Goal: Task Accomplishment & Management: Manage account settings

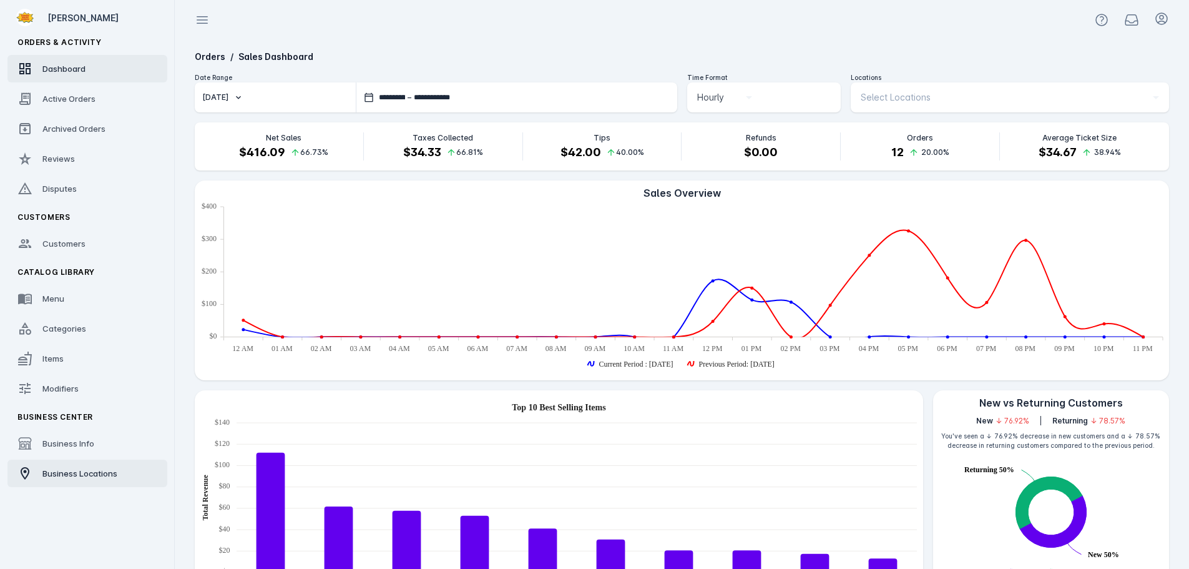
click at [86, 476] on span "Business Locations" at bounding box center [79, 473] width 75 height 10
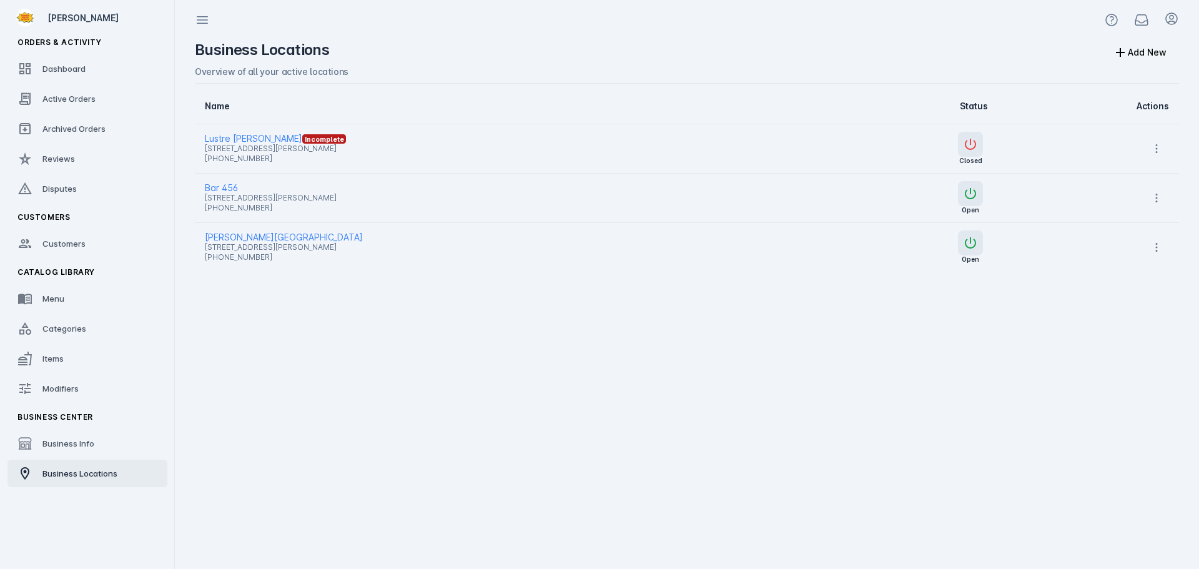
click at [281, 142] on span "[STREET_ADDRESS][PERSON_NAME]" at bounding box center [502, 148] width 594 height 15
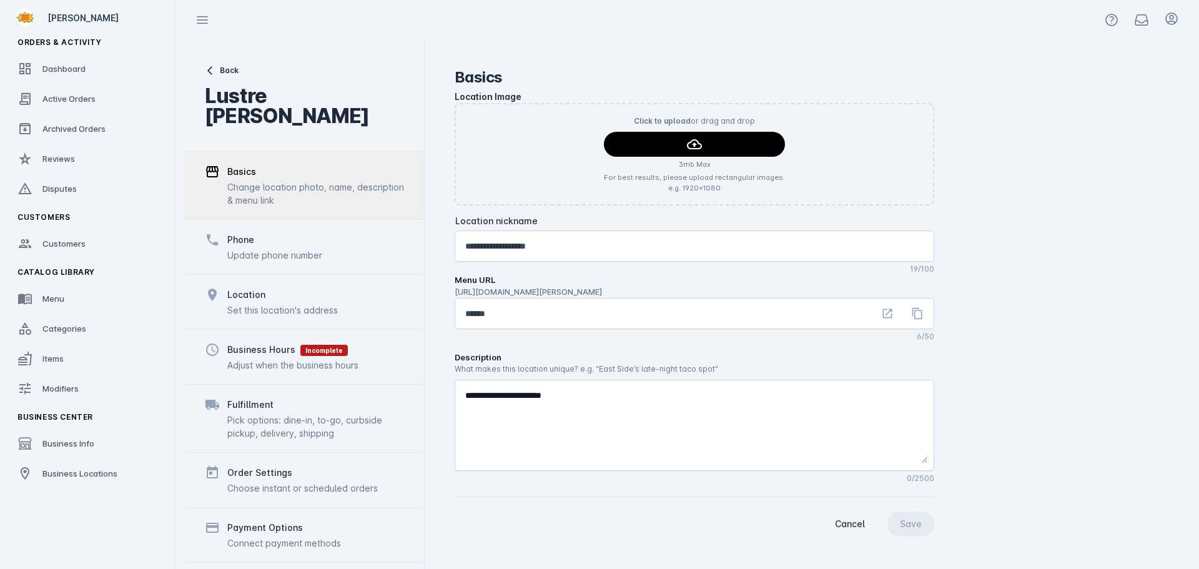
click at [275, 358] on div "Adjust when the business hours" at bounding box center [292, 364] width 131 height 13
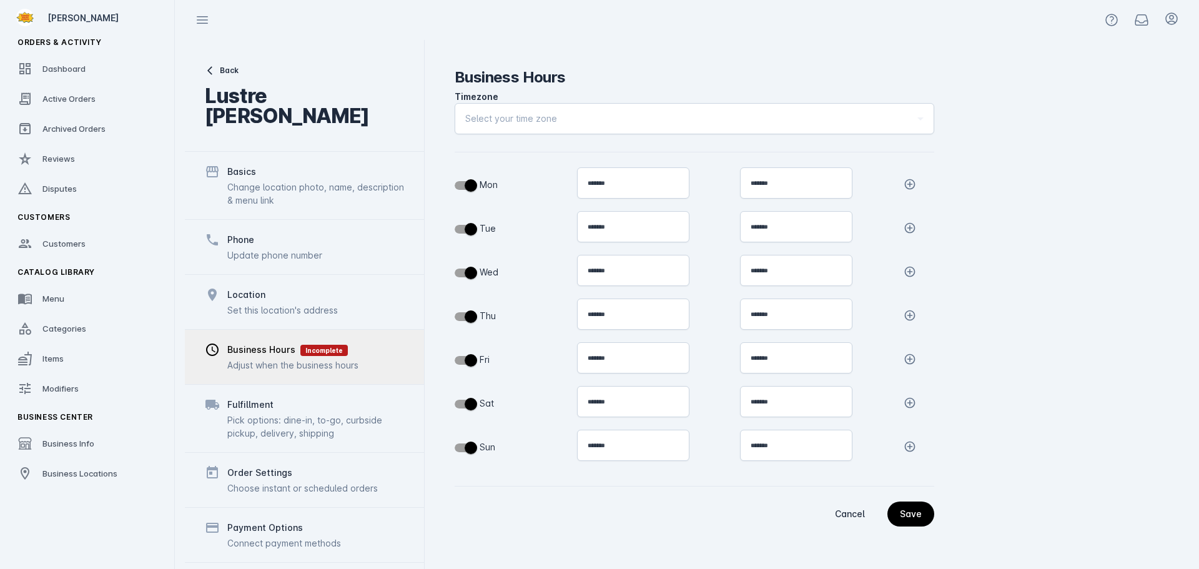
click at [507, 117] on span "Select your time zone" at bounding box center [511, 118] width 92 height 15
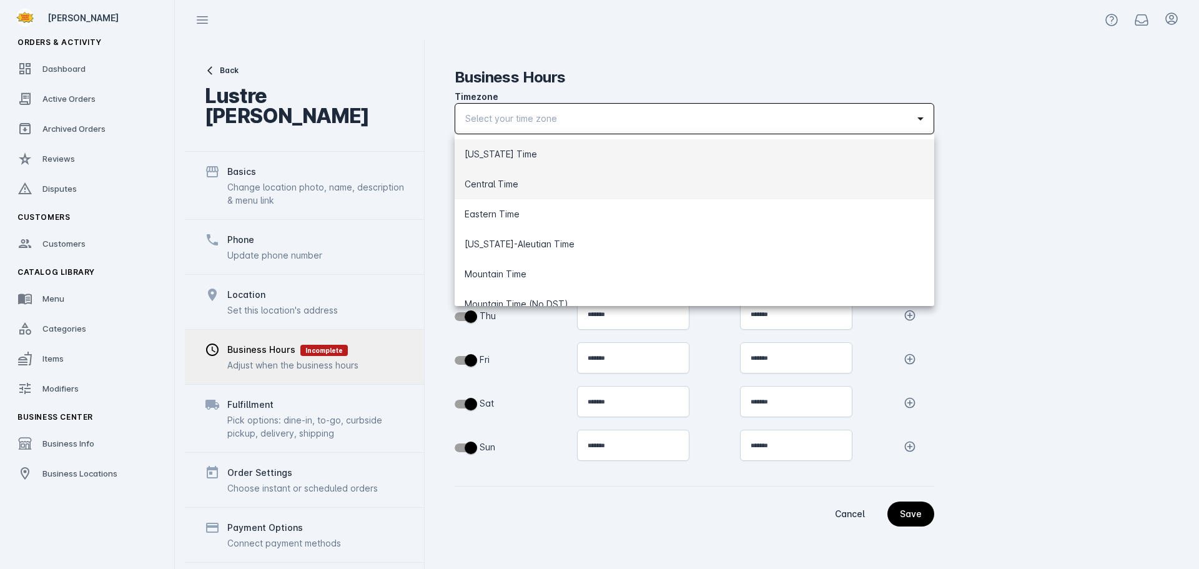
click at [514, 179] on span "Central Time" at bounding box center [491, 184] width 54 height 15
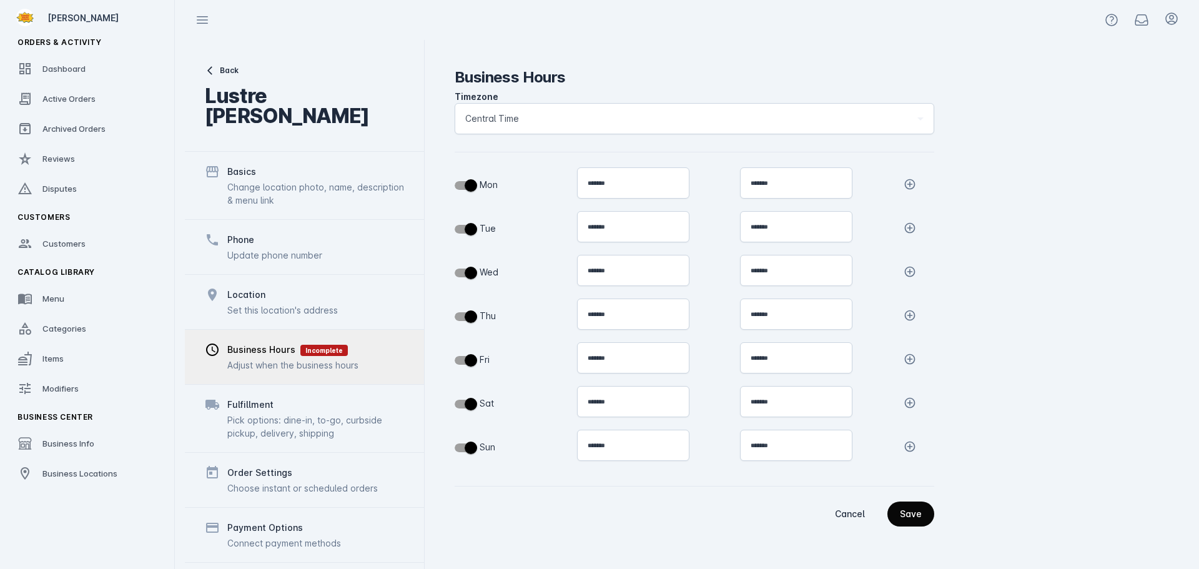
click at [923, 516] on span "continue" at bounding box center [910, 514] width 47 height 30
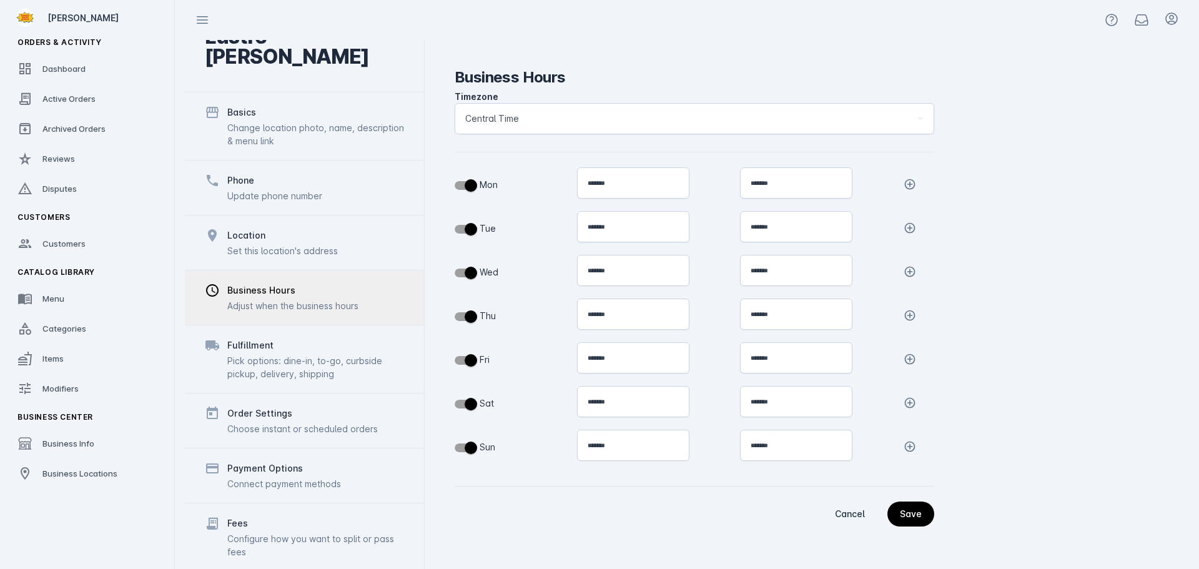
scroll to position [62, 0]
click at [308, 351] on div "Pick options: dine-in, to-go, curbside pickup, delivery, shipping" at bounding box center [315, 364] width 177 height 26
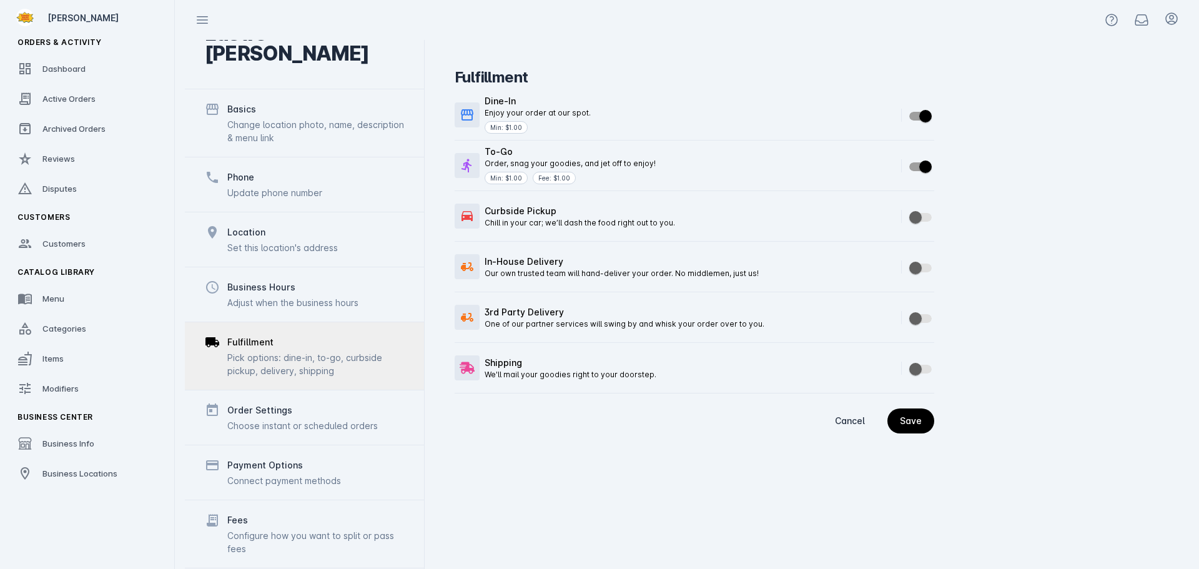
click at [287, 403] on div "Order Settings Choose instant or scheduled orders" at bounding box center [302, 417] width 150 height 29
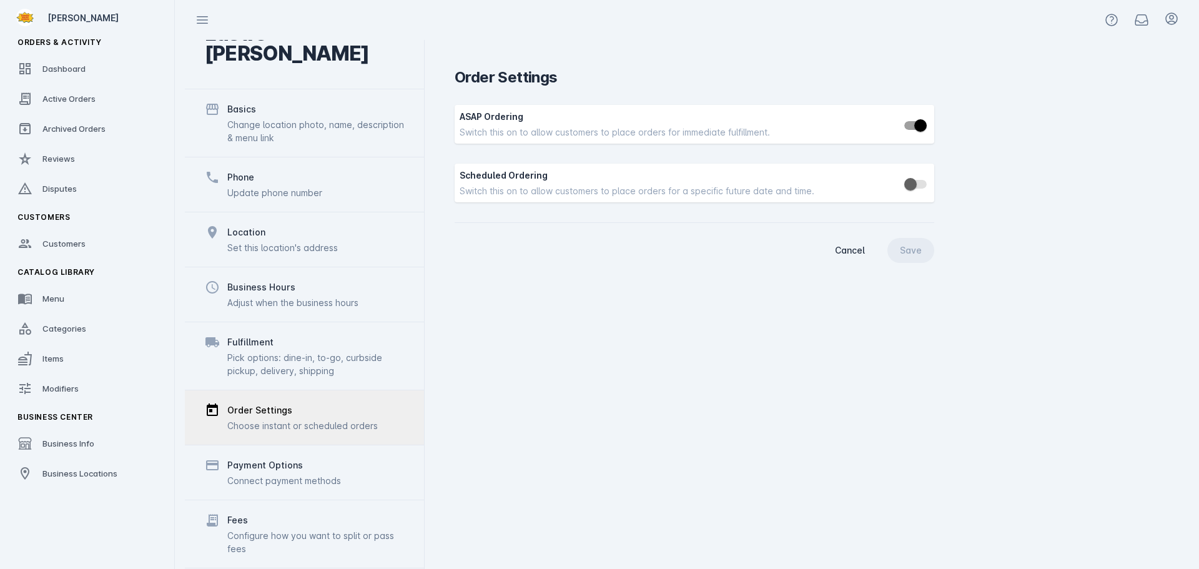
click at [285, 458] on div "Payment Options" at bounding box center [265, 465] width 76 height 15
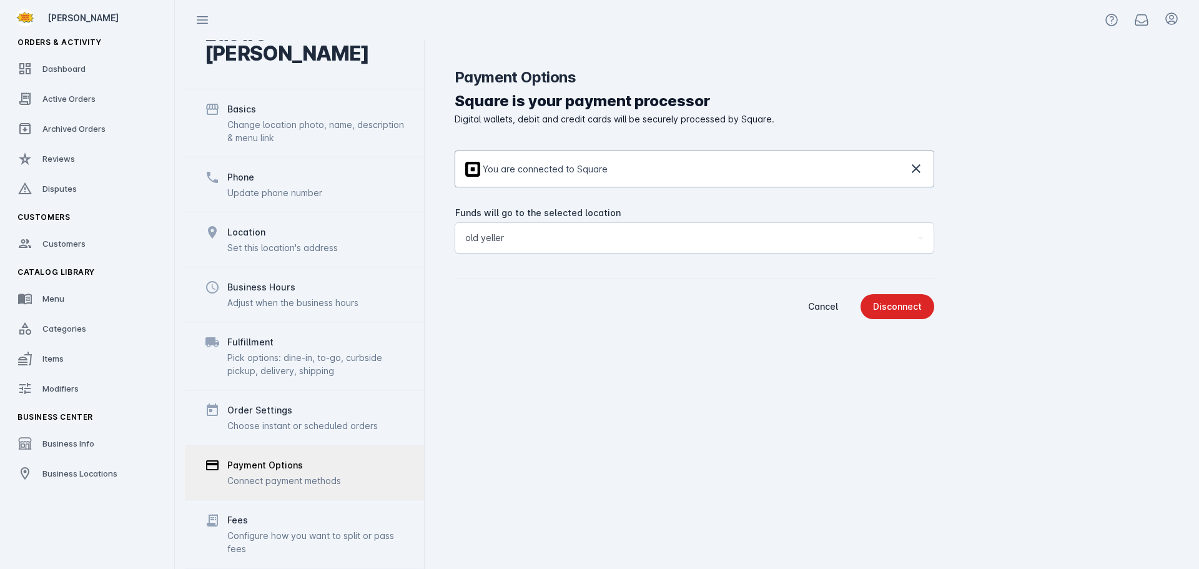
click at [558, 249] on div "Funds will go to the selected location old yeller" at bounding box center [694, 238] width 458 height 30
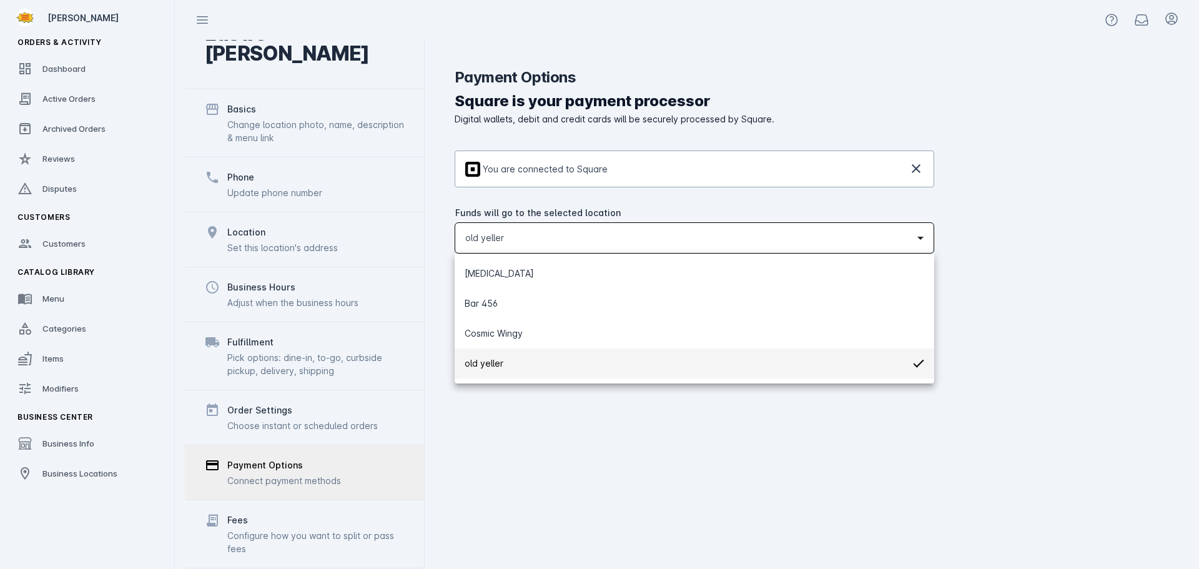
drag, startPoint x: 551, startPoint y: 450, endPoint x: 463, endPoint y: 467, distance: 89.0
click at [550, 451] on div at bounding box center [599, 284] width 1199 height 569
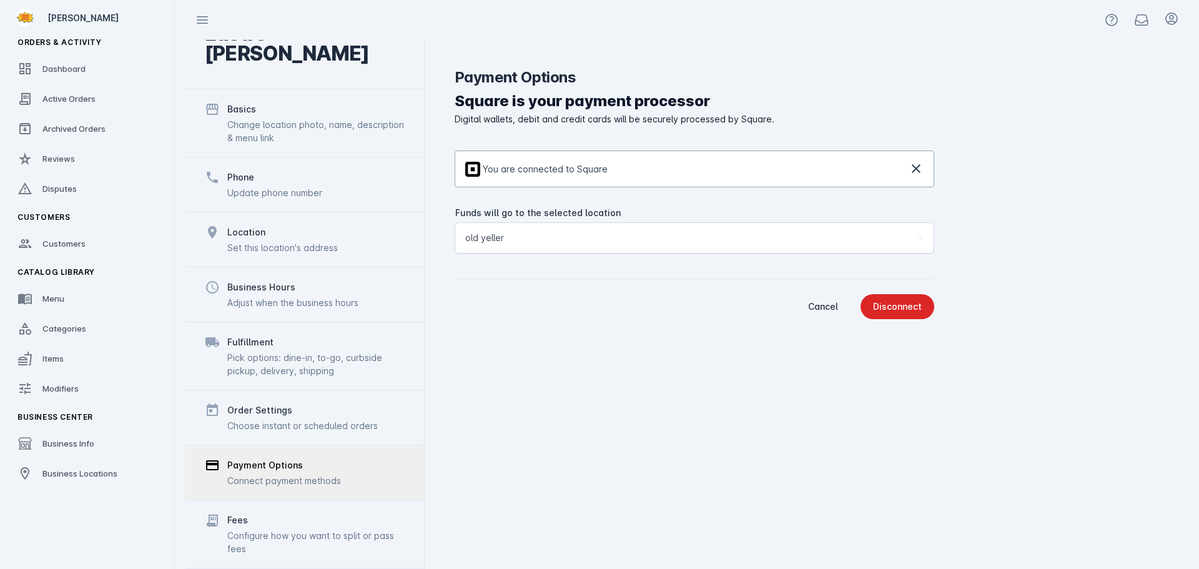
click at [317, 529] on div "Configure how you want to split or pass fees" at bounding box center [315, 542] width 177 height 26
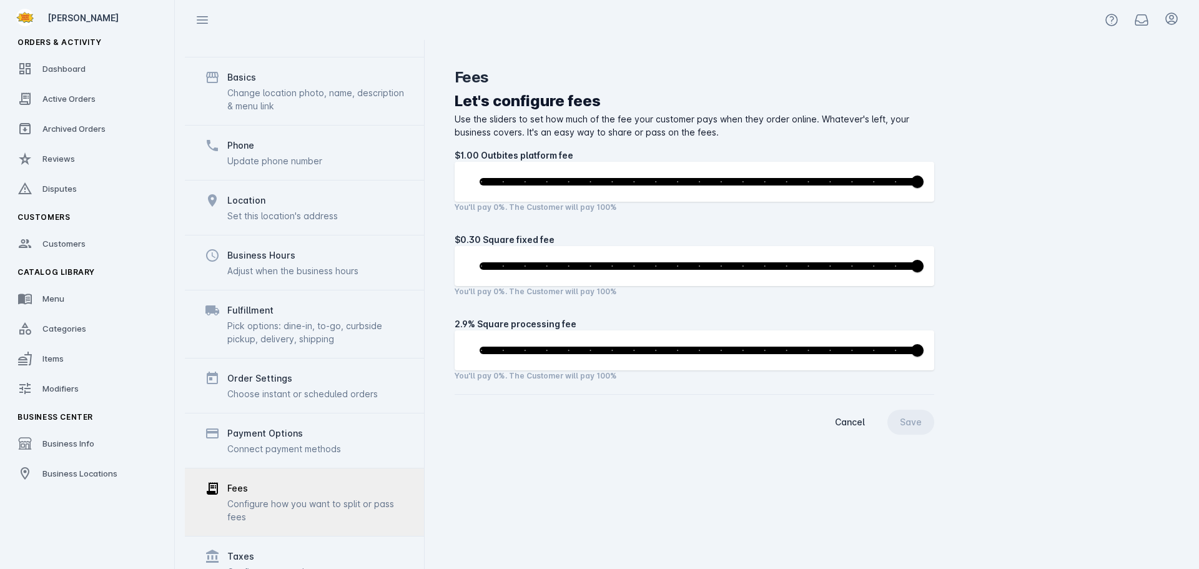
scroll to position [97, 0]
click at [305, 546] on div "Taxes" at bounding box center [278, 553] width 103 height 15
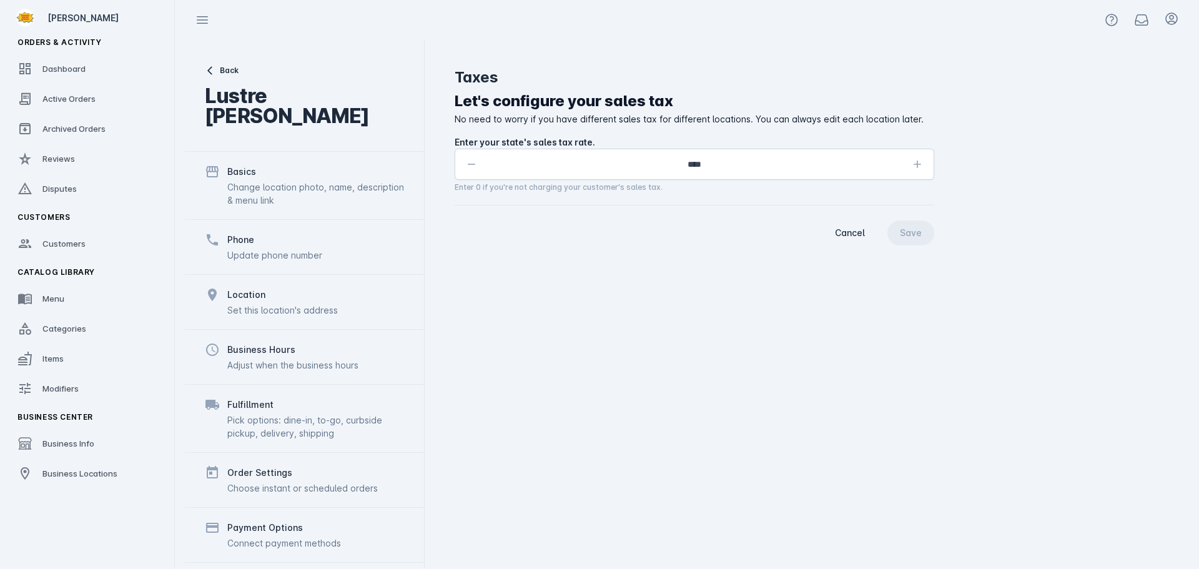
click at [286, 180] on div "Change location photo, name, description & menu link" at bounding box center [315, 193] width 177 height 26
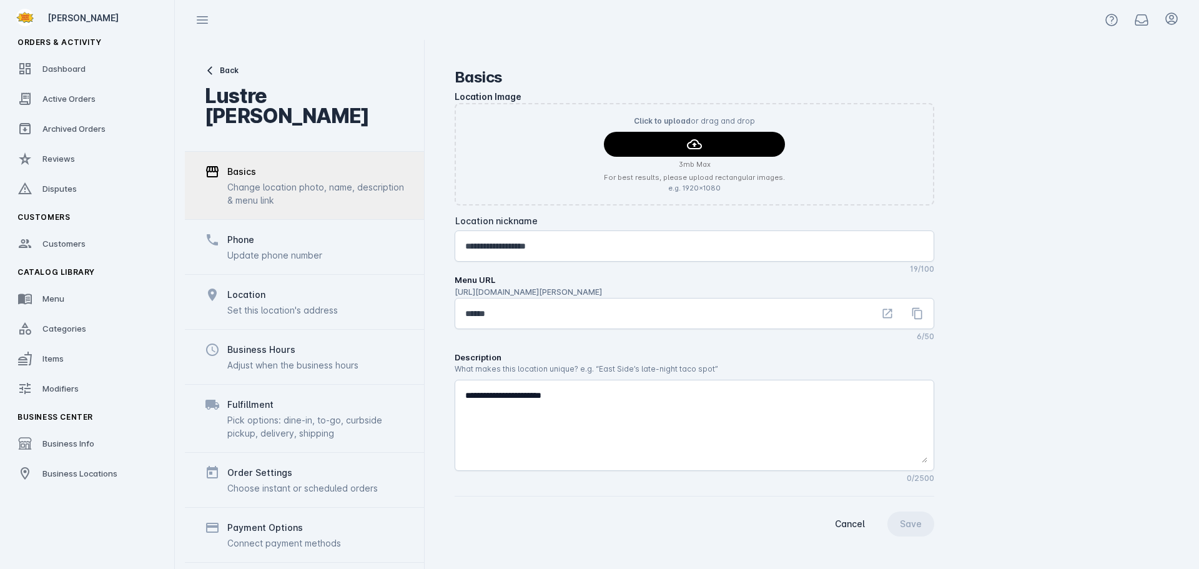
click at [287, 232] on div "Phone" at bounding box center [274, 239] width 95 height 15
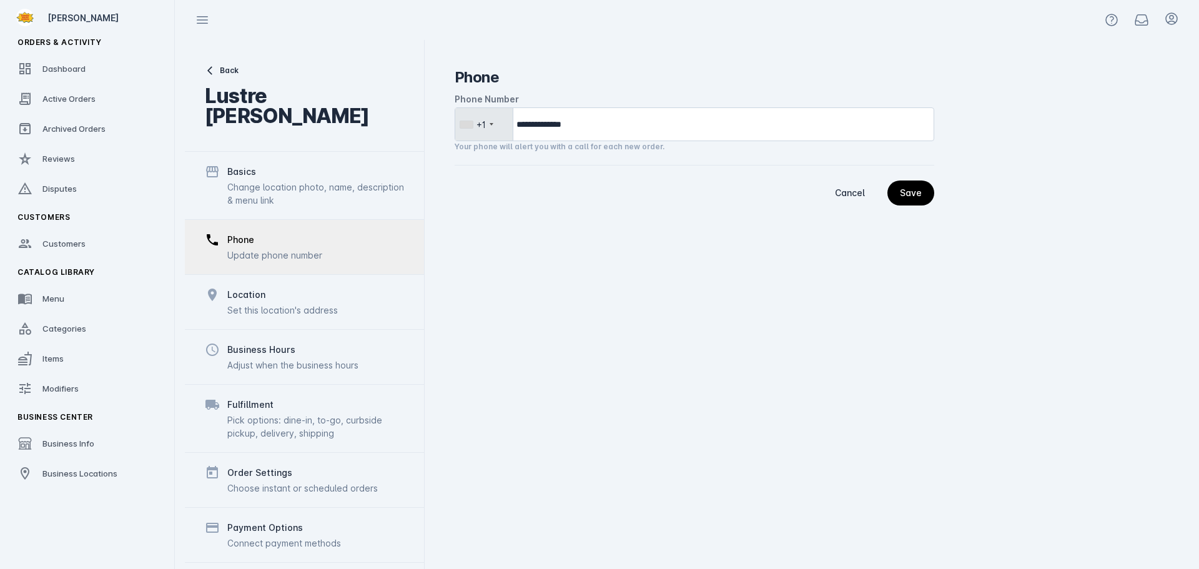
click at [296, 187] on div "Basics Change location photo, name, description & menu link" at bounding box center [304, 185] width 239 height 67
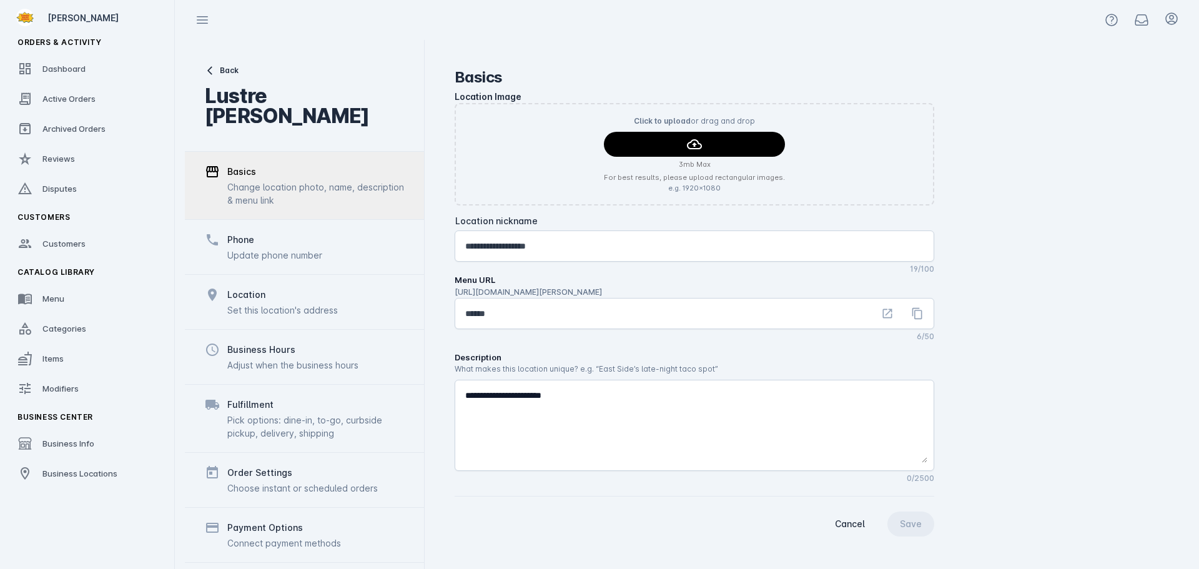
click at [300, 274] on div "Location Set this location's address" at bounding box center [304, 301] width 239 height 55
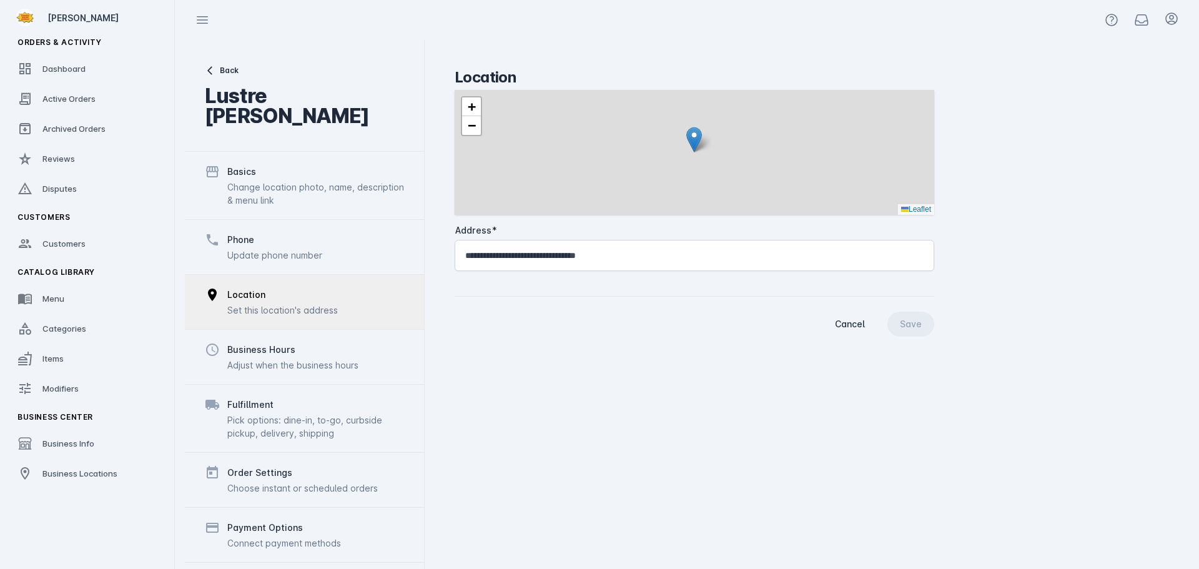
click at [303, 242] on div "Phone Update phone number" at bounding box center [304, 246] width 239 height 55
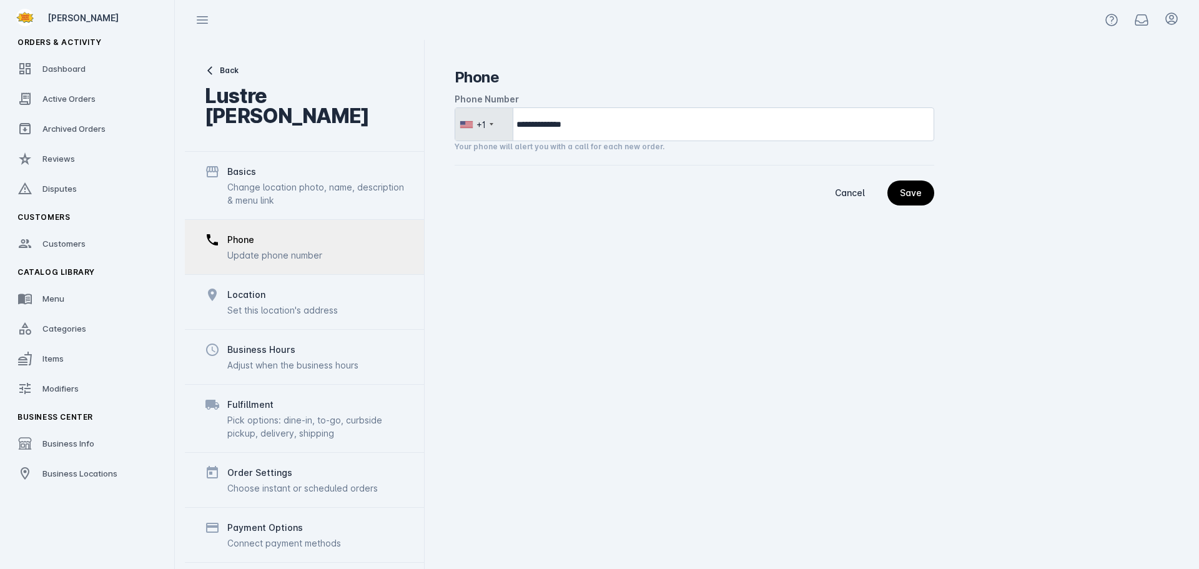
click at [303, 300] on div "Location Set this location's address" at bounding box center [304, 301] width 239 height 55
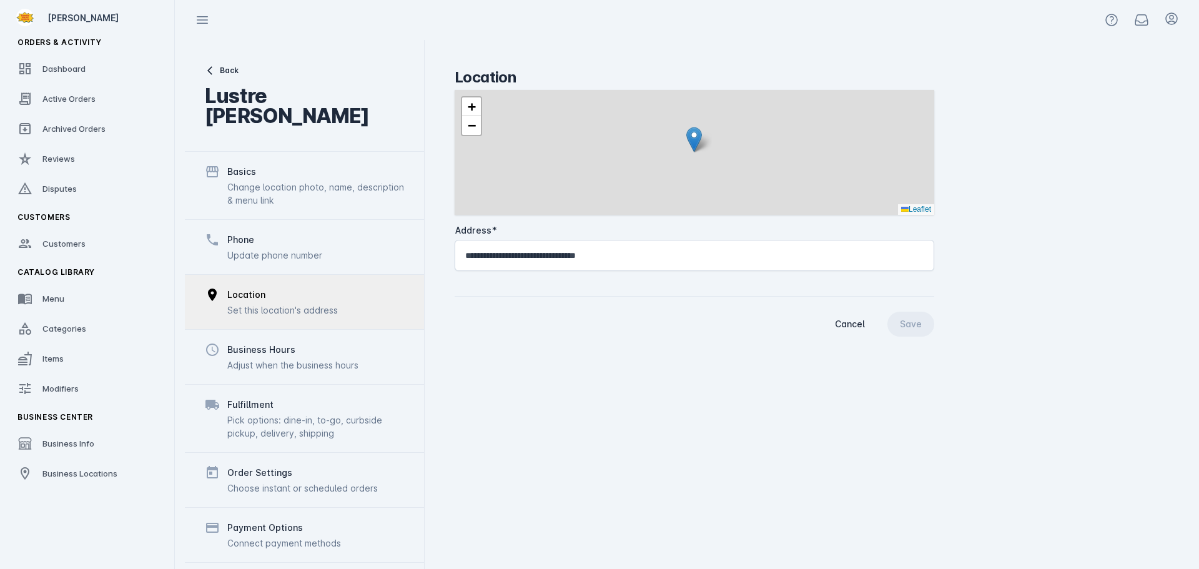
click at [303, 342] on div "Business Hours" at bounding box center [292, 349] width 131 height 15
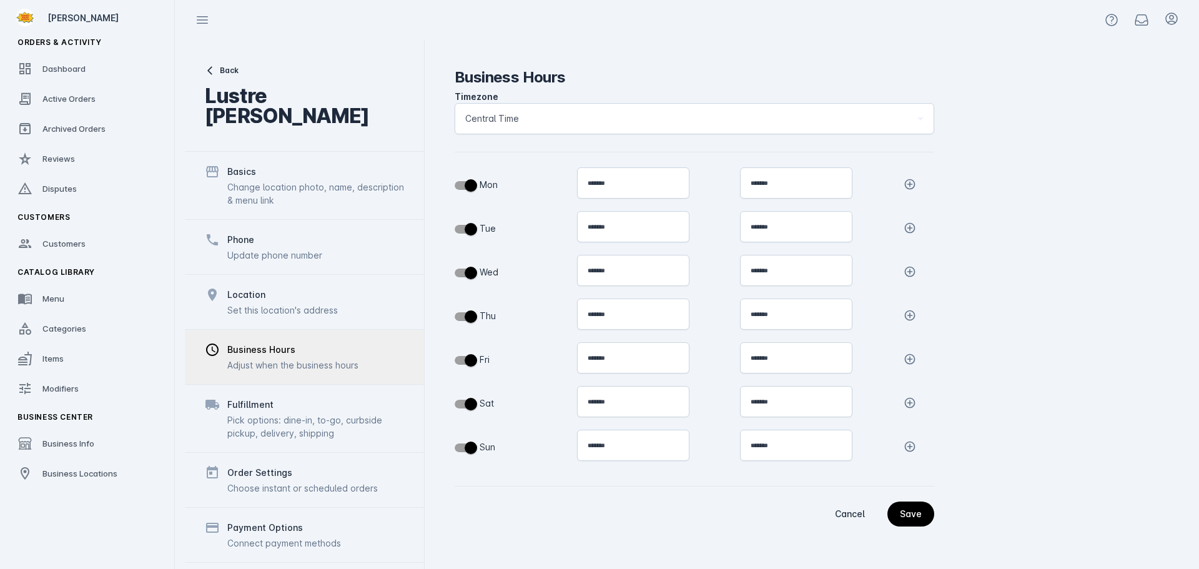
click at [303, 397] on div "Fulfillment" at bounding box center [315, 404] width 177 height 15
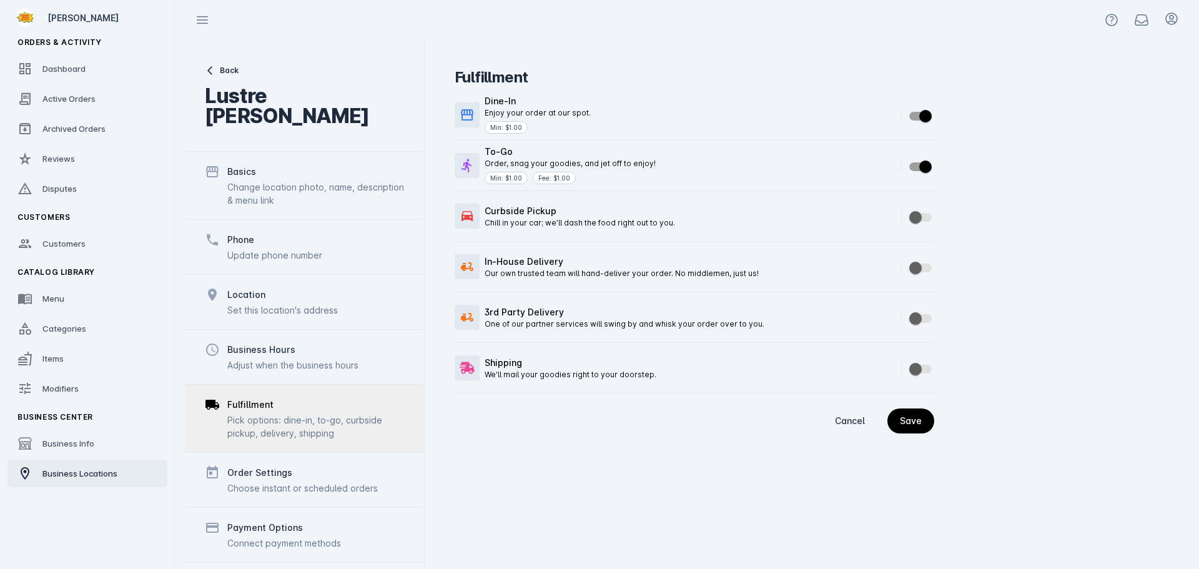
click at [112, 480] on link "Business Locations" at bounding box center [87, 472] width 160 height 27
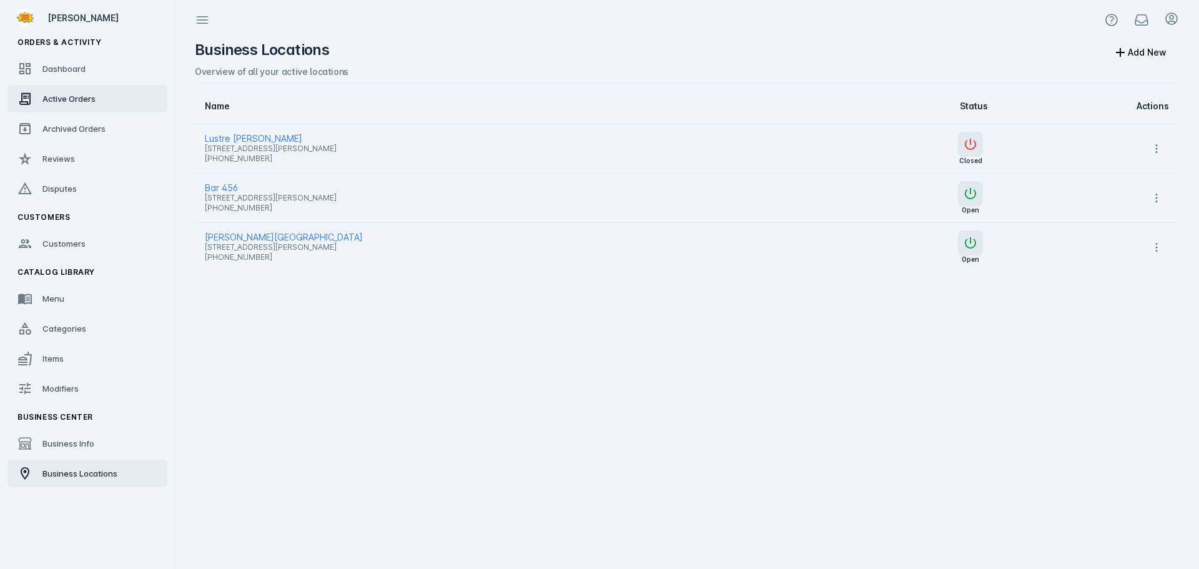
click at [61, 99] on span "Active Orders" at bounding box center [68, 99] width 53 height 10
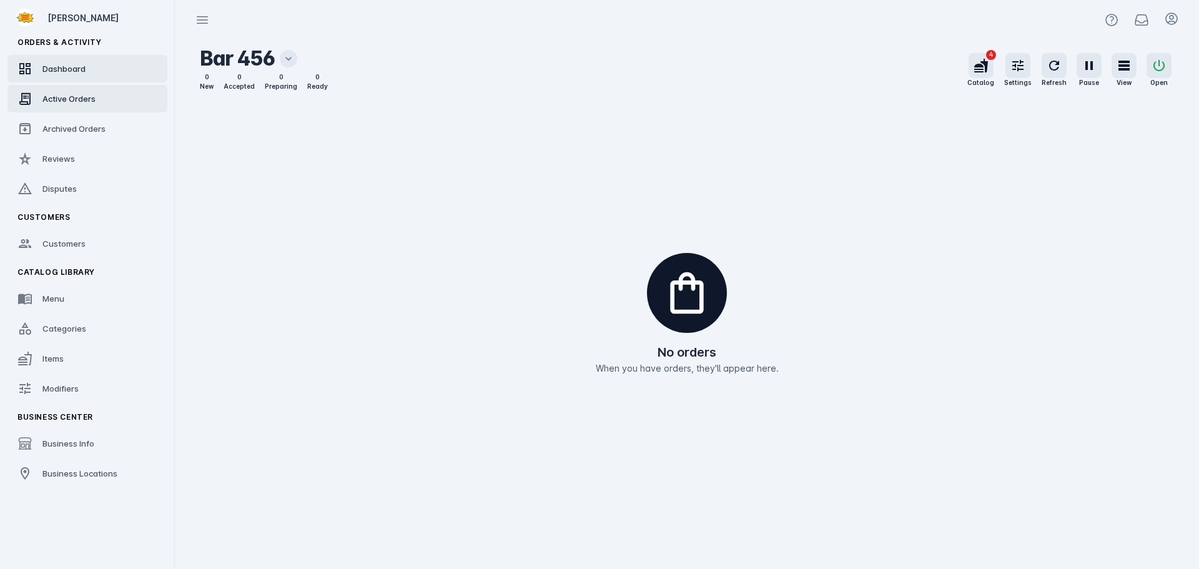
click at [67, 72] on span "Dashboard" at bounding box center [63, 69] width 43 height 10
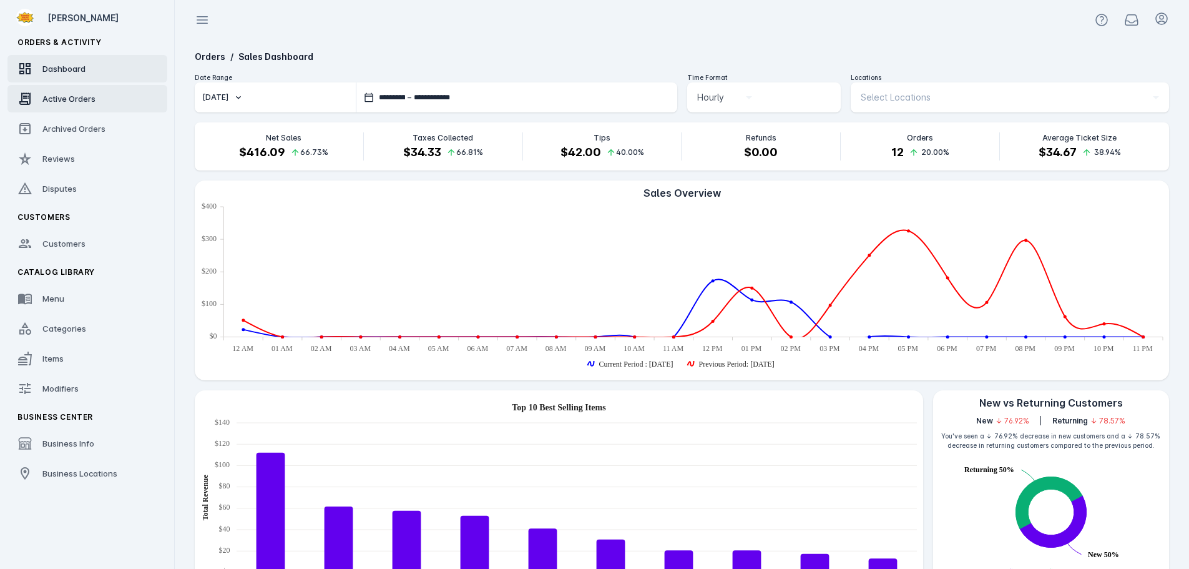
click at [67, 99] on span "Active Orders" at bounding box center [68, 99] width 53 height 10
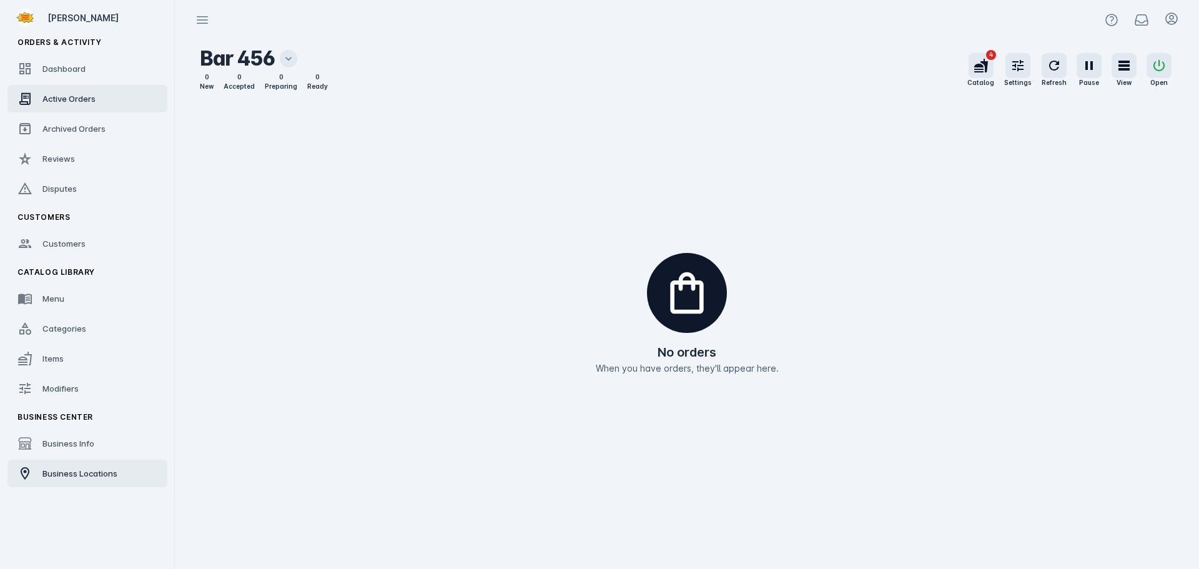
click at [76, 473] on span "Business Locations" at bounding box center [79, 473] width 75 height 10
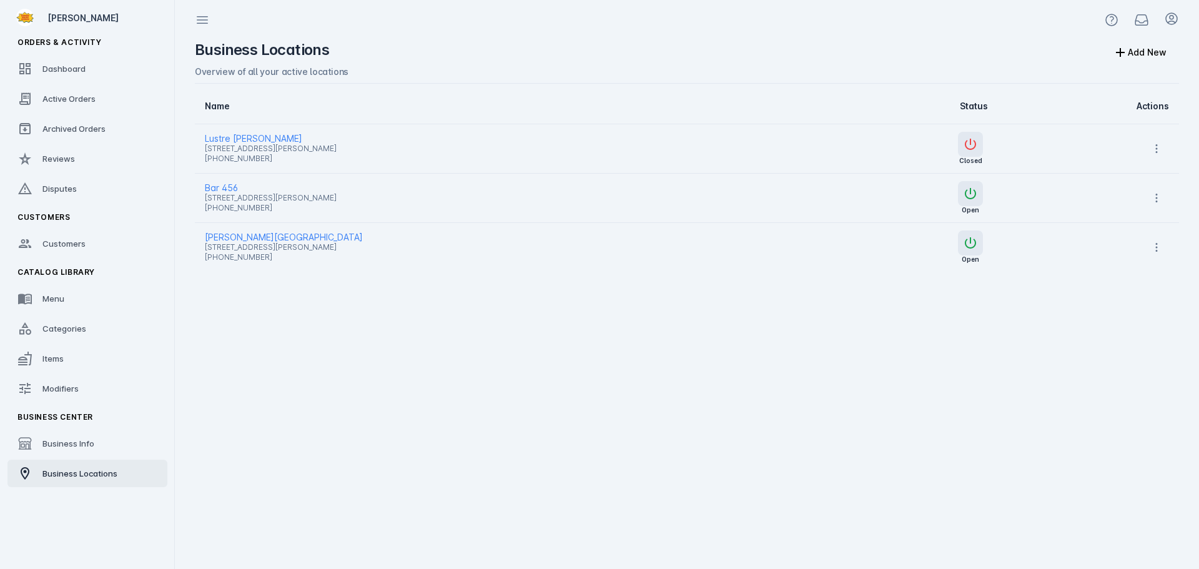
click at [346, 385] on div "Business Locations Add New Overview of all your active locations Name Status Ac…" at bounding box center [687, 304] width 1004 height 529
click at [247, 139] on span "Lustre [PERSON_NAME]" at bounding box center [502, 138] width 594 height 15
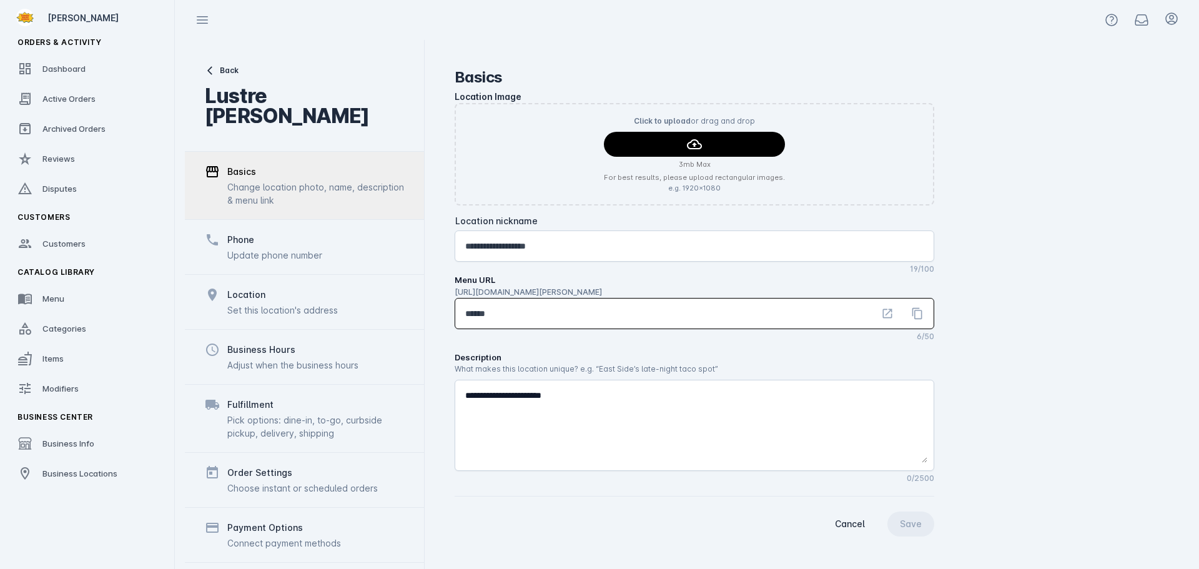
drag, startPoint x: 531, startPoint y: 314, endPoint x: 422, endPoint y: 304, distance: 109.7
click at [422, 304] on mat-drawer-container "**********" at bounding box center [687, 304] width 1004 height 529
type input "**"
drag, startPoint x: 913, startPoint y: 527, endPoint x: 921, endPoint y: 526, distance: 8.1
click at [913, 527] on div "Save" at bounding box center [911, 523] width 22 height 9
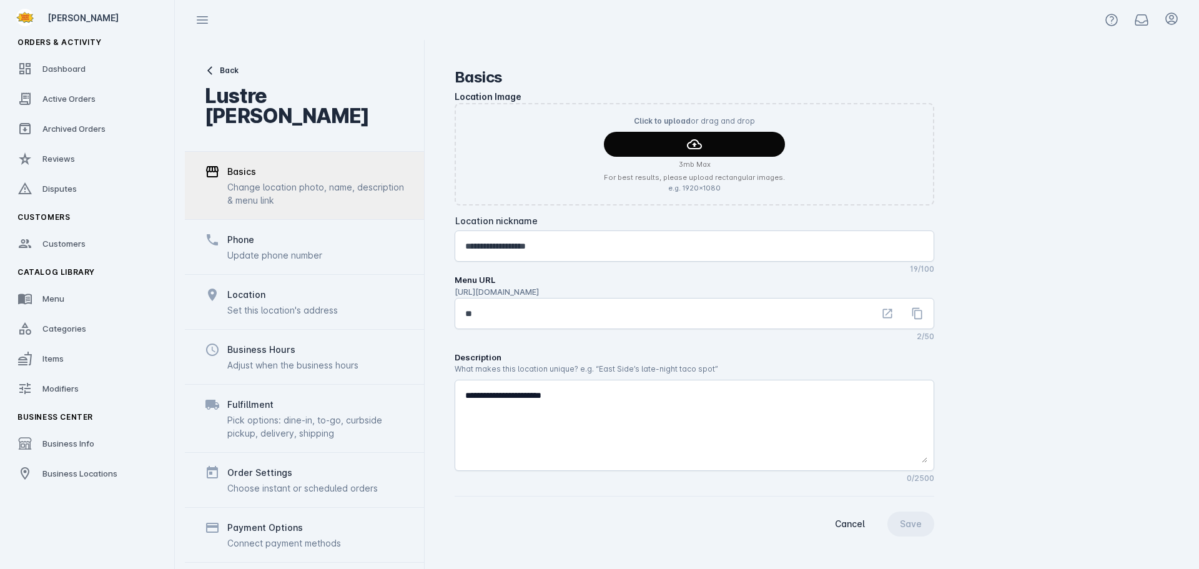
click at [636, 150] on span "continue" at bounding box center [694, 144] width 181 height 30
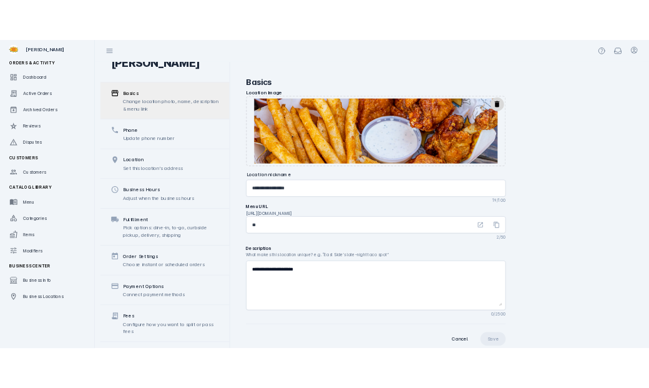
scroll to position [97, 0]
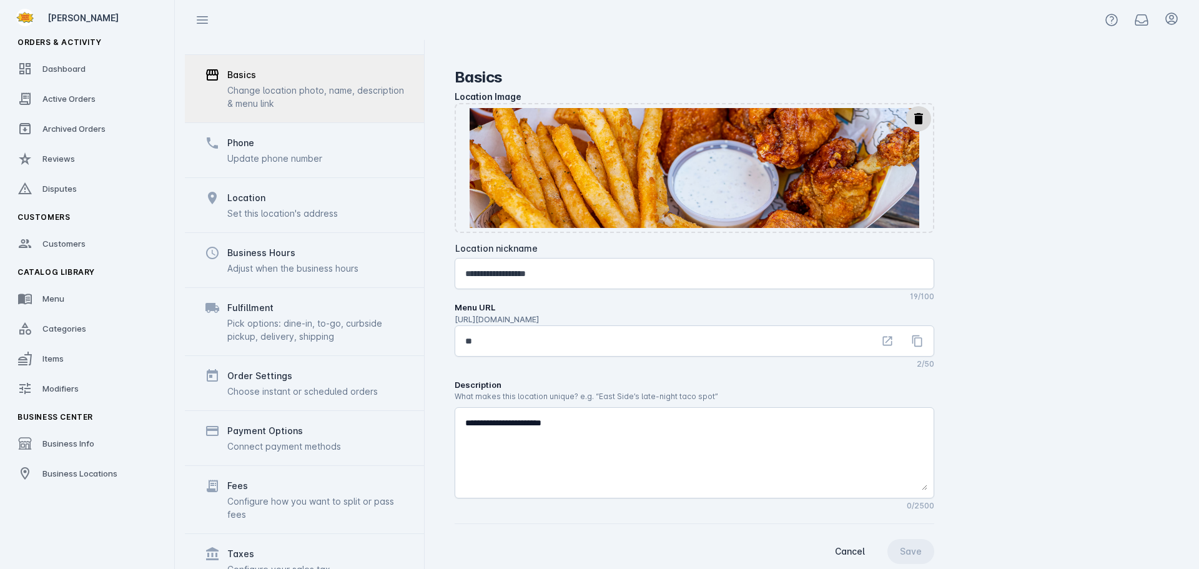
click at [314, 260] on div "Business Hours Adjust when the business hours" at bounding box center [304, 259] width 239 height 55
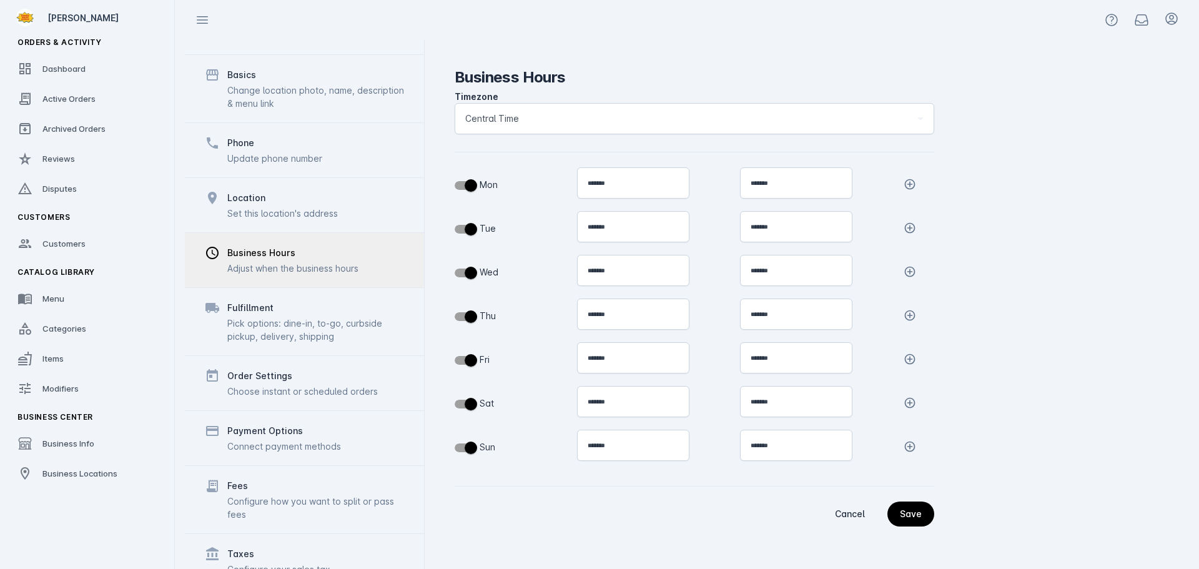
click at [293, 494] on div "Configure how you want to split or pass fees" at bounding box center [315, 507] width 177 height 26
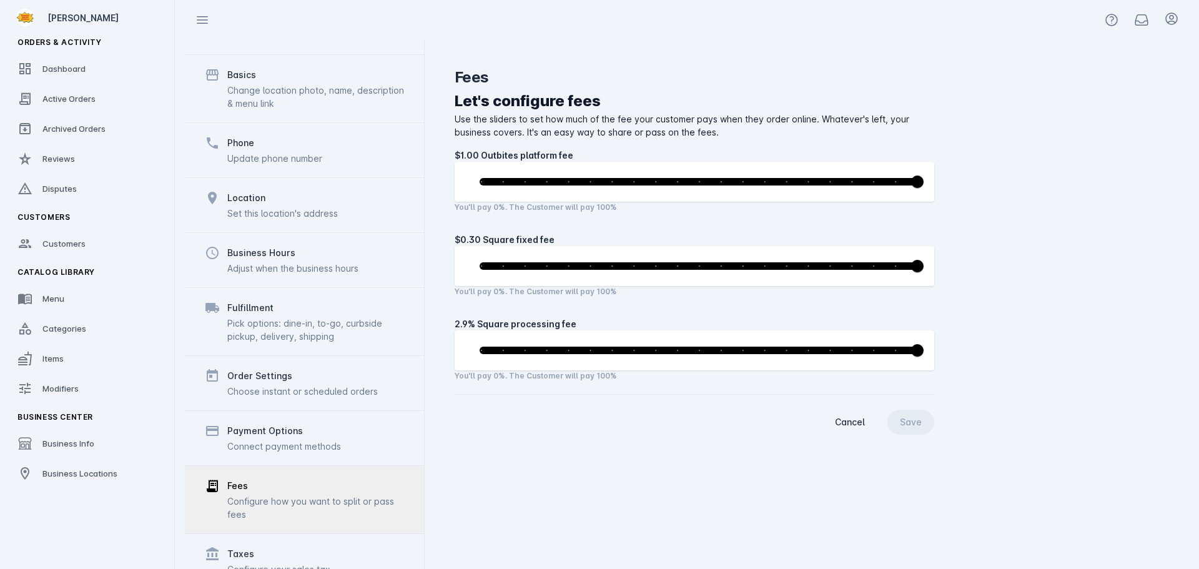
click at [303, 410] on div "Payment Options Connect payment methods" at bounding box center [304, 437] width 239 height 55
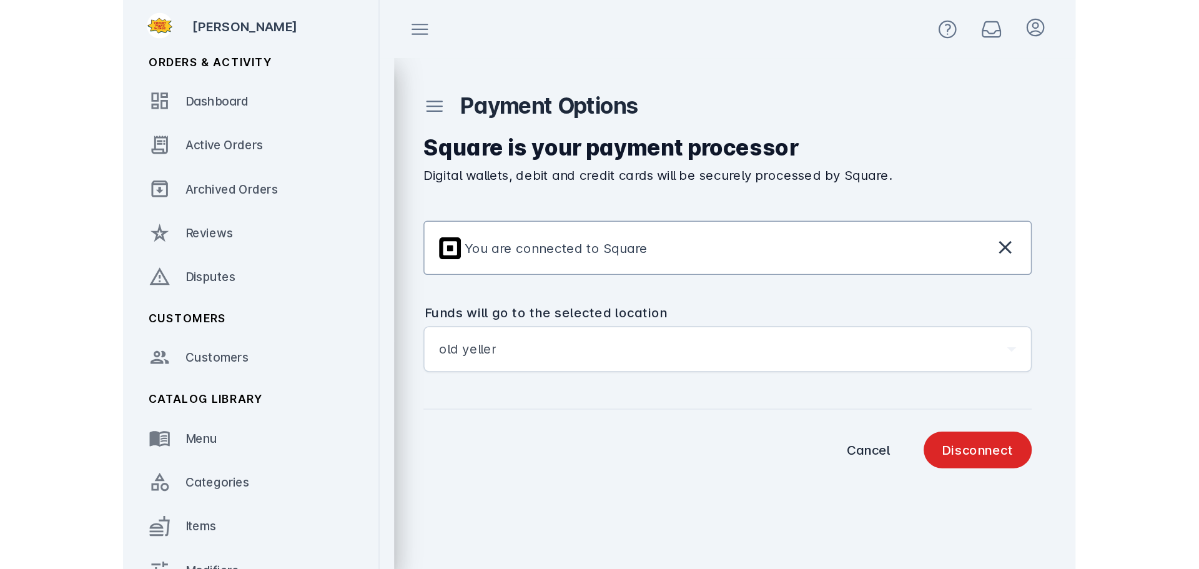
scroll to position [117, 0]
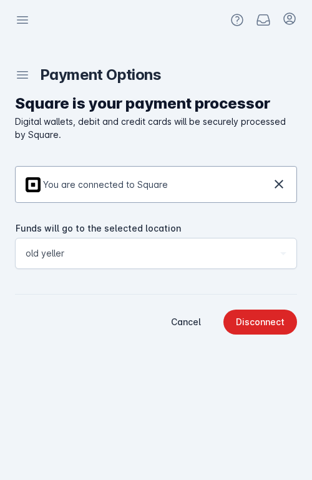
click at [124, 260] on div "old yeller" at bounding box center [151, 253] width 250 height 15
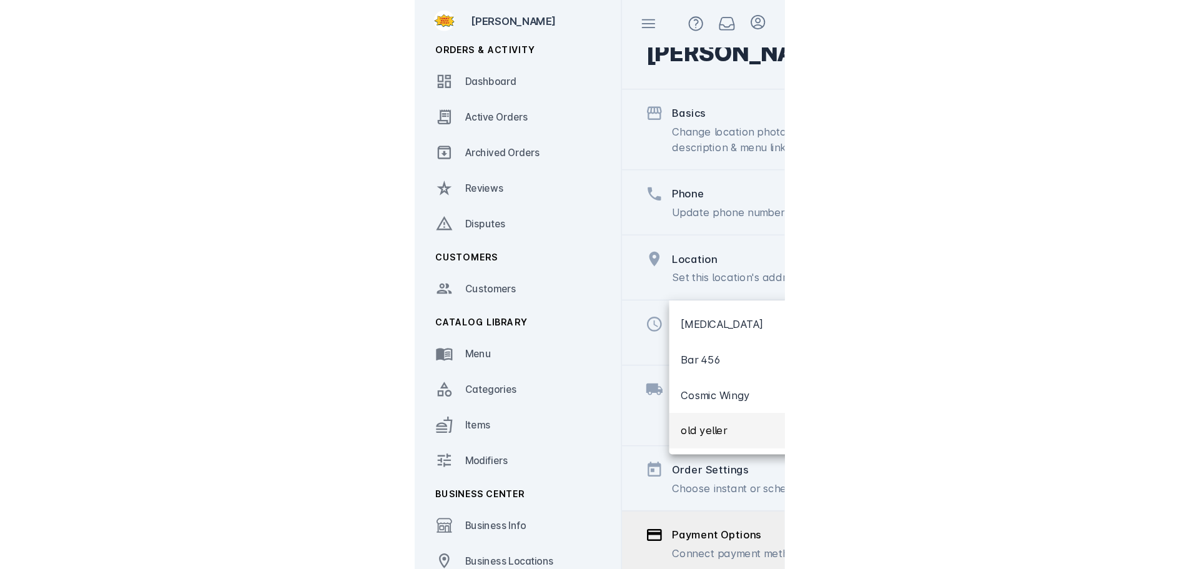
scroll to position [97, 0]
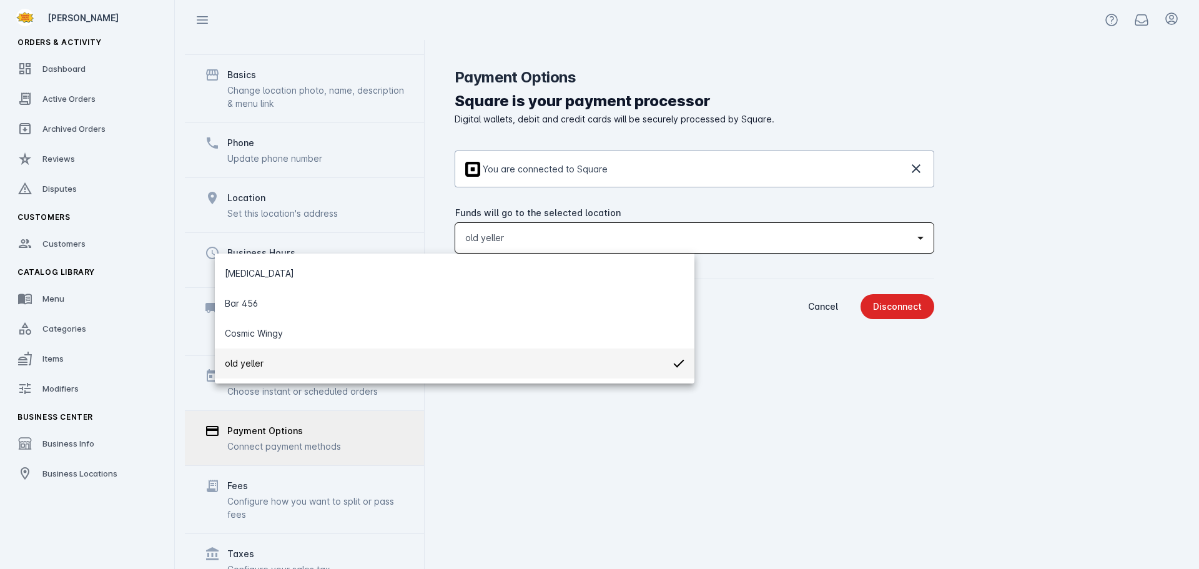
click at [99, 491] on div at bounding box center [599, 284] width 1199 height 569
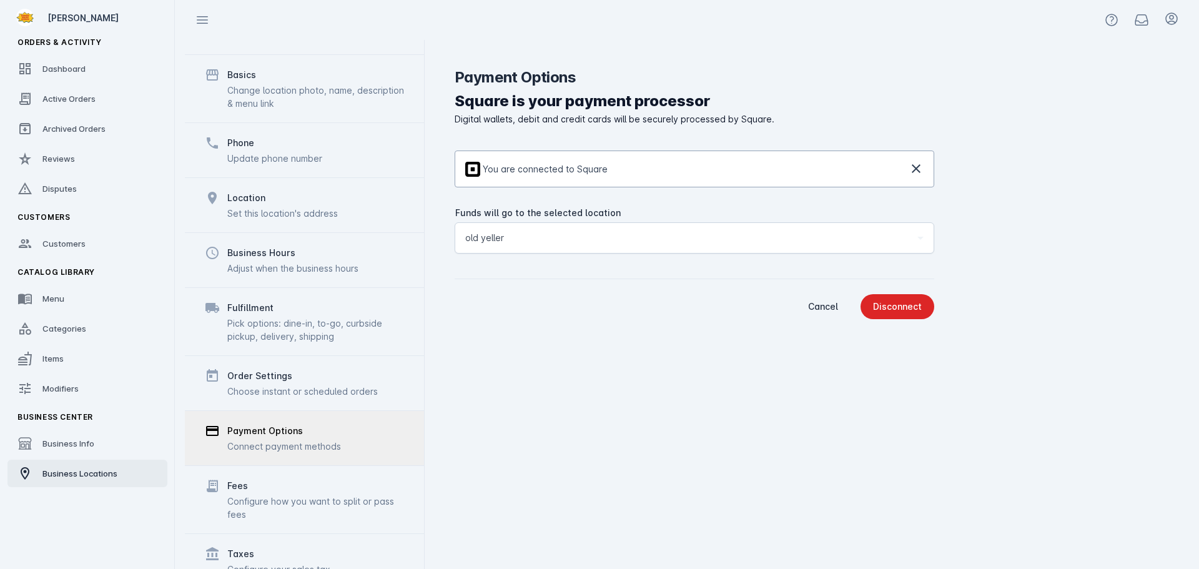
click at [99, 473] on span "Business Locations" at bounding box center [79, 473] width 75 height 10
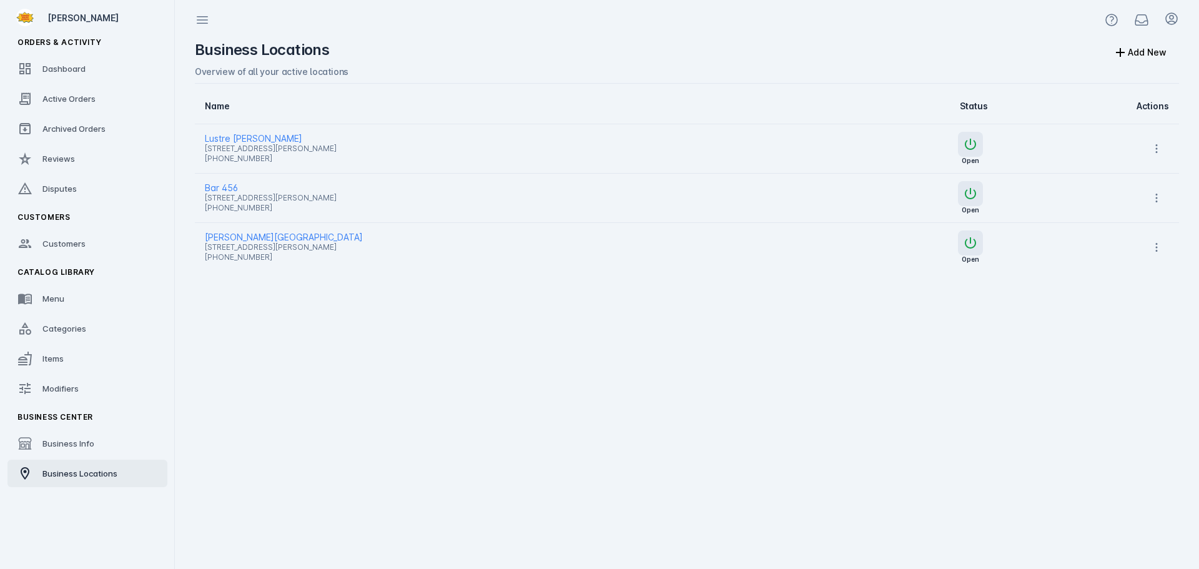
click at [244, 240] on span "[STREET_ADDRESS][PERSON_NAME]" at bounding box center [502, 247] width 594 height 15
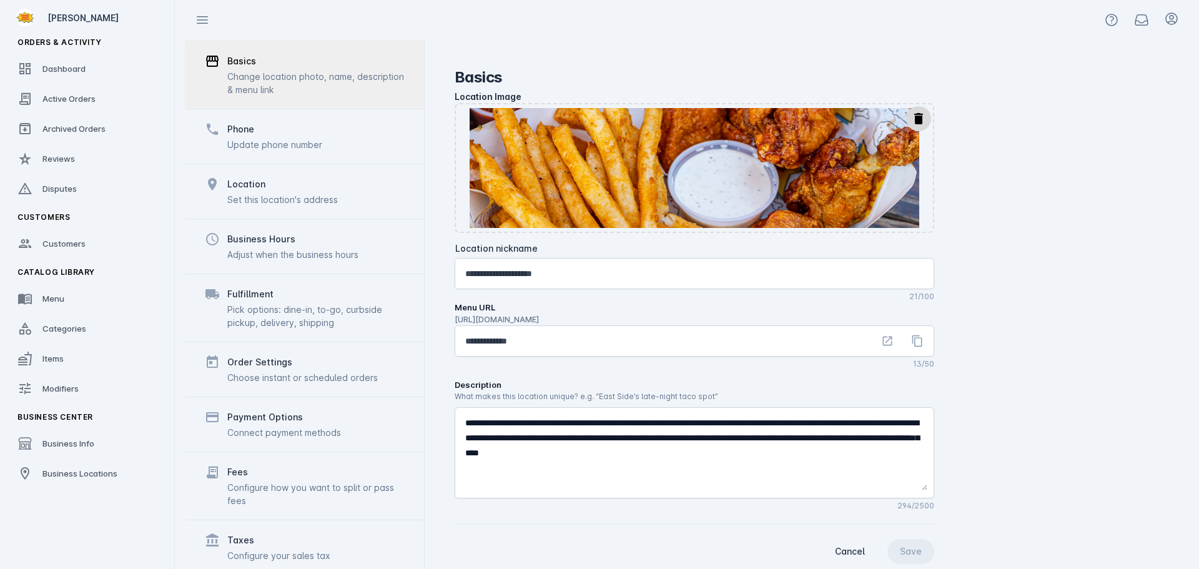
scroll to position [117, 0]
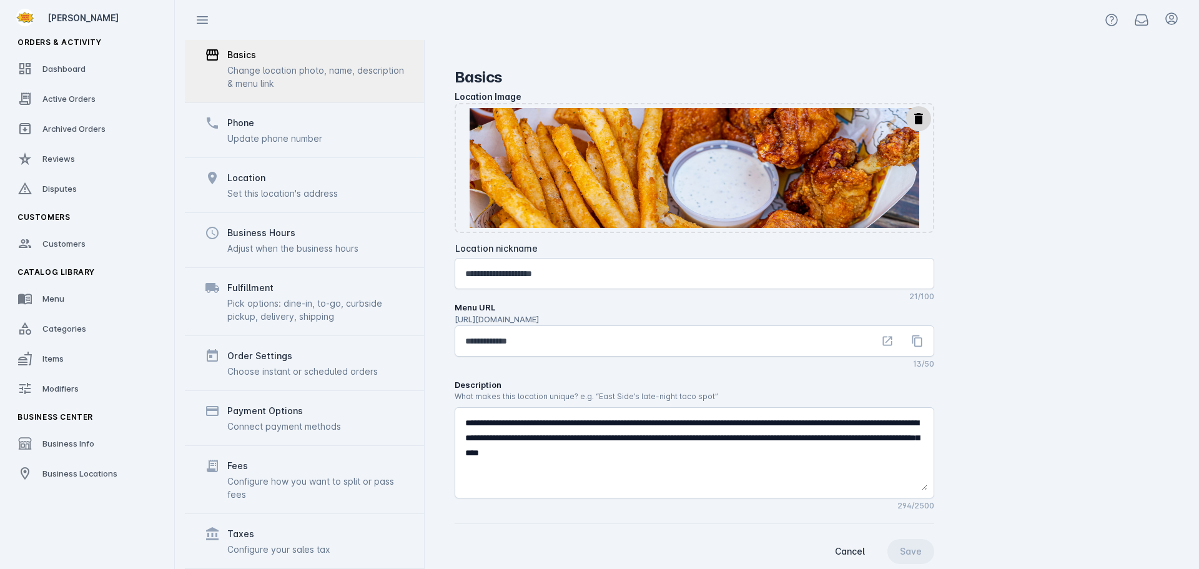
click at [298, 414] on div "Payment Options" at bounding box center [265, 410] width 76 height 15
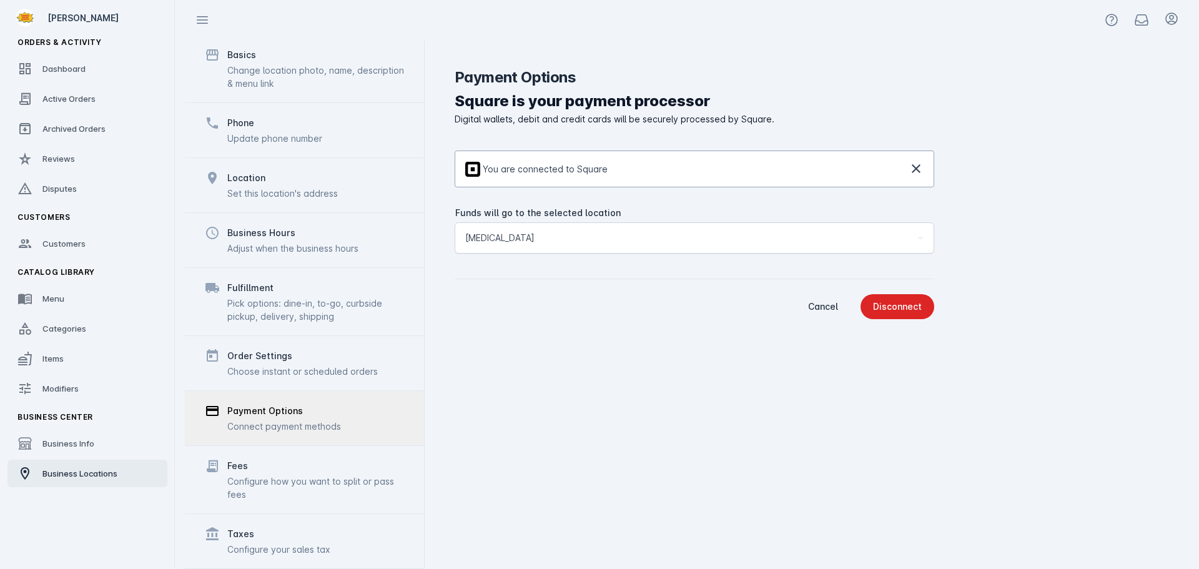
click at [102, 481] on link "Business Locations" at bounding box center [87, 472] width 160 height 27
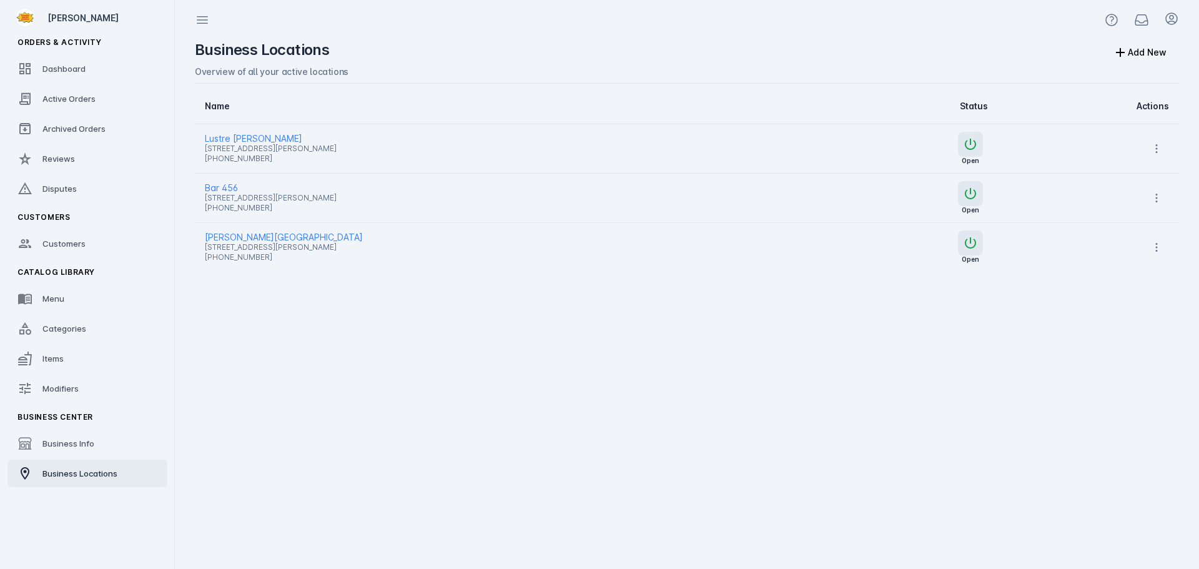
click at [229, 185] on span "Bar 456" at bounding box center [502, 187] width 594 height 15
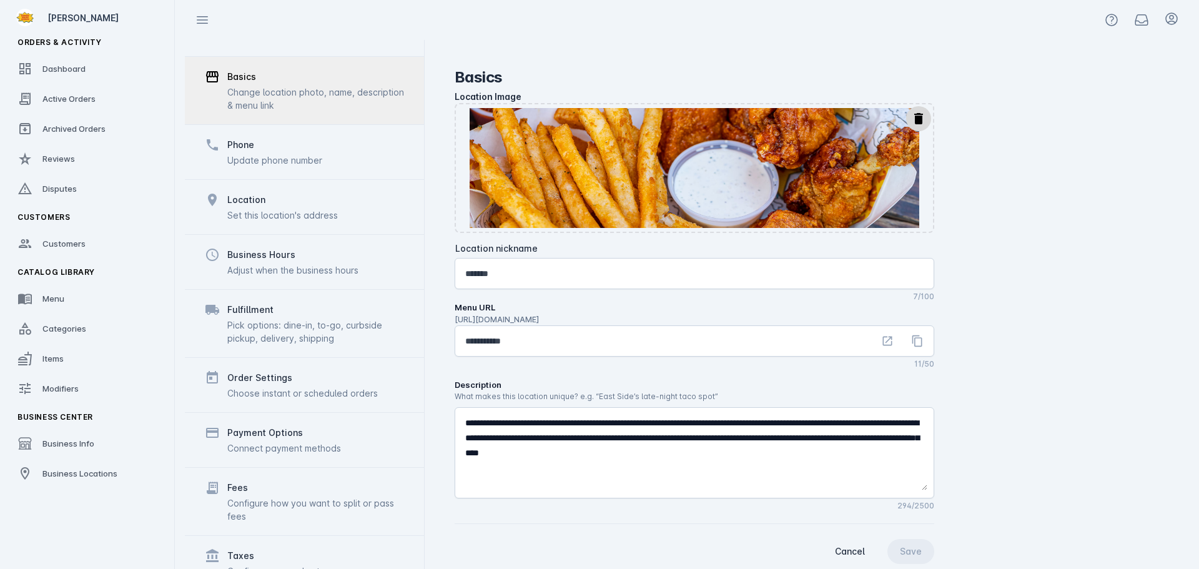
scroll to position [97, 0]
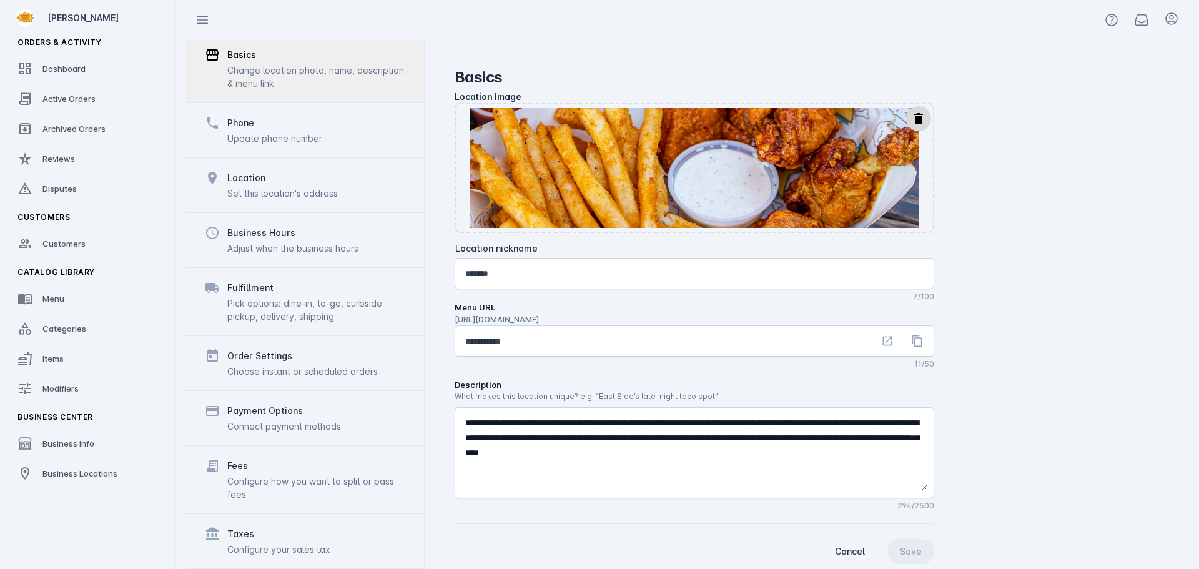
click at [275, 430] on div "Connect payment methods" at bounding box center [284, 425] width 114 height 13
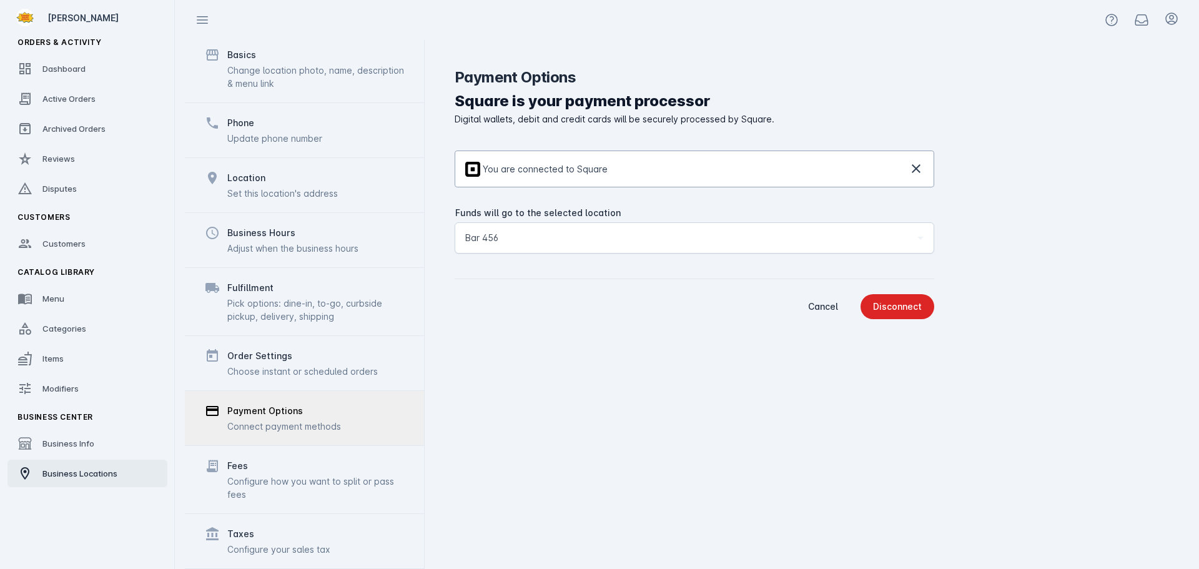
click at [60, 469] on span "Business Locations" at bounding box center [79, 473] width 75 height 10
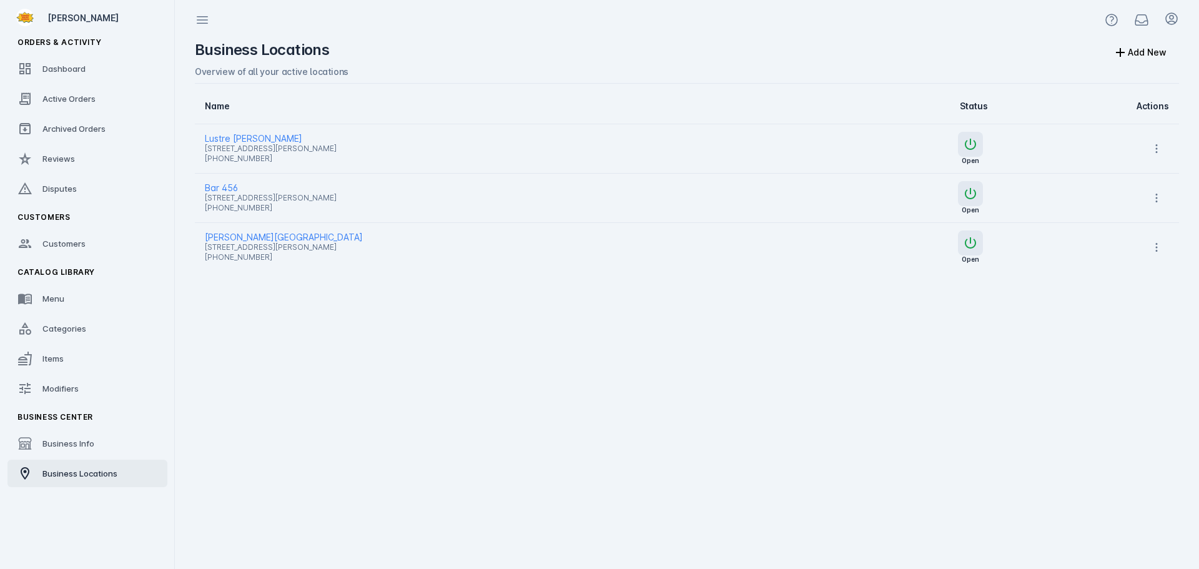
click at [247, 135] on span "Lustre [PERSON_NAME]" at bounding box center [502, 138] width 594 height 15
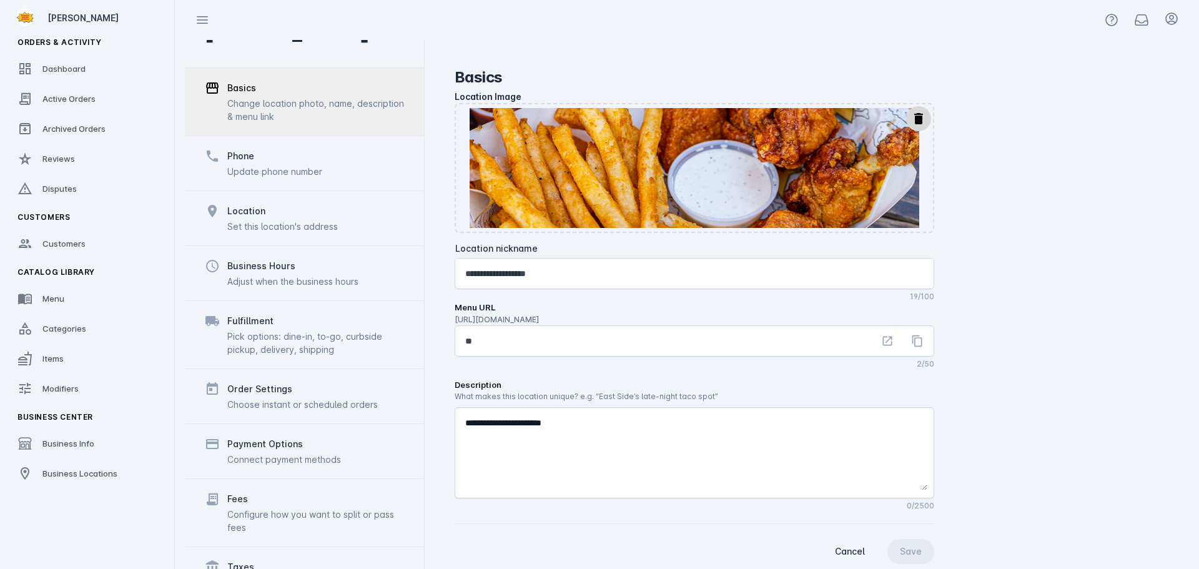
scroll to position [97, 0]
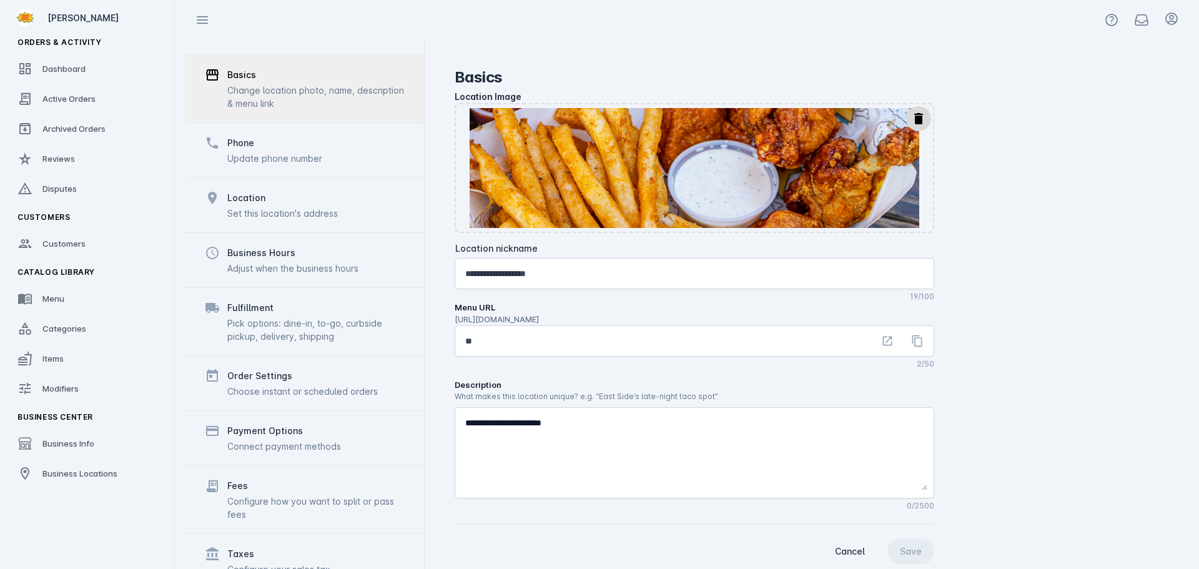
click at [266, 423] on div "Payment Options Connect payment methods" at bounding box center [284, 437] width 114 height 29
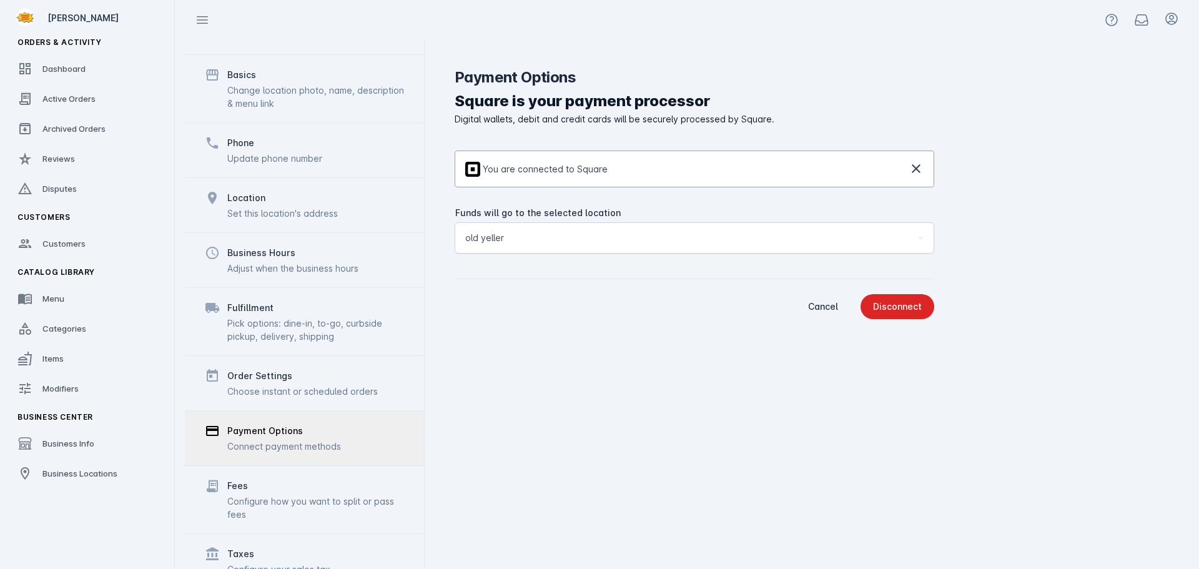
click at [523, 434] on div "Payment Options Square is your payment processor Digital wallets, debit and cre…" at bounding box center [806, 304] width 764 height 529
click at [502, 247] on div "Funds will go to the selected location old yeller" at bounding box center [694, 238] width 458 height 30
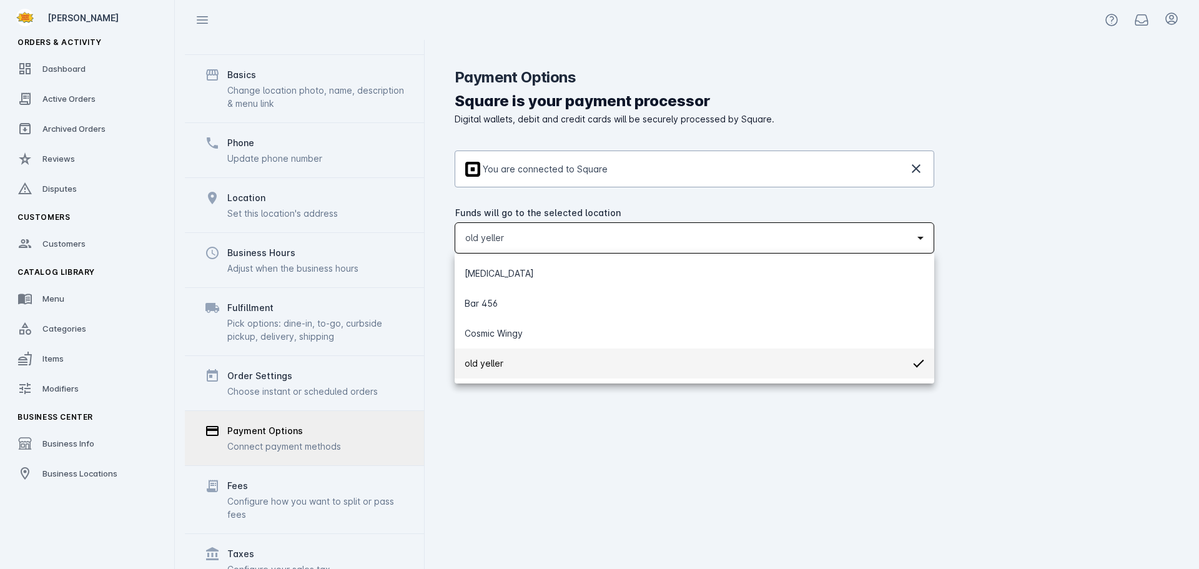
drag, startPoint x: 581, startPoint y: 512, endPoint x: 571, endPoint y: 516, distance: 11.3
click at [581, 512] on div at bounding box center [599, 284] width 1199 height 569
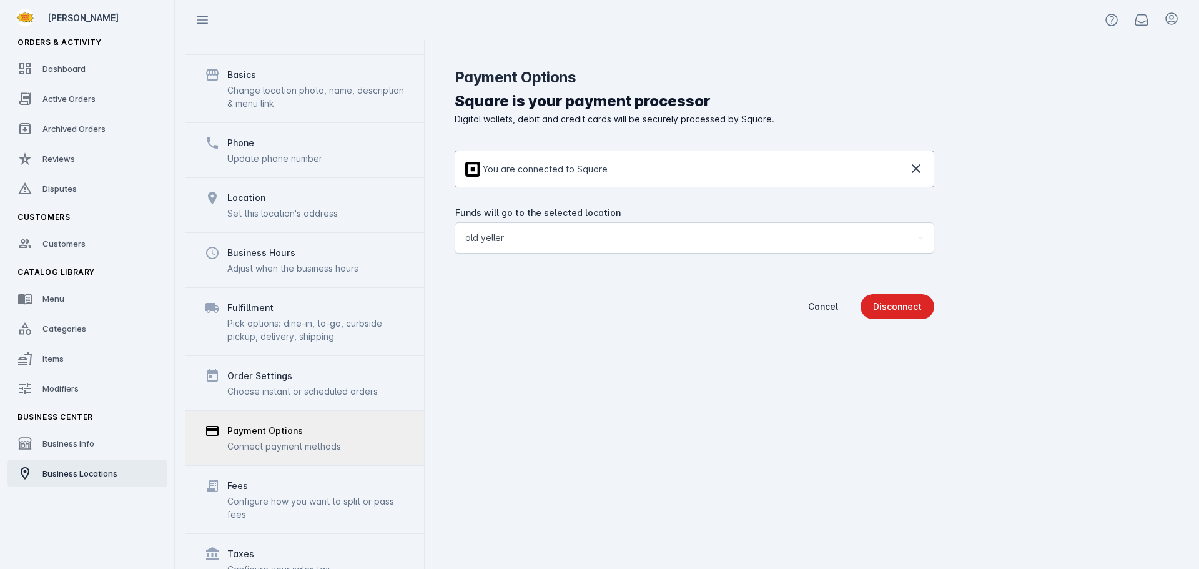
click at [66, 468] on span "Business Locations" at bounding box center [79, 473] width 75 height 10
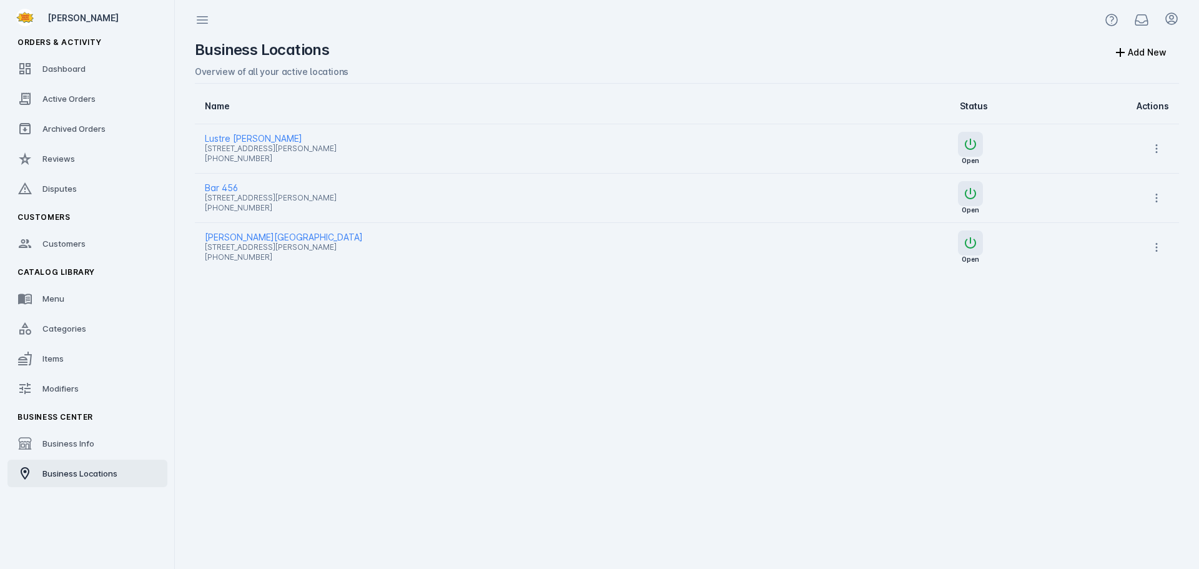
click at [248, 135] on span "Lustre [PERSON_NAME]" at bounding box center [502, 138] width 594 height 15
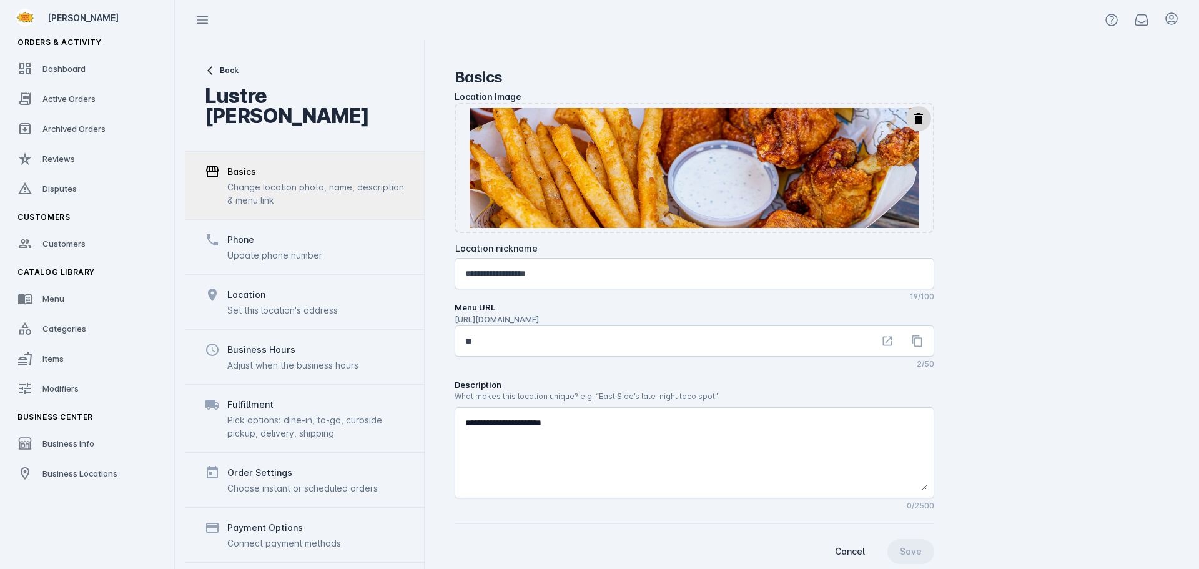
click at [274, 342] on div "Business Hours" at bounding box center [261, 349] width 68 height 15
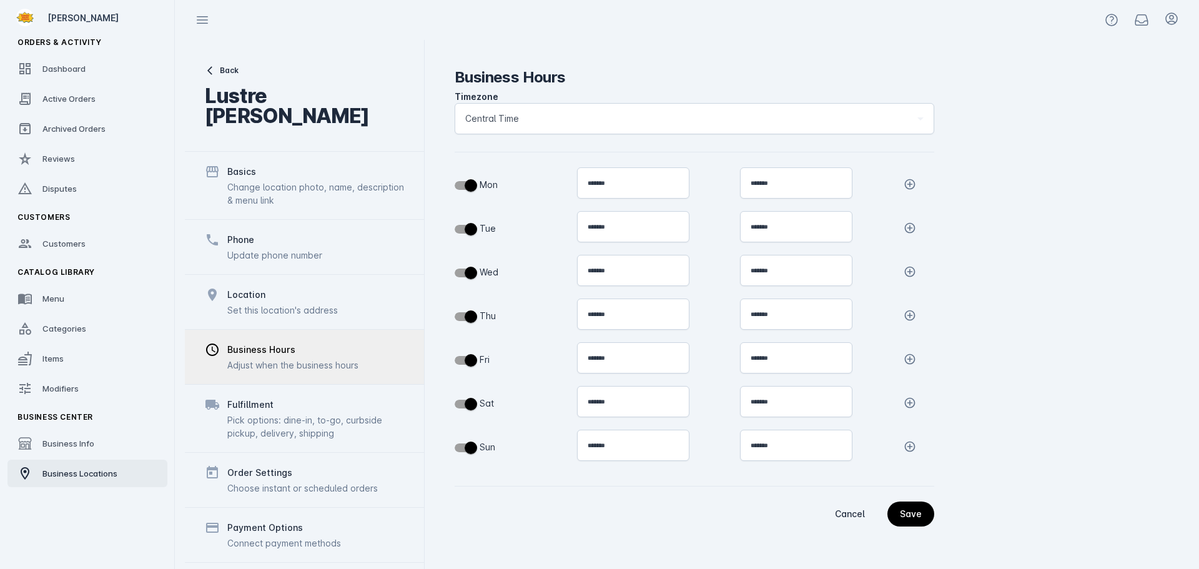
click at [91, 476] on span "Business Locations" at bounding box center [79, 473] width 75 height 10
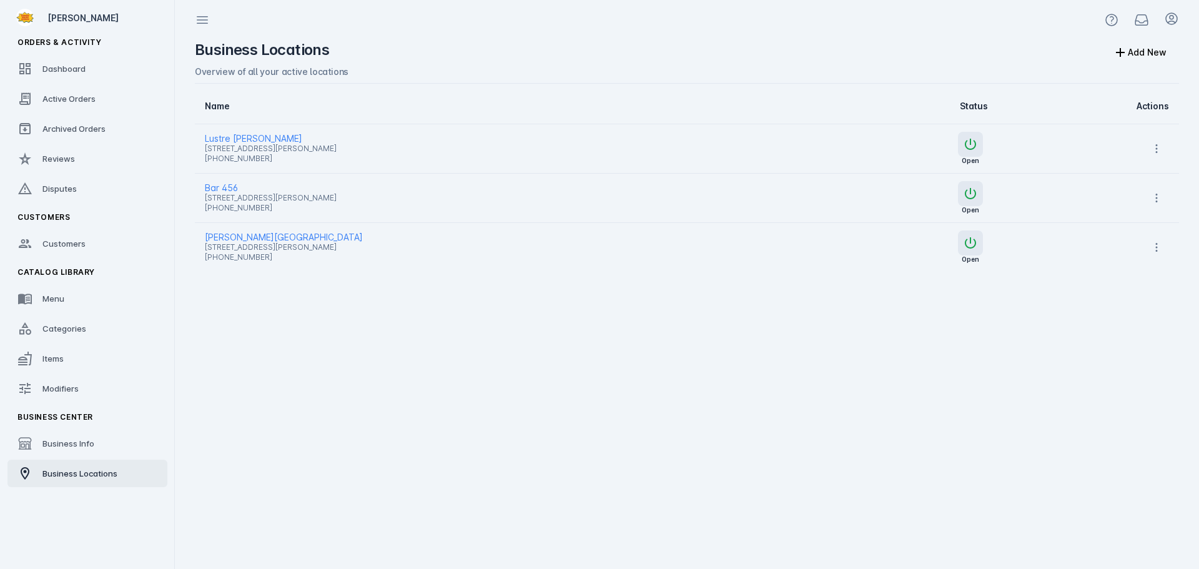
click at [261, 237] on span "[PERSON_NAME][GEOGRAPHIC_DATA]" at bounding box center [502, 237] width 594 height 15
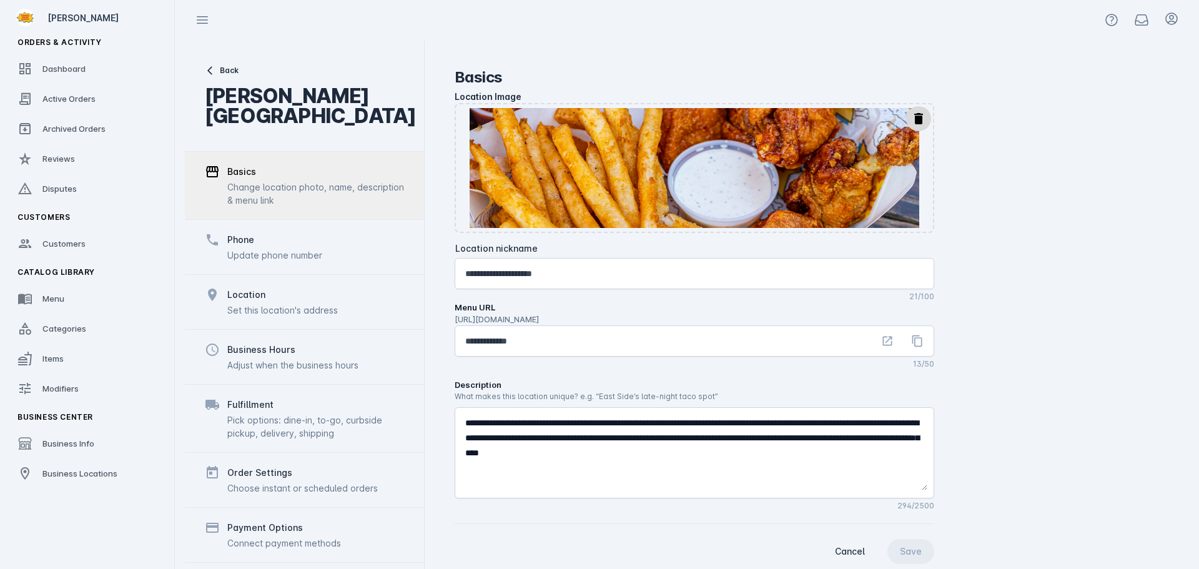
click at [295, 345] on div "Business Hours" at bounding box center [292, 349] width 131 height 15
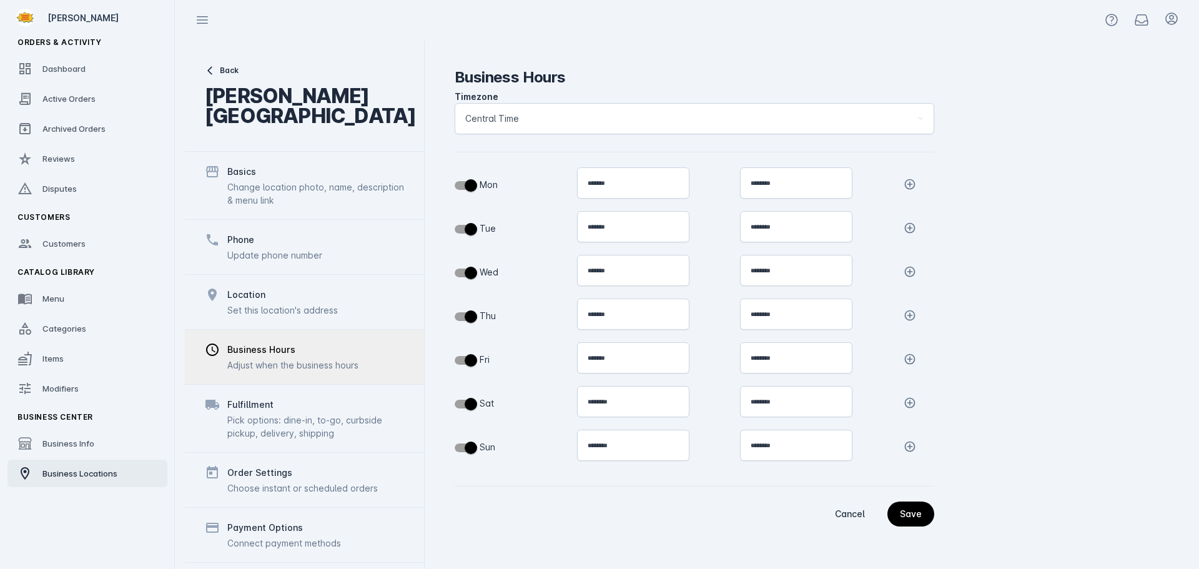
click at [83, 473] on span "Business Locations" at bounding box center [79, 473] width 75 height 10
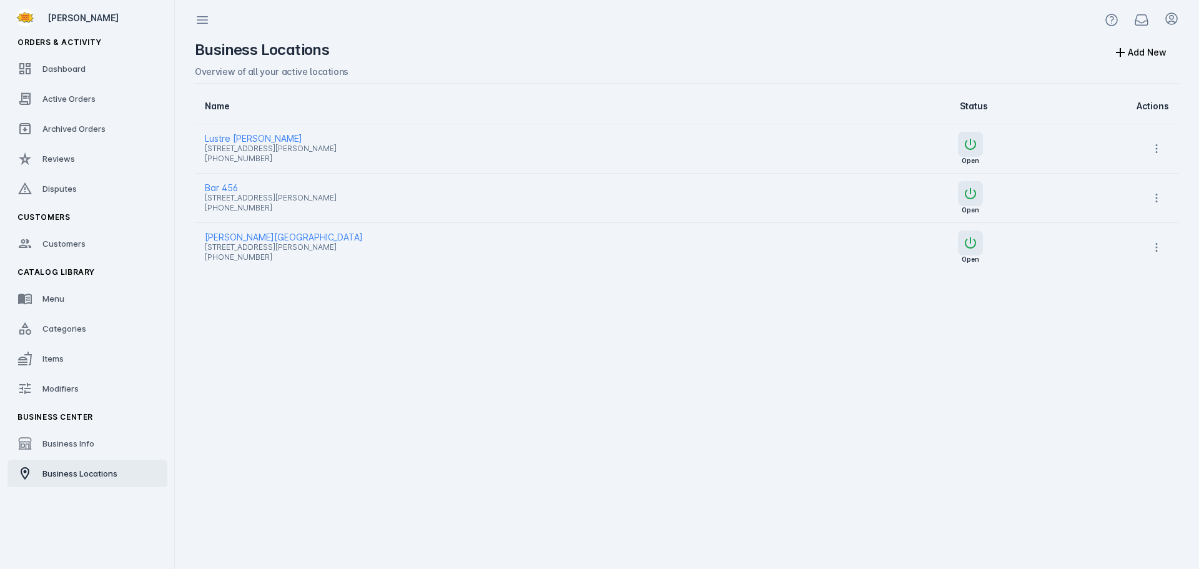
click at [238, 186] on span "Bar 456" at bounding box center [502, 187] width 594 height 15
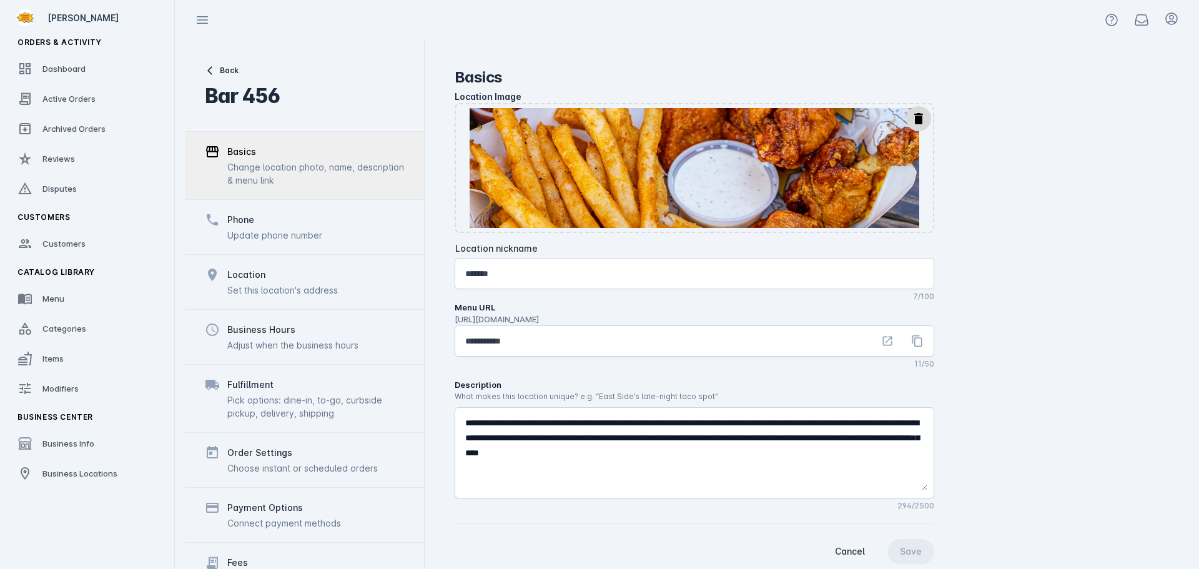
click at [276, 330] on div "Business Hours" at bounding box center [261, 329] width 68 height 15
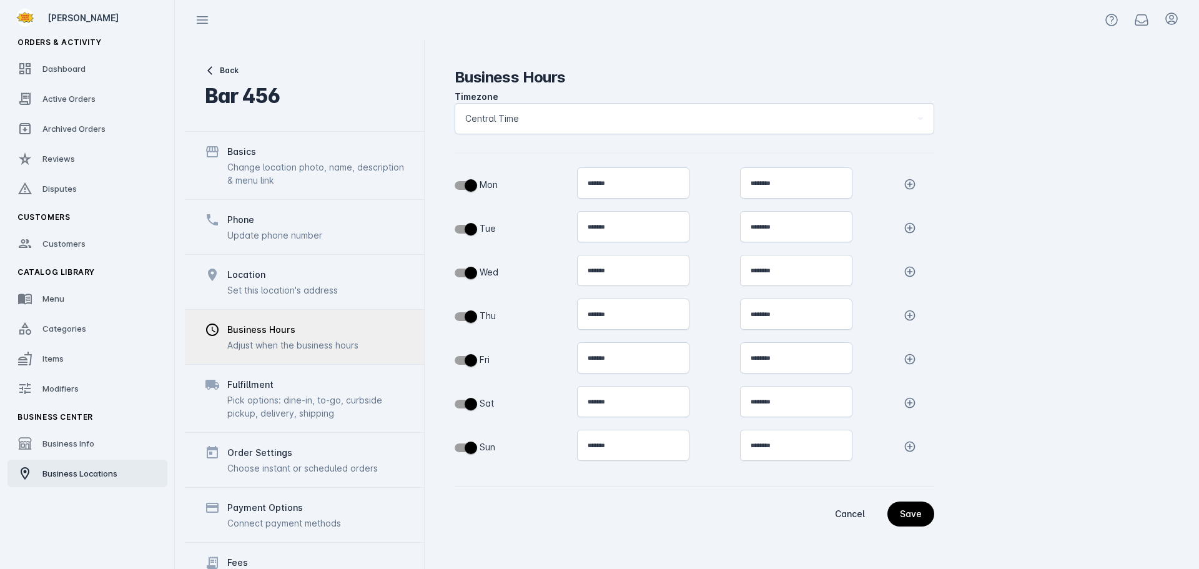
click at [43, 469] on span "Business Locations" at bounding box center [79, 473] width 75 height 10
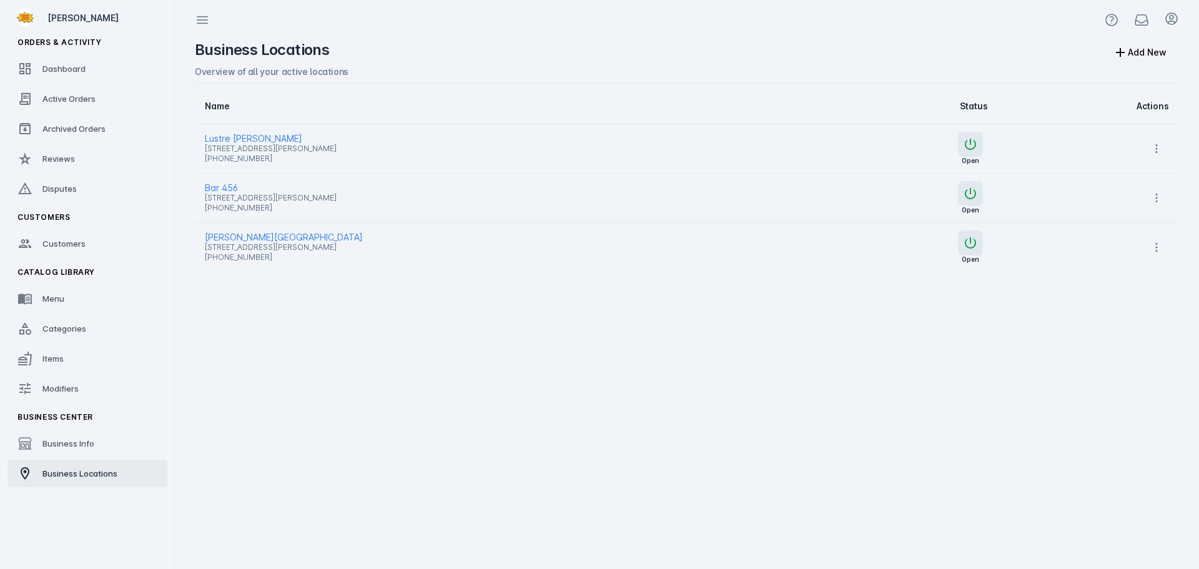
click at [240, 139] on span "Lustre [PERSON_NAME]" at bounding box center [502, 138] width 594 height 15
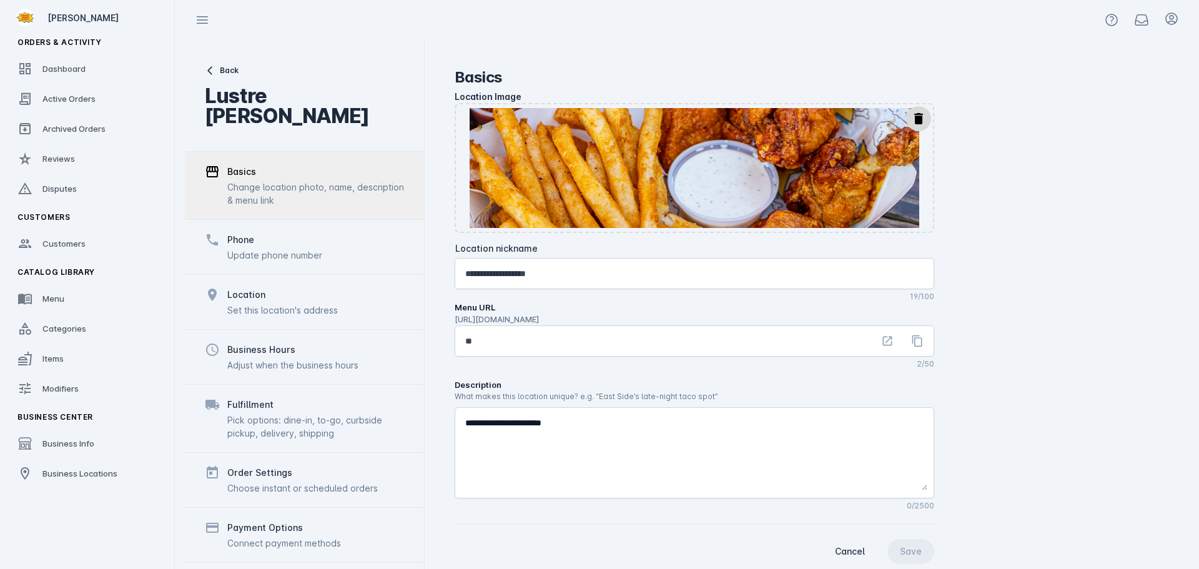
click at [280, 358] on div "Adjust when the business hours" at bounding box center [292, 364] width 131 height 13
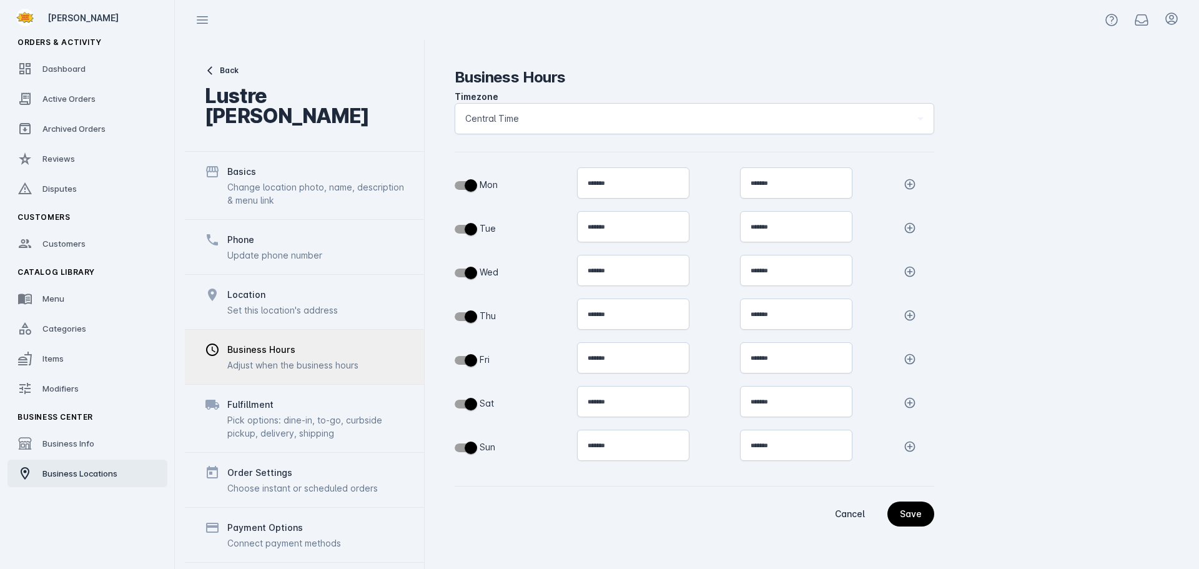
click at [112, 469] on span "Business Locations" at bounding box center [79, 473] width 75 height 10
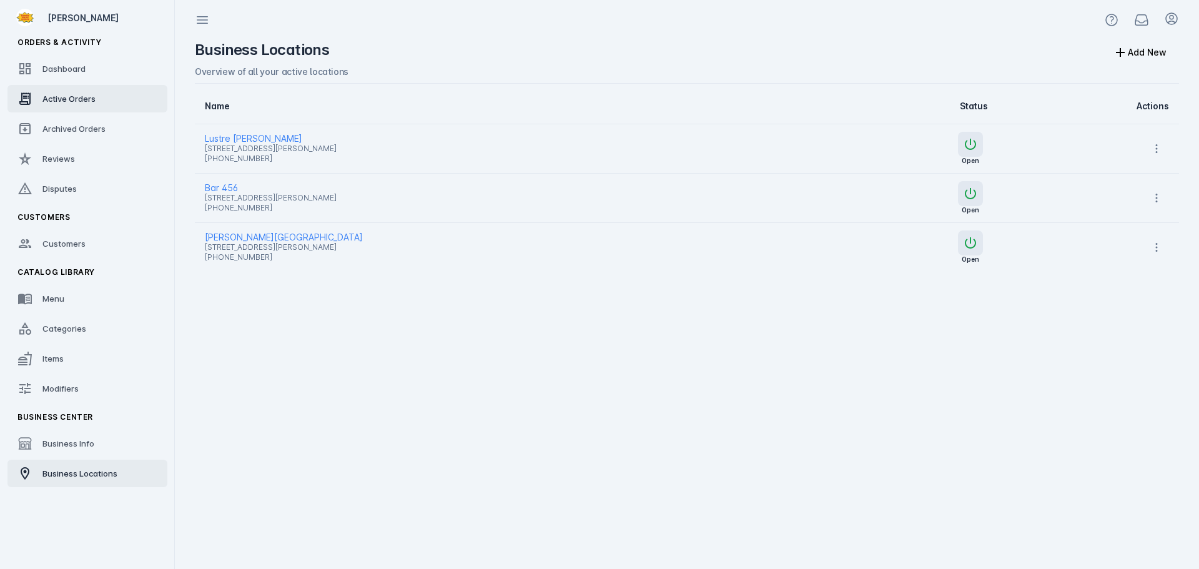
click at [84, 103] on span "Active Orders" at bounding box center [68, 99] width 53 height 10
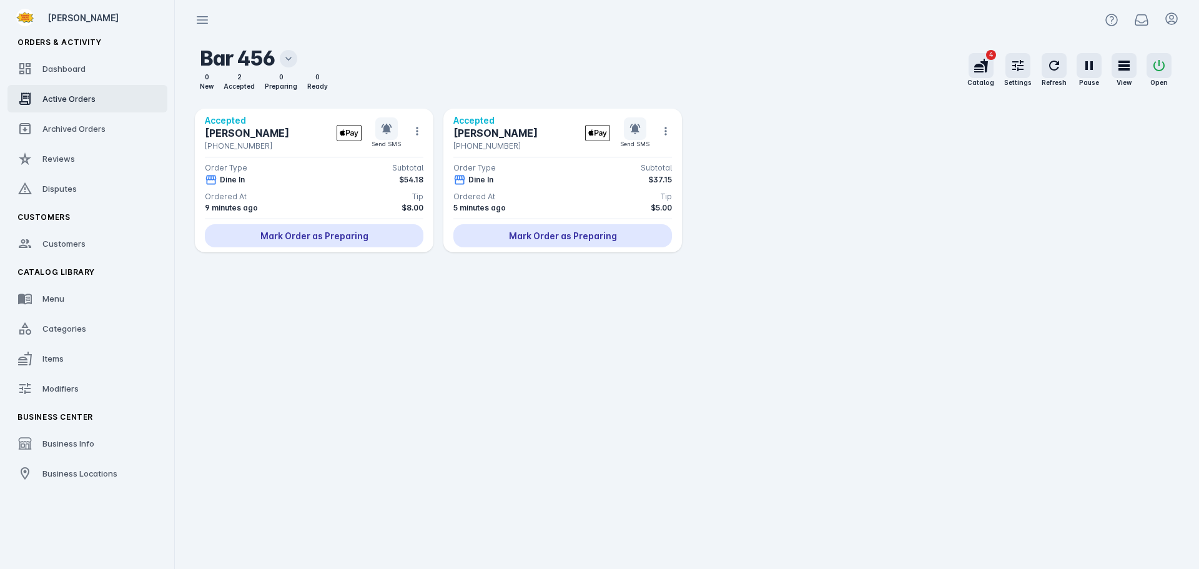
click at [293, 57] on icon at bounding box center [288, 58] width 12 height 12
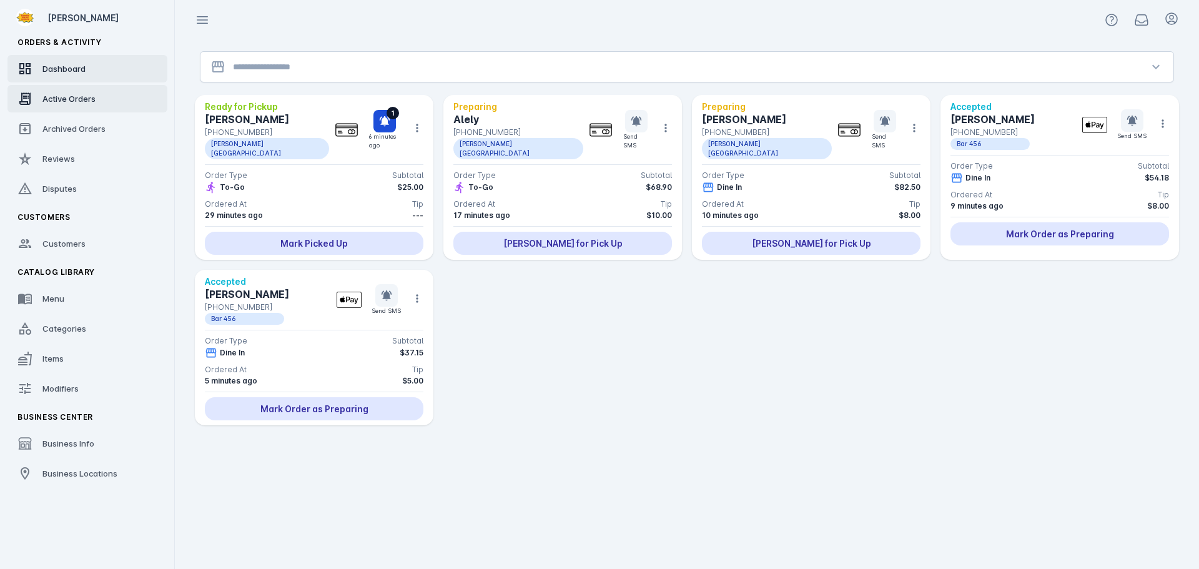
click at [71, 74] on div "Dashboard" at bounding box center [63, 68] width 43 height 12
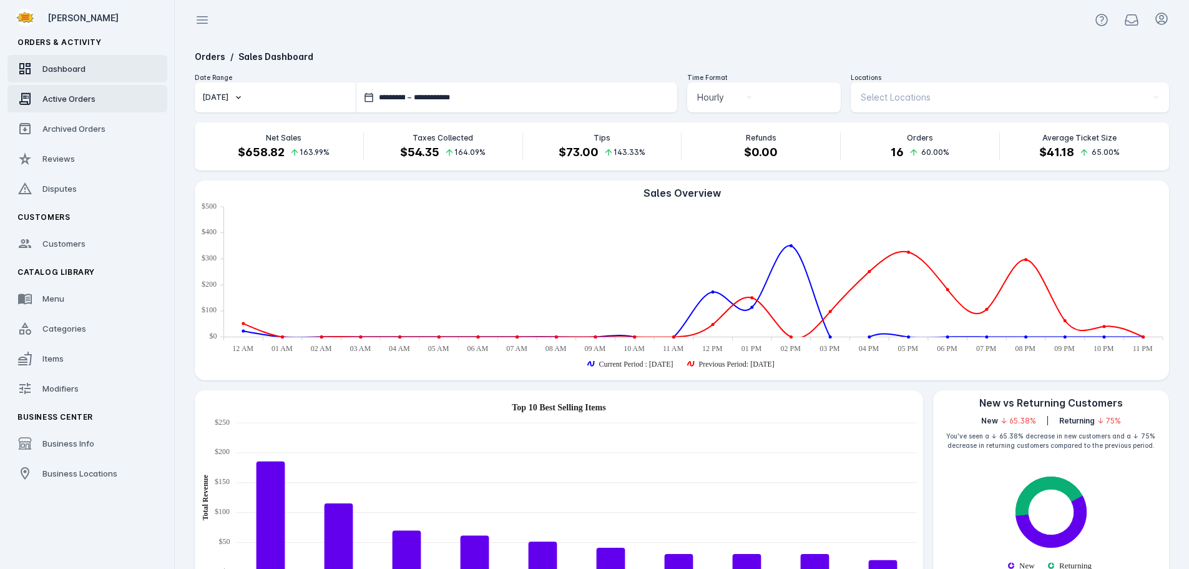
click at [72, 101] on span "Active Orders" at bounding box center [68, 99] width 53 height 10
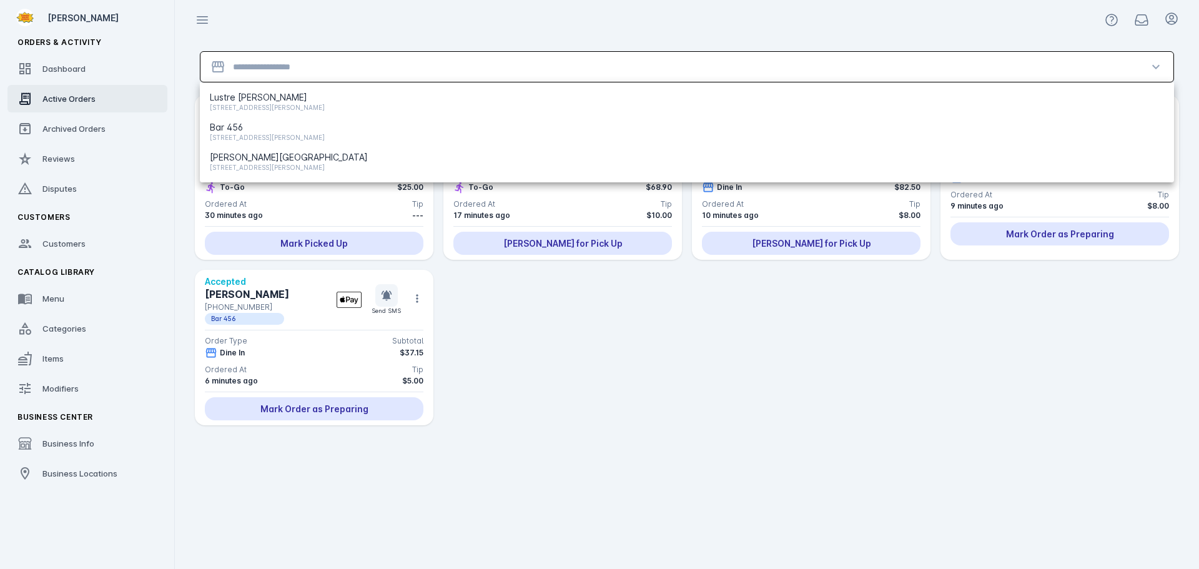
click at [252, 66] on input "Location" at bounding box center [687, 66] width 908 height 15
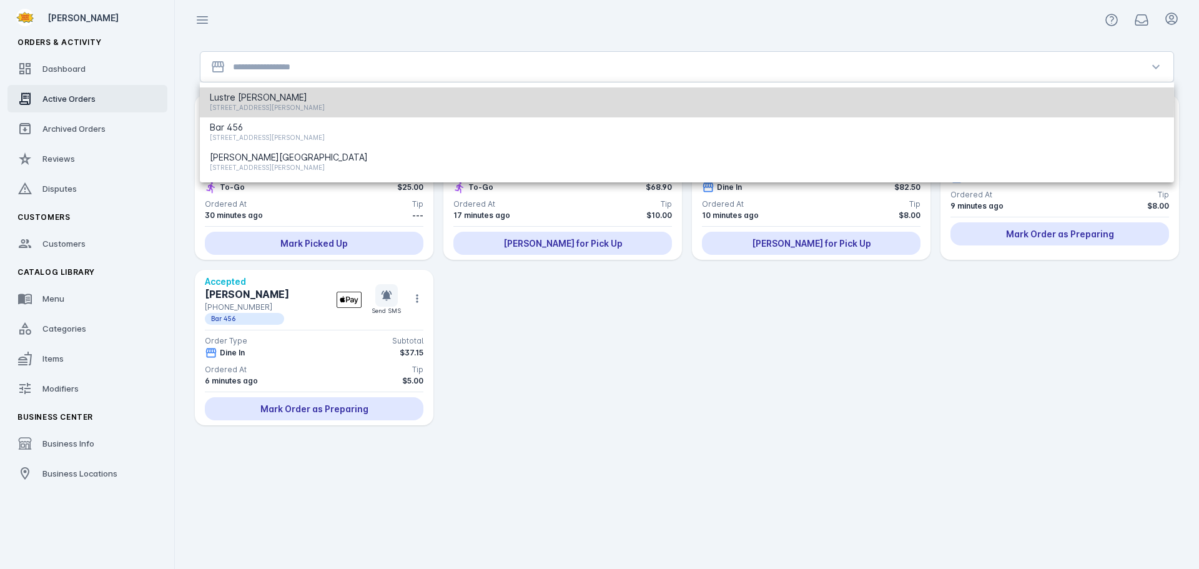
click at [259, 102] on span "[STREET_ADDRESS][PERSON_NAME]" at bounding box center [267, 107] width 115 height 15
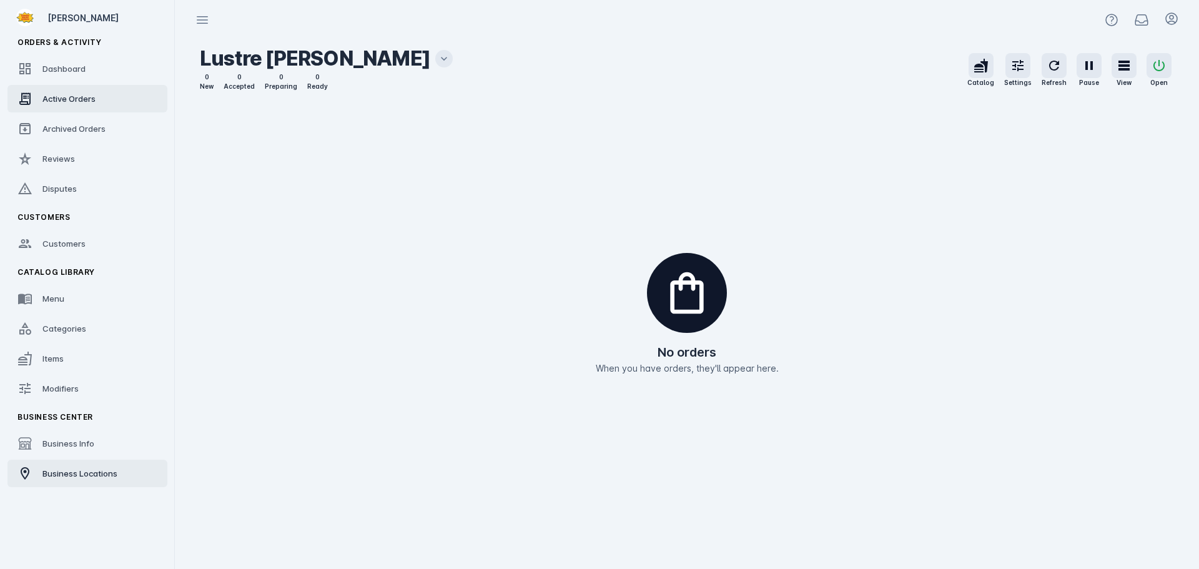
click at [76, 474] on span "Business Locations" at bounding box center [79, 473] width 75 height 10
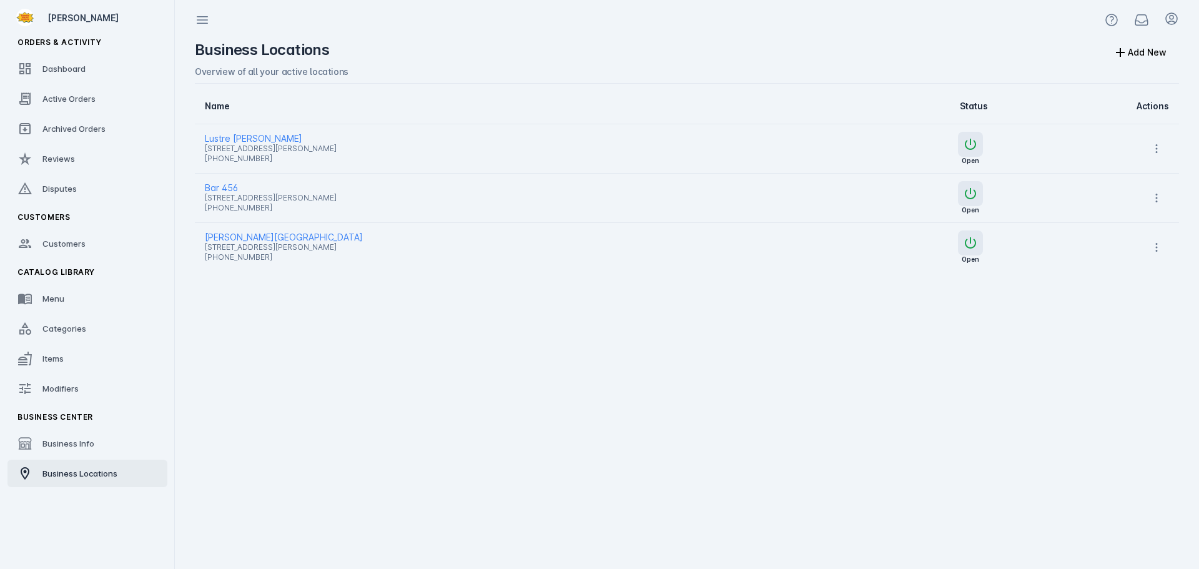
click at [253, 135] on span "Lustre [PERSON_NAME]" at bounding box center [502, 138] width 594 height 15
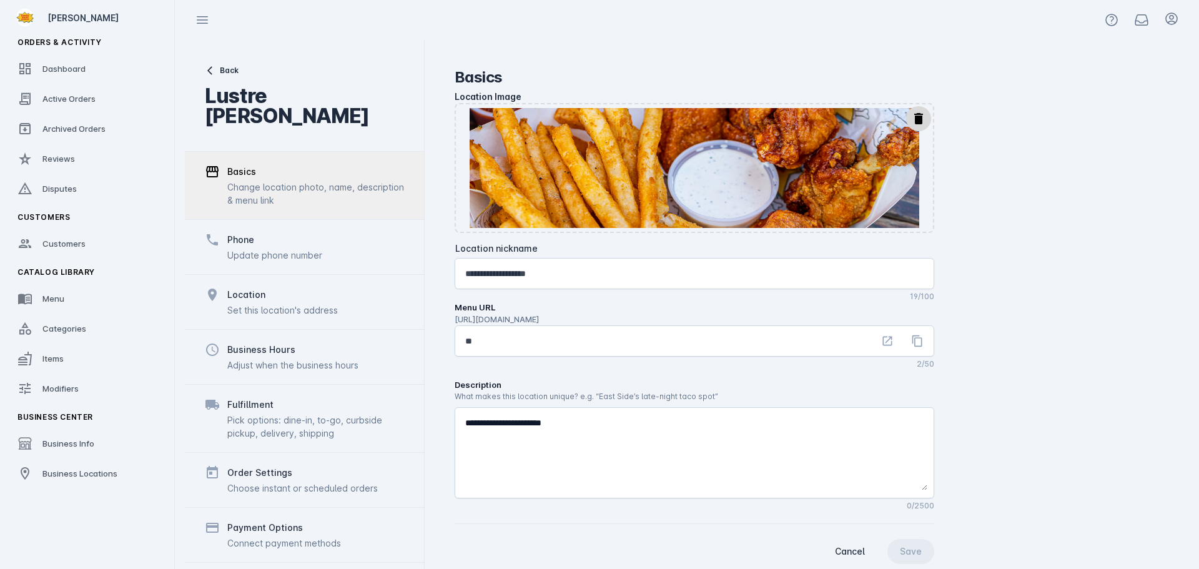
click at [257, 232] on div "Phone" at bounding box center [274, 239] width 95 height 15
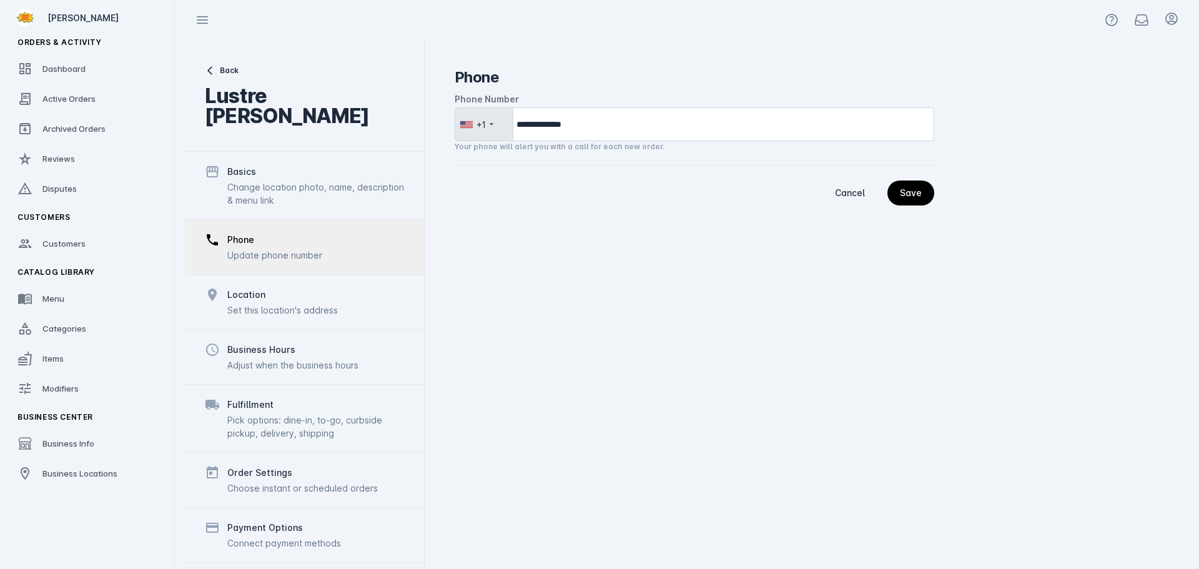
click at [280, 180] on div "Change location photo, name, description & menu link" at bounding box center [315, 193] width 177 height 26
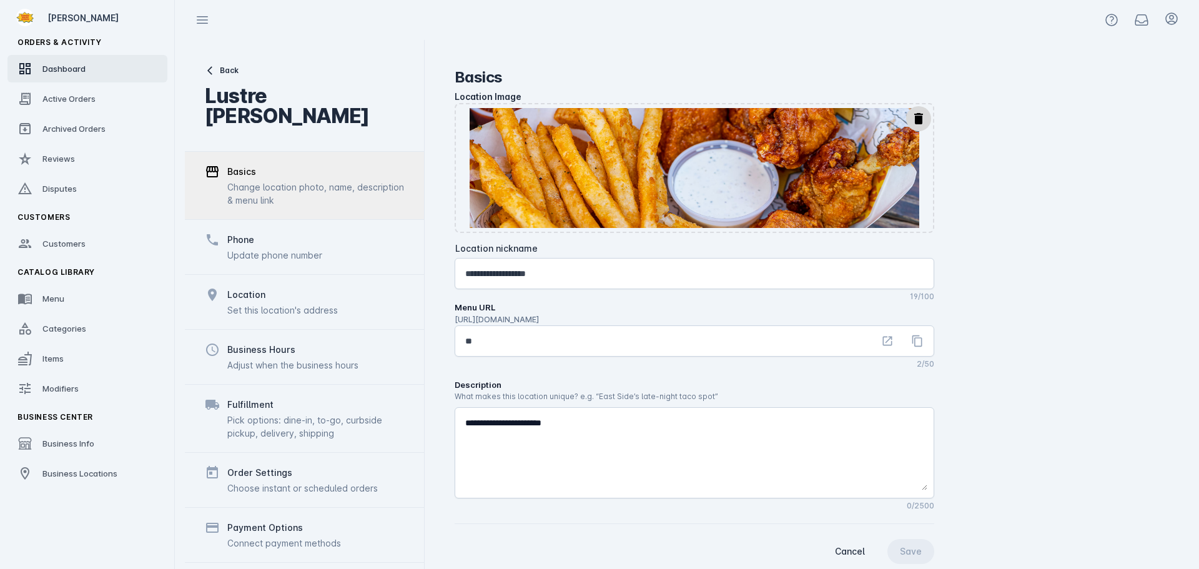
click at [72, 66] on span "Dashboard" at bounding box center [63, 69] width 43 height 10
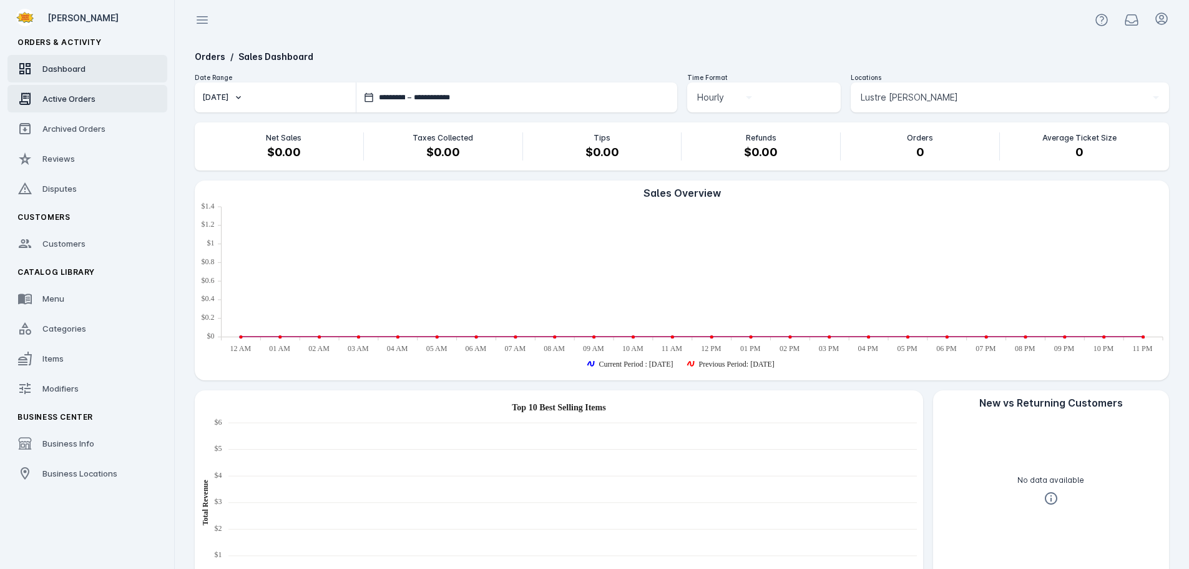
click at [40, 96] on link "Active Orders" at bounding box center [87, 98] width 160 height 27
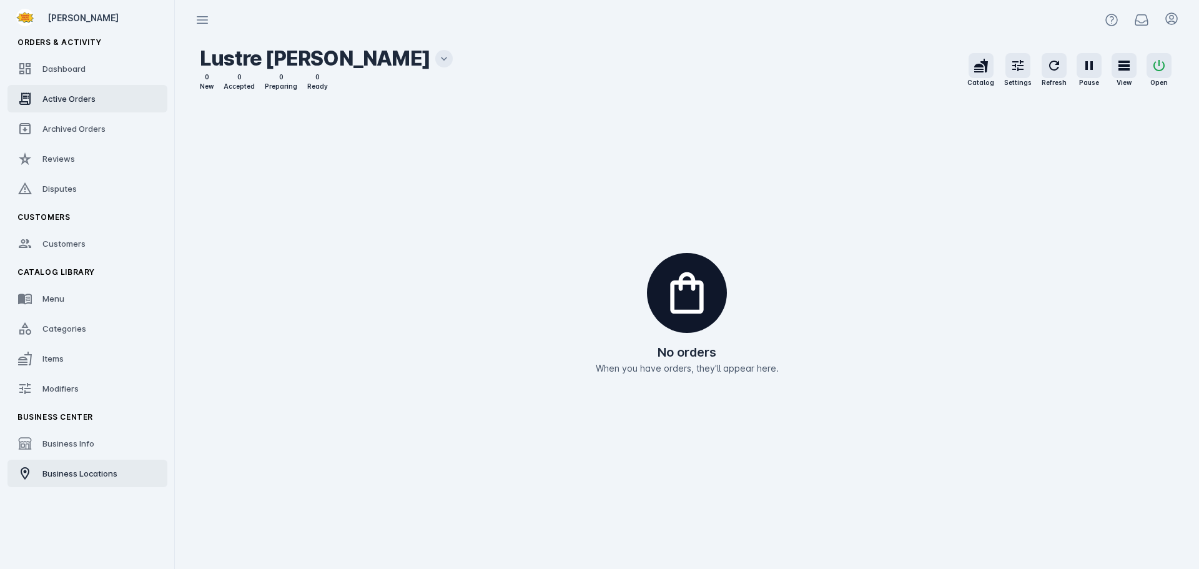
click at [85, 478] on span "Business Locations" at bounding box center [79, 473] width 75 height 10
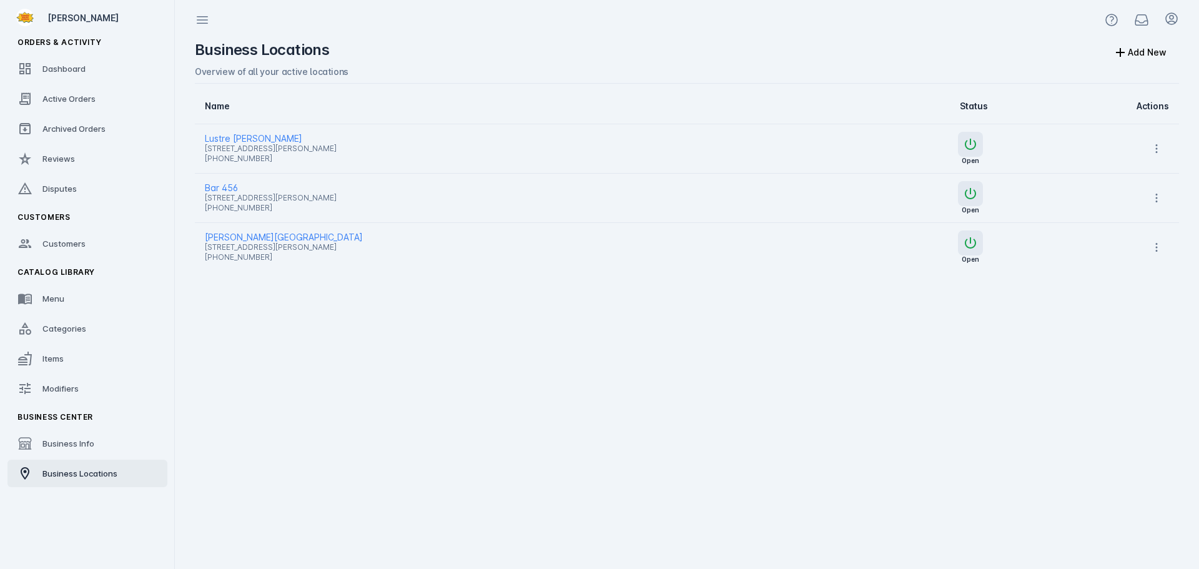
click at [77, 441] on span "Business Info" at bounding box center [68, 443] width 52 height 10
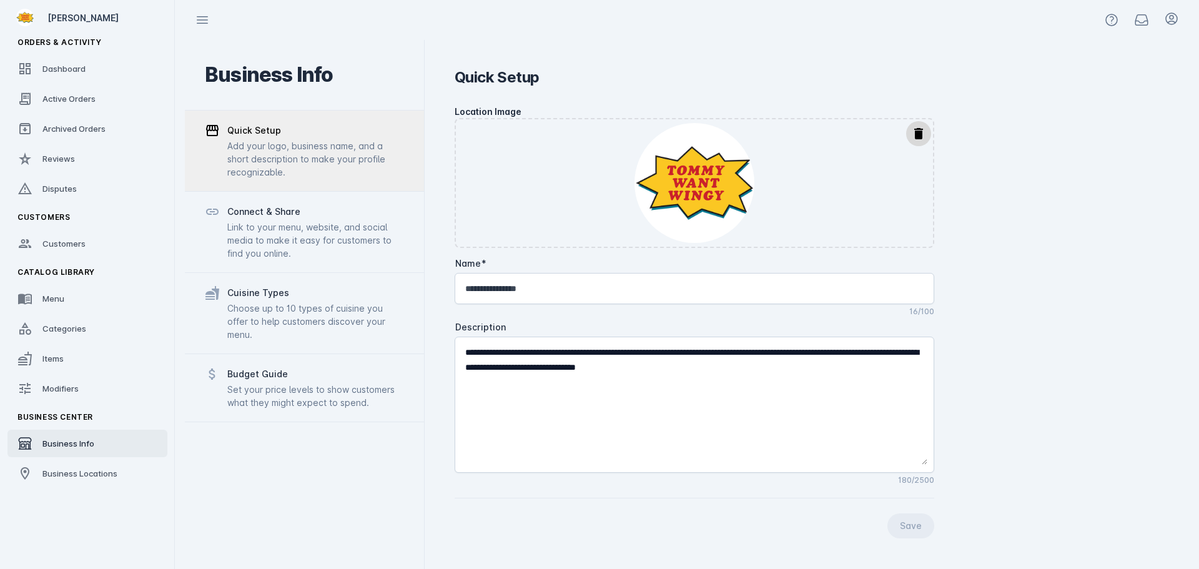
click at [270, 383] on div "Set your price levels to show customers what they might expect to spend." at bounding box center [315, 396] width 177 height 26
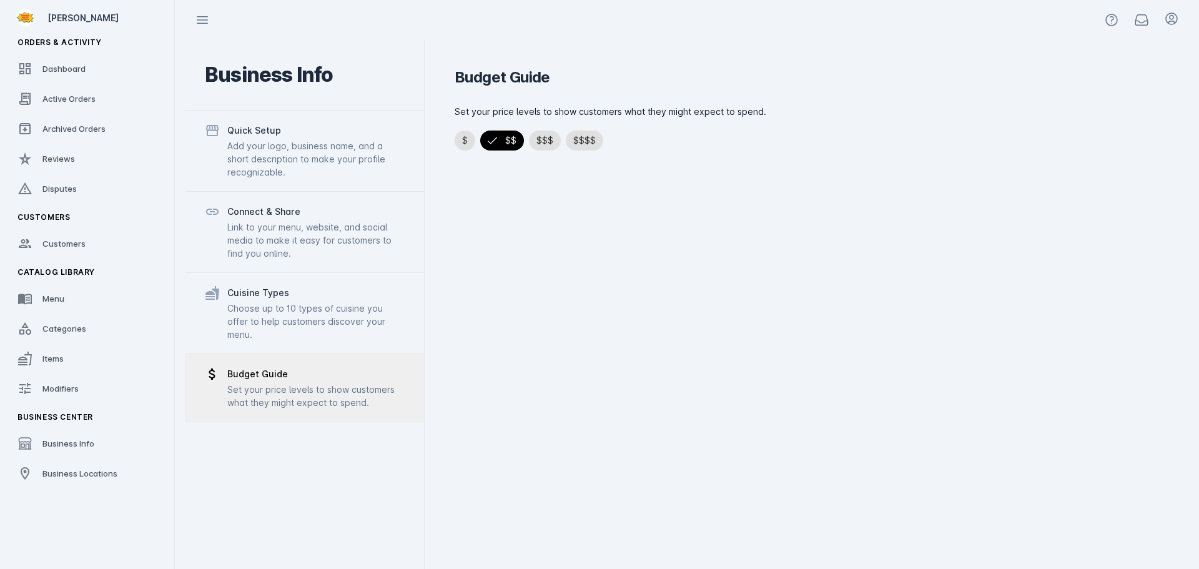
click at [278, 292] on div "Cuisine Types" at bounding box center [315, 292] width 177 height 15
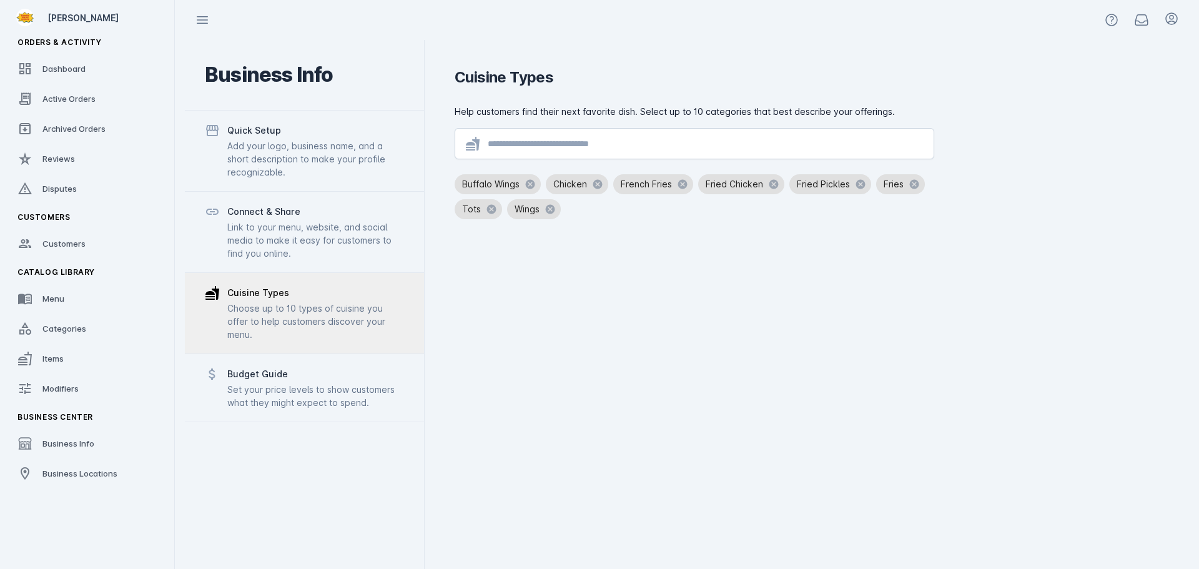
click at [298, 228] on div "Link to your menu, website, and social media to make it easy for customers to f…" at bounding box center [315, 239] width 177 height 39
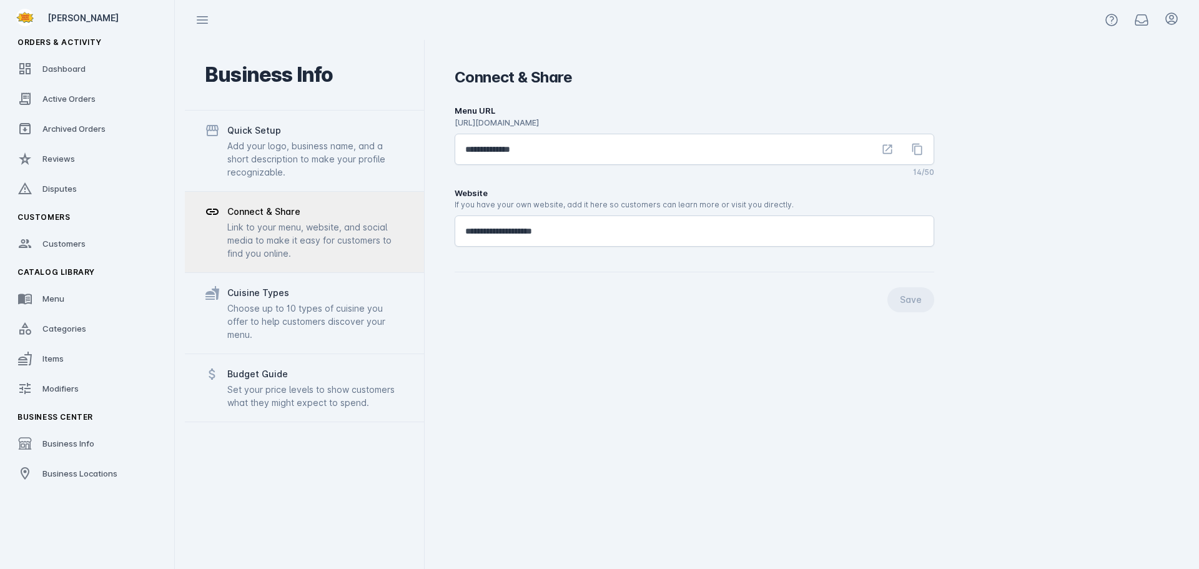
click at [318, 138] on div "Quick Setup Add your logo, business name, and a short description to make your …" at bounding box center [315, 151] width 177 height 56
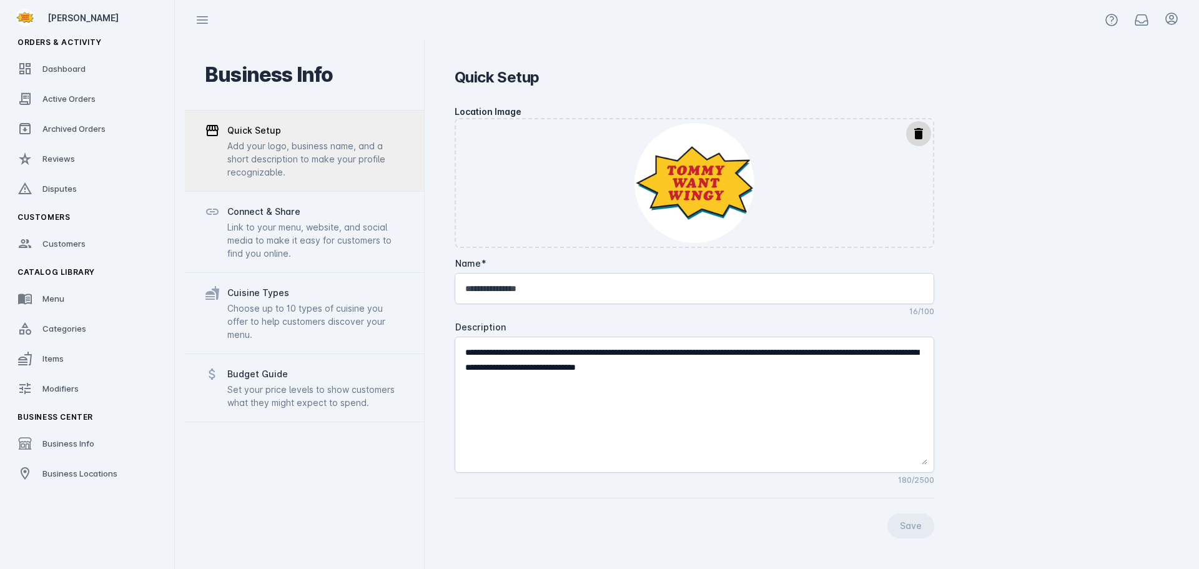
click at [295, 237] on div "Link to your menu, website, and social media to make it easy for customers to f…" at bounding box center [315, 239] width 177 height 39
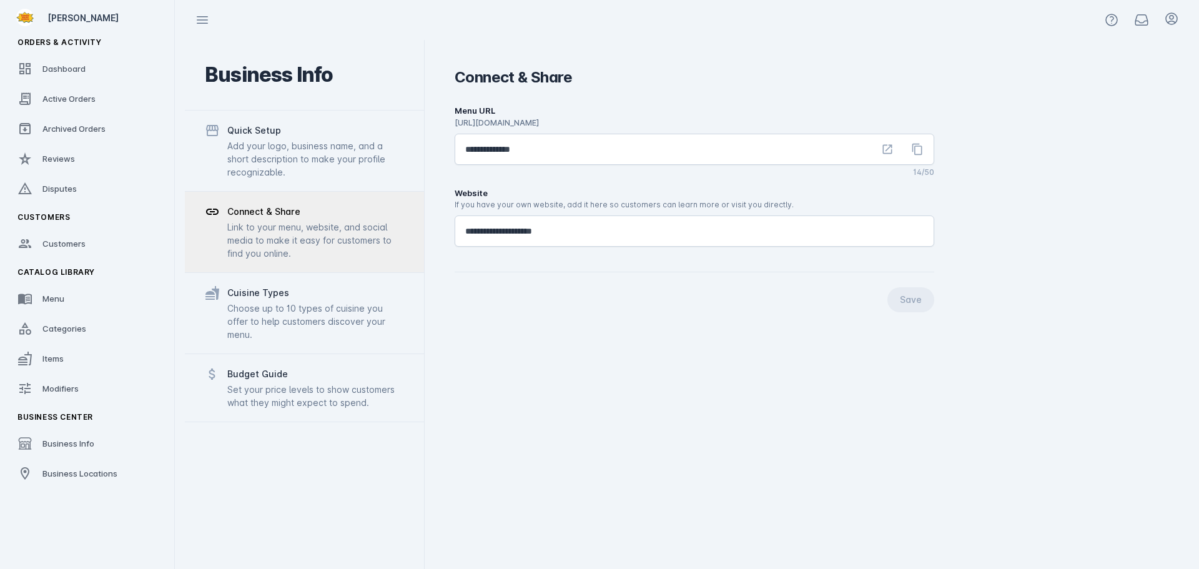
click at [298, 274] on div "Cuisine Types Choose up to 10 types of cuisine you offer to help customers disc…" at bounding box center [304, 312] width 239 height 81
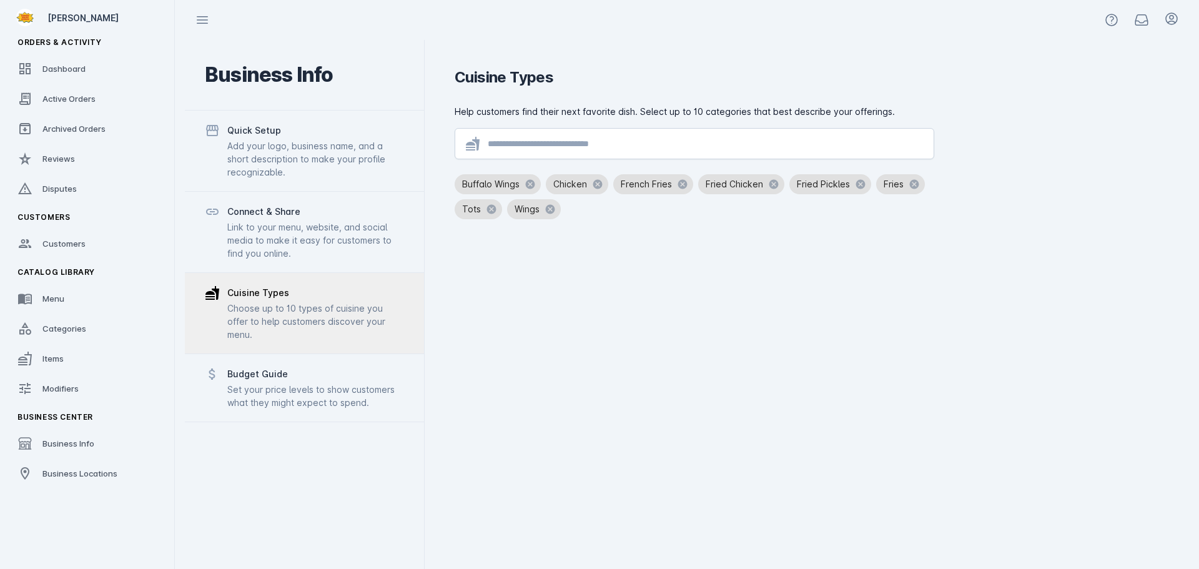
click at [297, 383] on div "Set your price levels to show customers what they might expect to spend." at bounding box center [315, 396] width 177 height 26
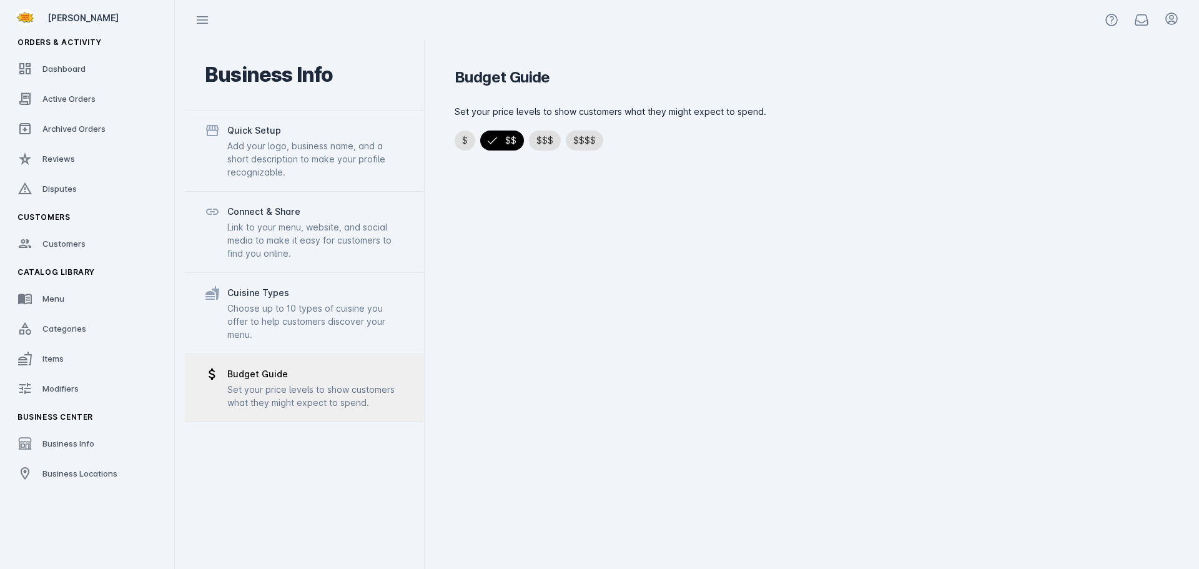
click at [315, 159] on div "Add your logo, business name, and a short description to make your profile reco…" at bounding box center [315, 158] width 177 height 39
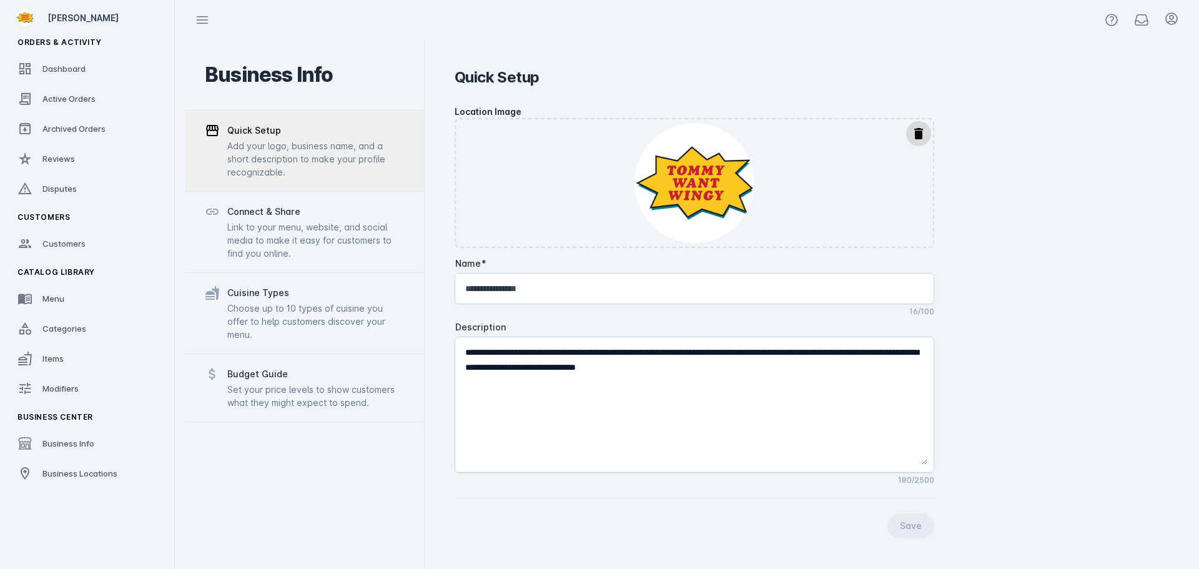
click at [297, 233] on div "Link to your menu, website, and social media to make it easy for customers to f…" at bounding box center [315, 239] width 177 height 39
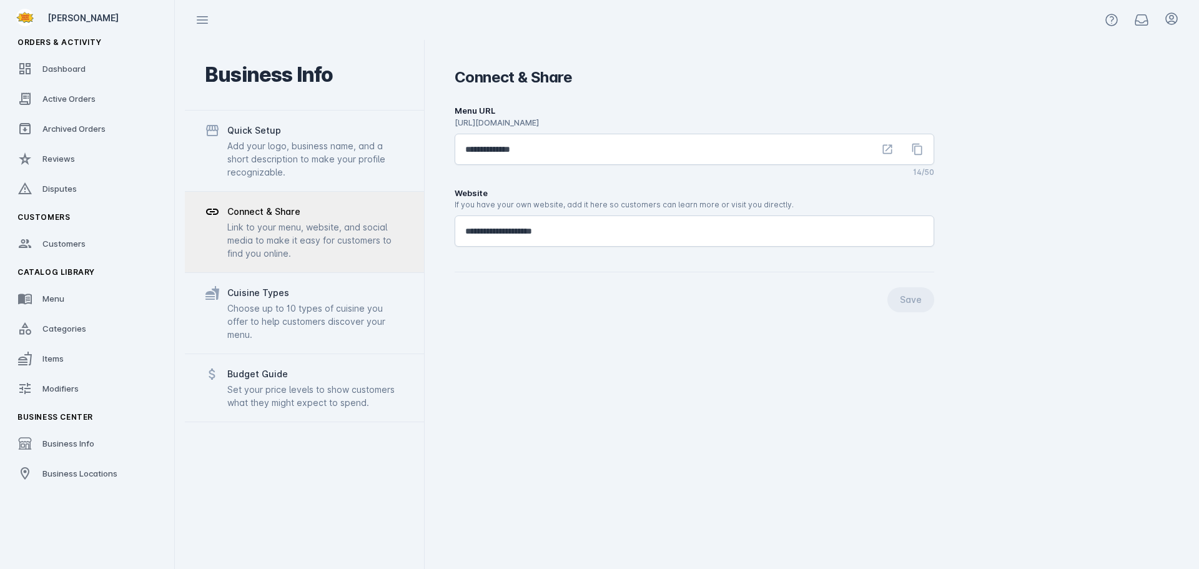
click at [298, 297] on div "Cuisine Types" at bounding box center [315, 292] width 177 height 15
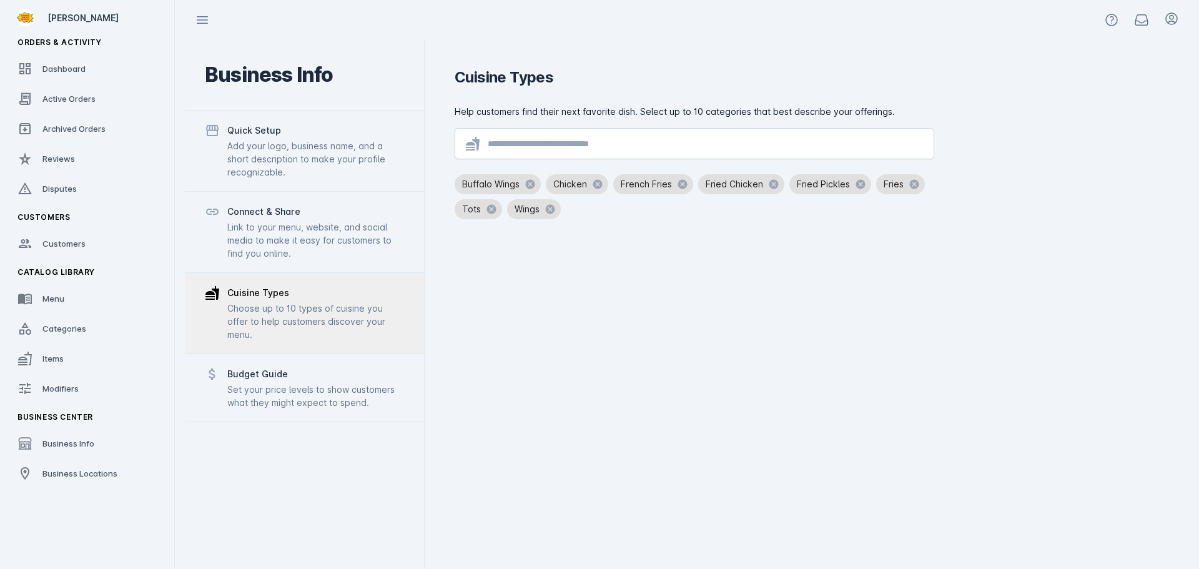
click at [300, 383] on div "Set your price levels to show customers what they might expect to spend." at bounding box center [315, 396] width 177 height 26
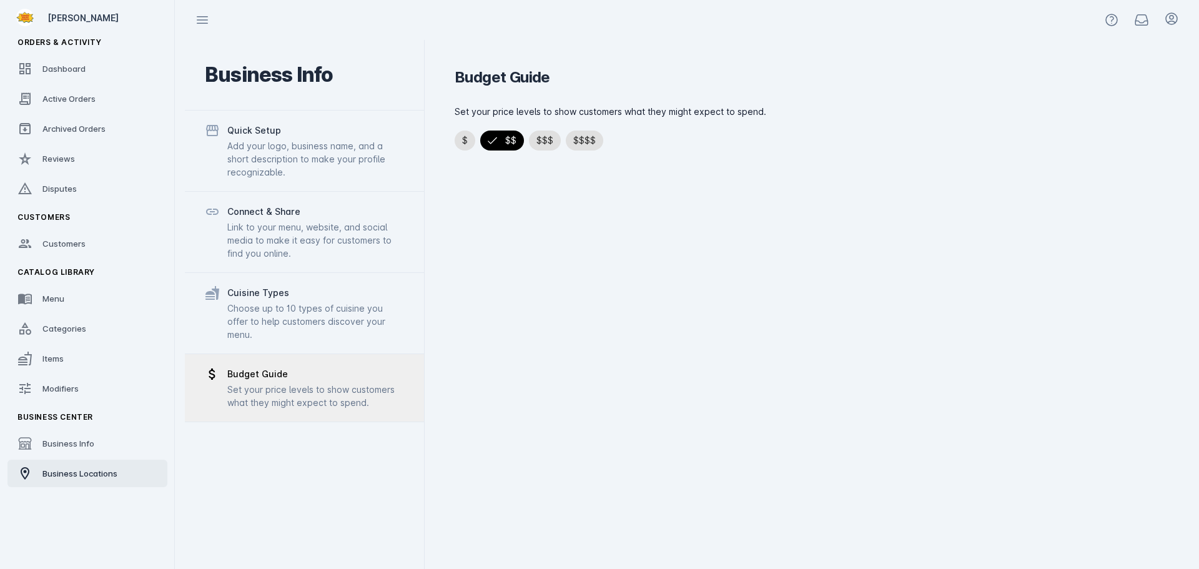
click at [47, 474] on span "Business Locations" at bounding box center [79, 473] width 75 height 10
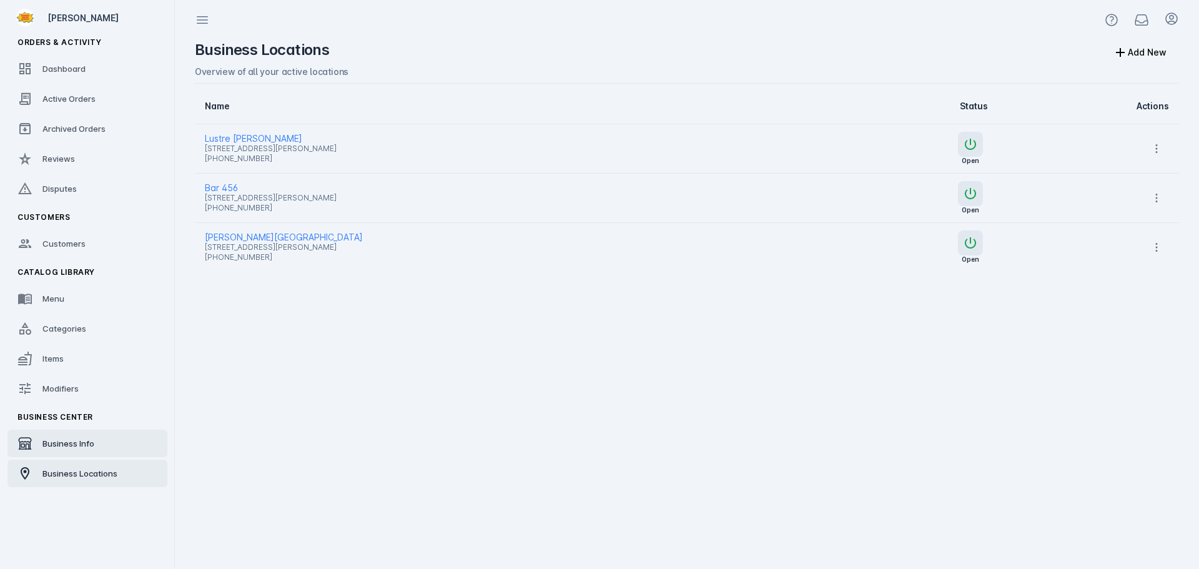
click at [47, 454] on link "Business Info" at bounding box center [87, 442] width 160 height 27
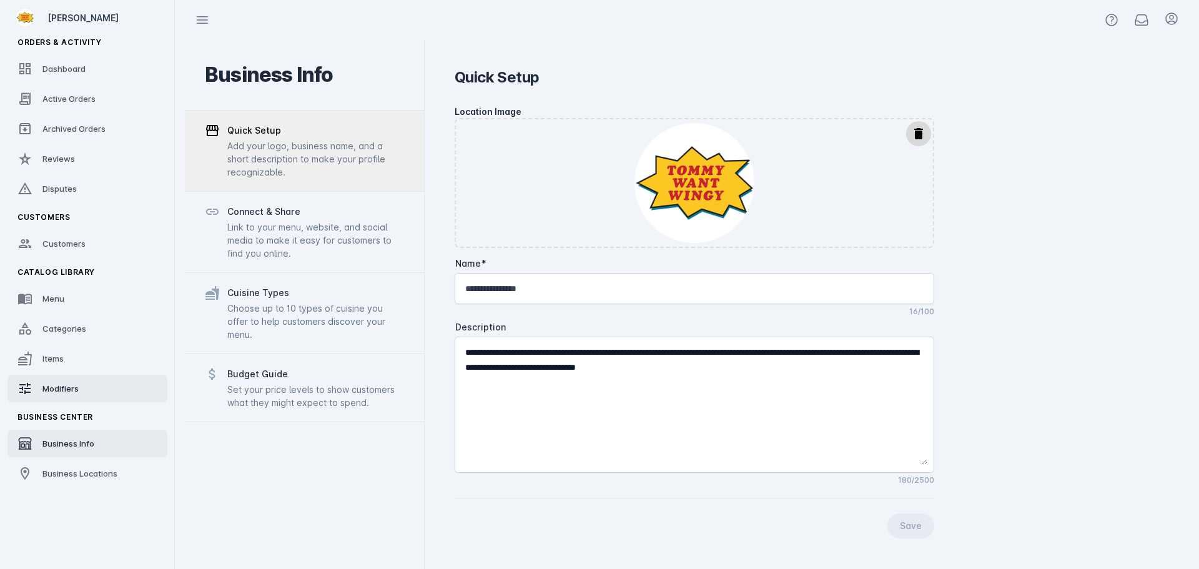
click at [61, 389] on span "Modifiers" at bounding box center [60, 388] width 36 height 10
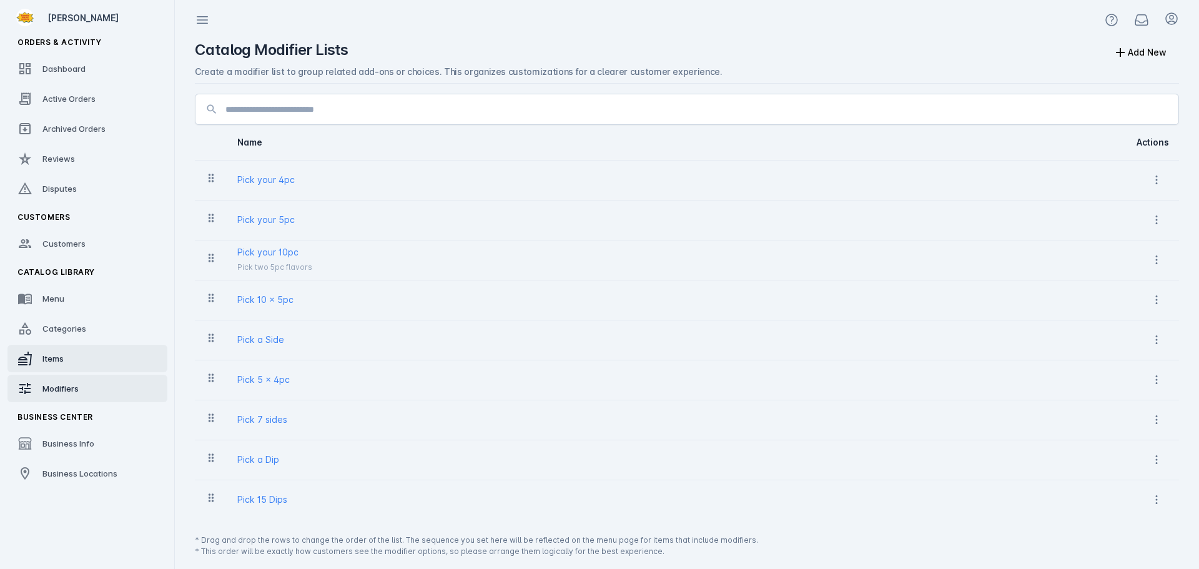
click at [72, 352] on link "Items" at bounding box center [87, 358] width 160 height 27
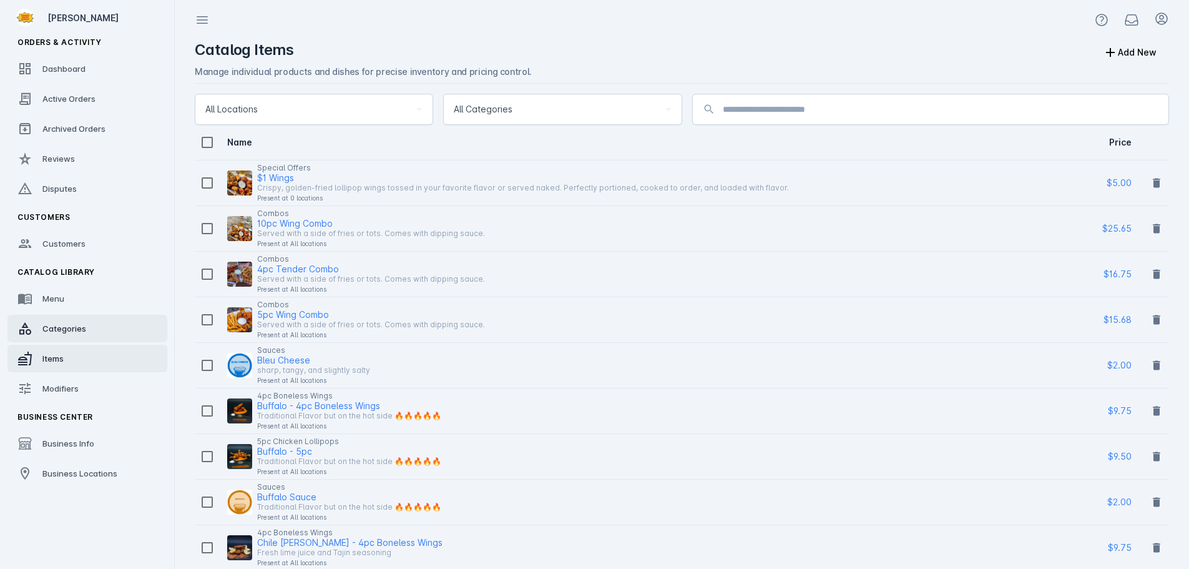
click at [72, 326] on span "Categories" at bounding box center [64, 328] width 44 height 10
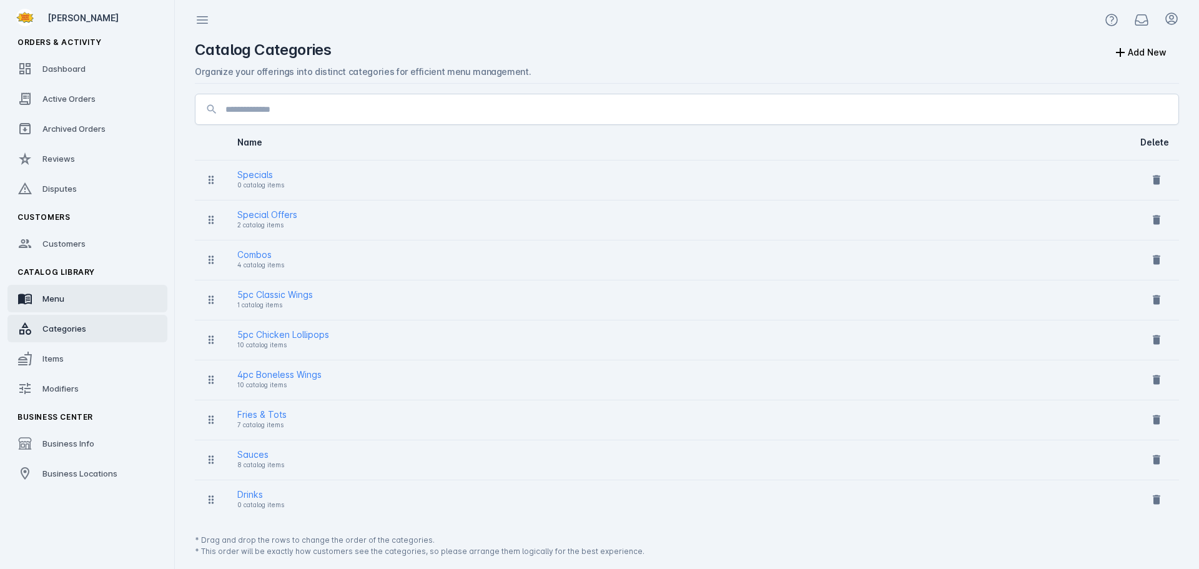
click at [72, 306] on link "Menu" at bounding box center [87, 298] width 160 height 27
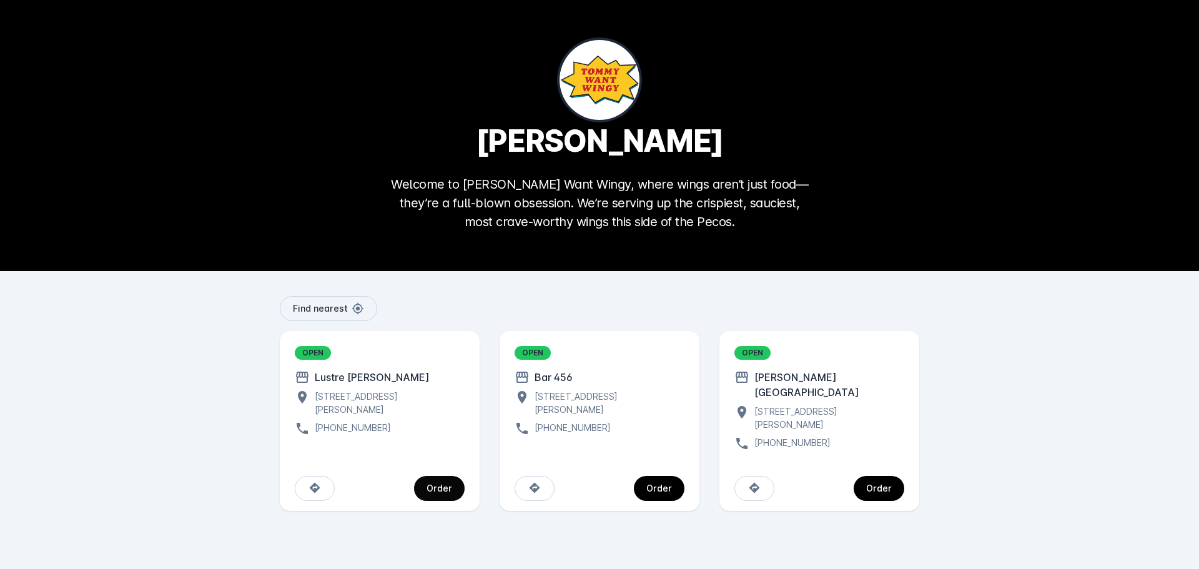
click at [426, 477] on span "continue" at bounding box center [439, 488] width 51 height 30
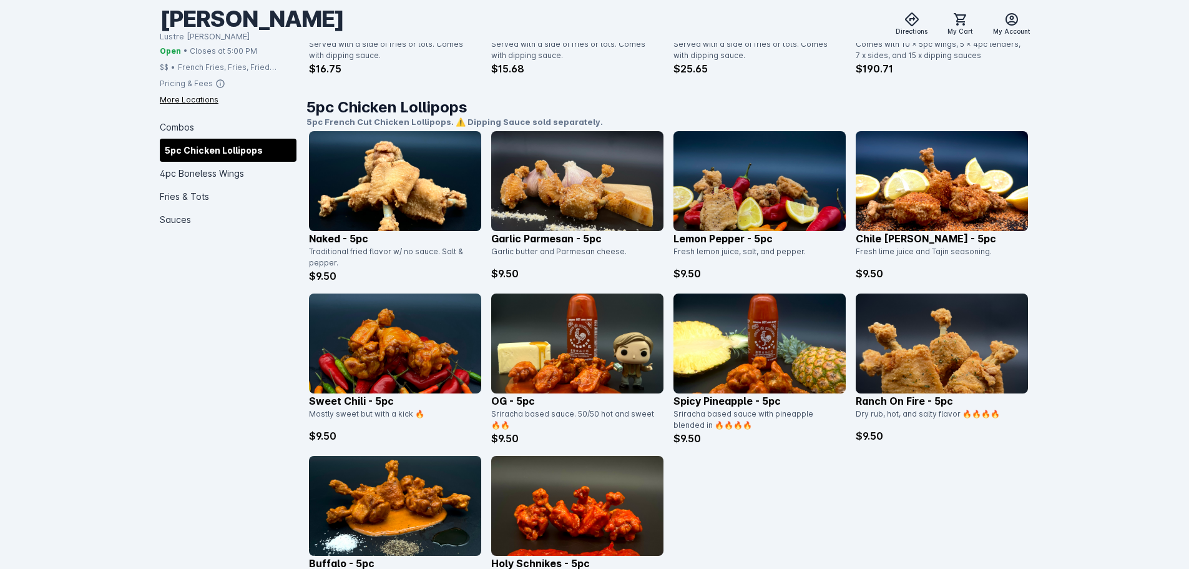
scroll to position [437, 0]
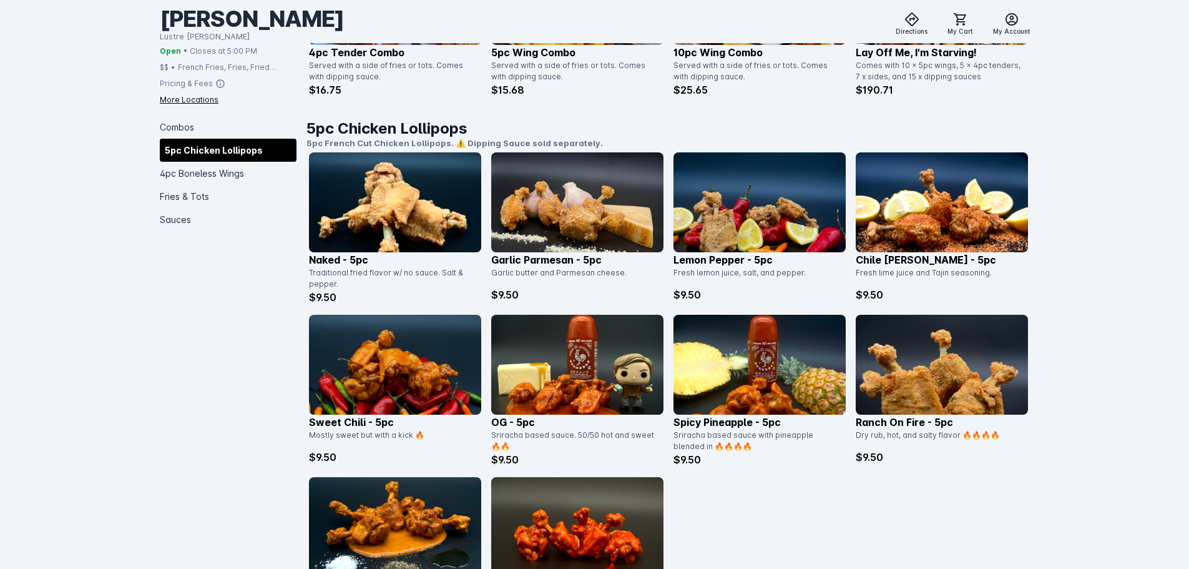
click at [390, 205] on img at bounding box center [395, 202] width 172 height 100
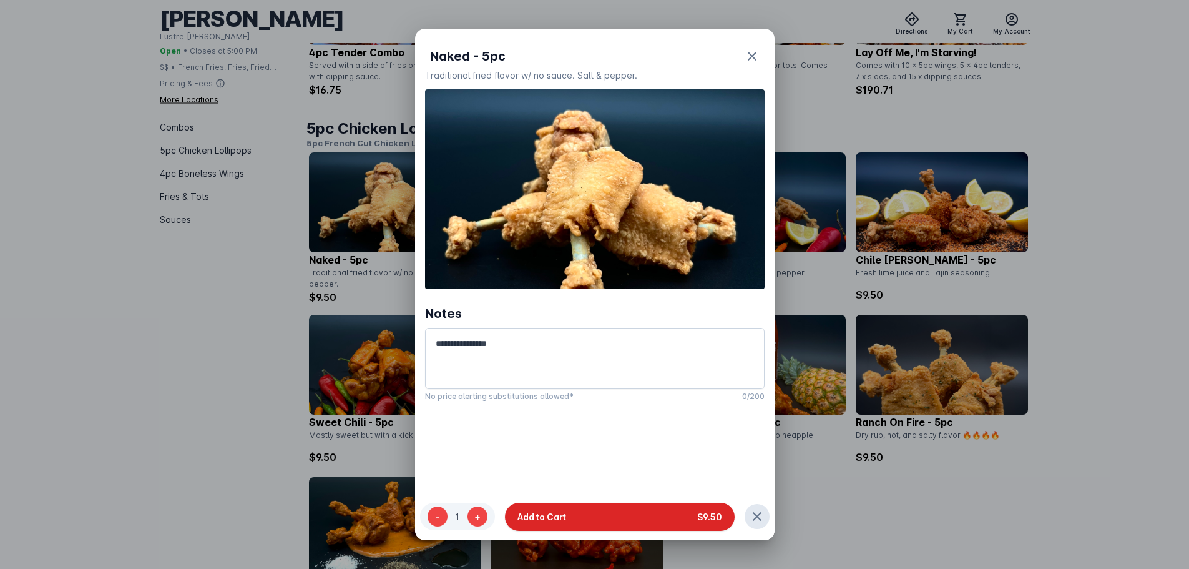
click at [602, 518] on button "Add to Cart $9.50" at bounding box center [620, 516] width 230 height 28
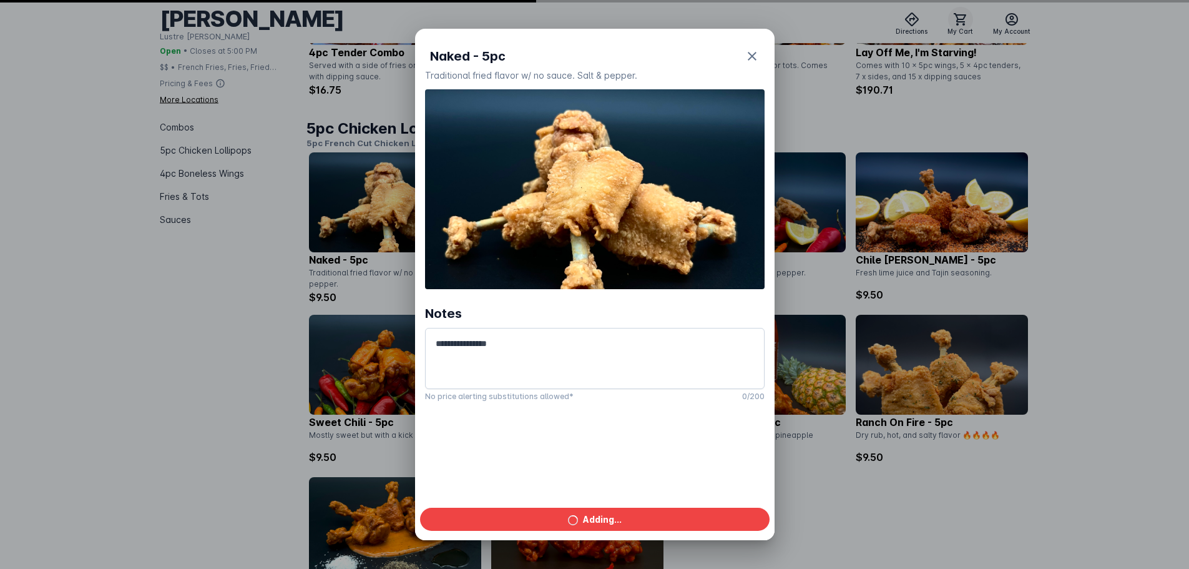
scroll to position [437, 0]
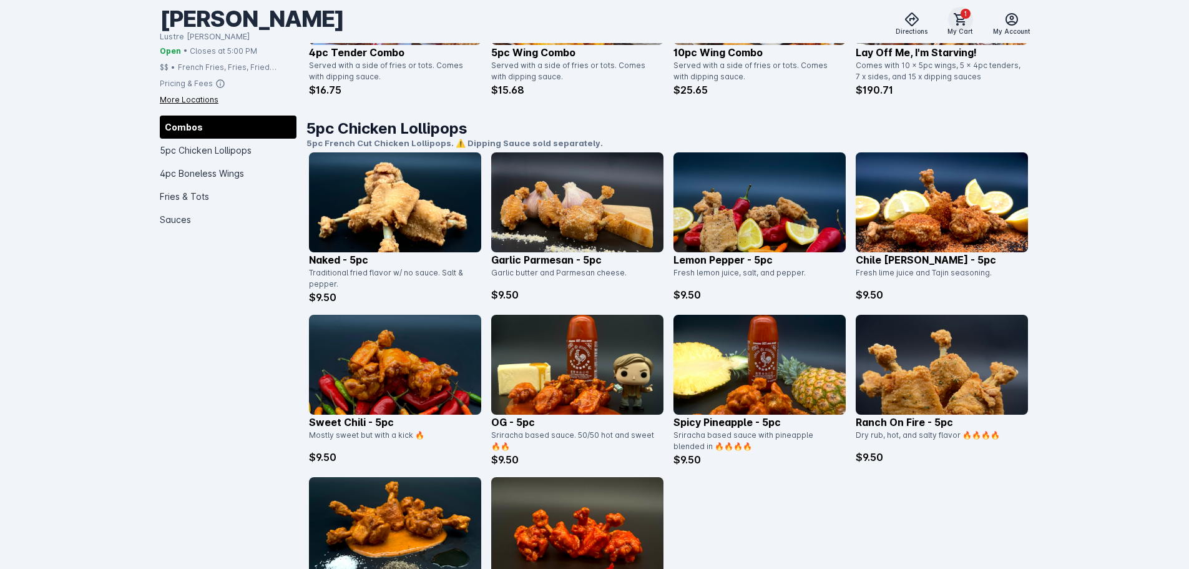
click at [958, 24] on icon at bounding box center [960, 19] width 15 height 15
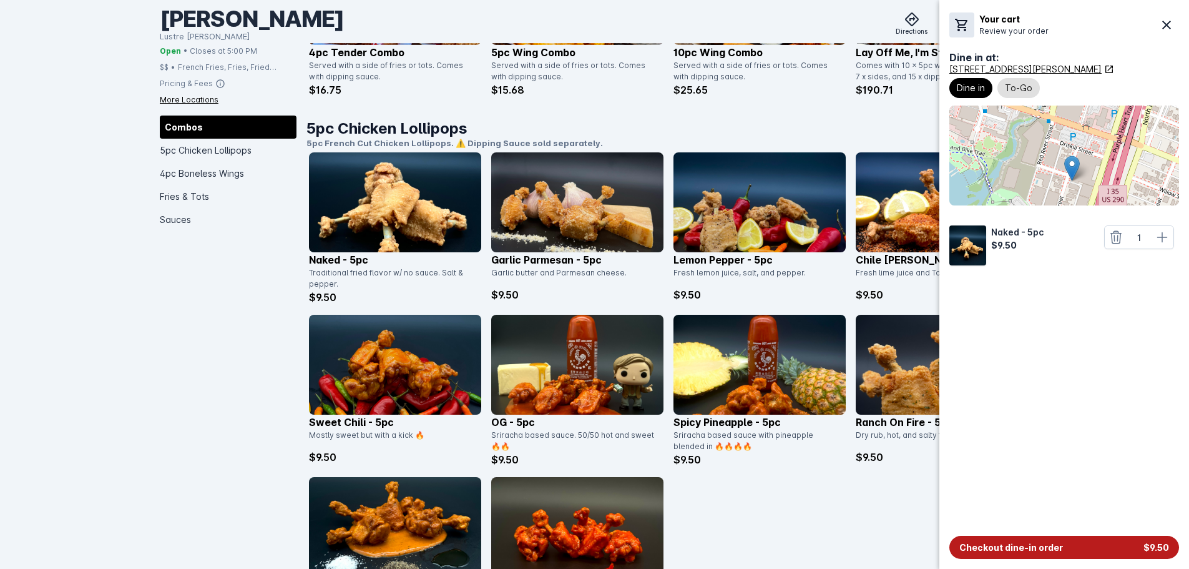
click at [1037, 552] on span "Checkout dine-in order" at bounding box center [1011, 547] width 104 height 13
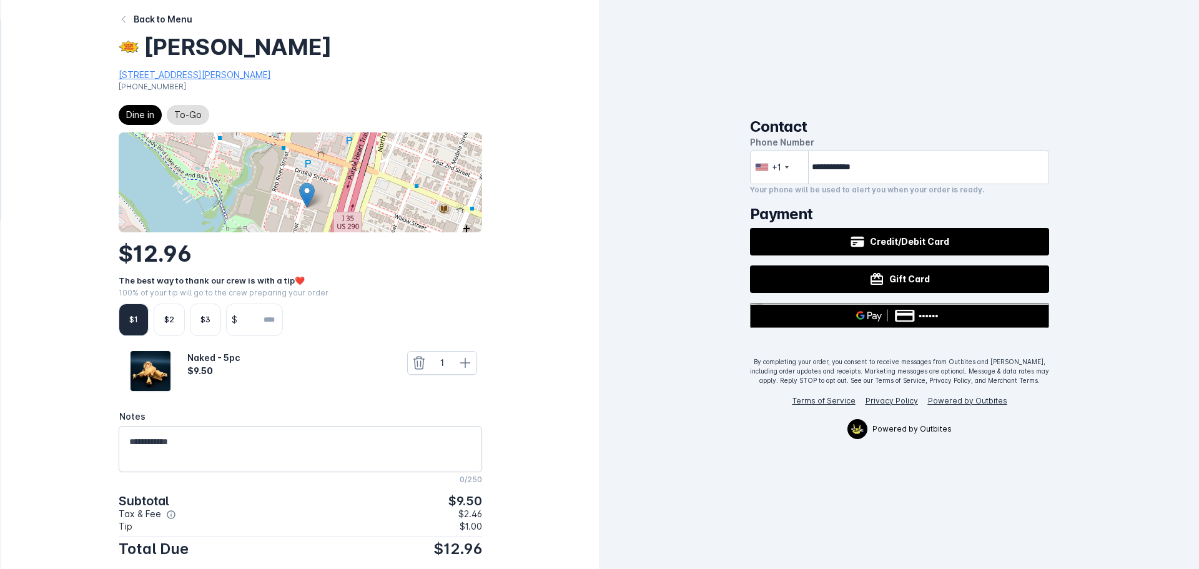
scroll to position [17, 0]
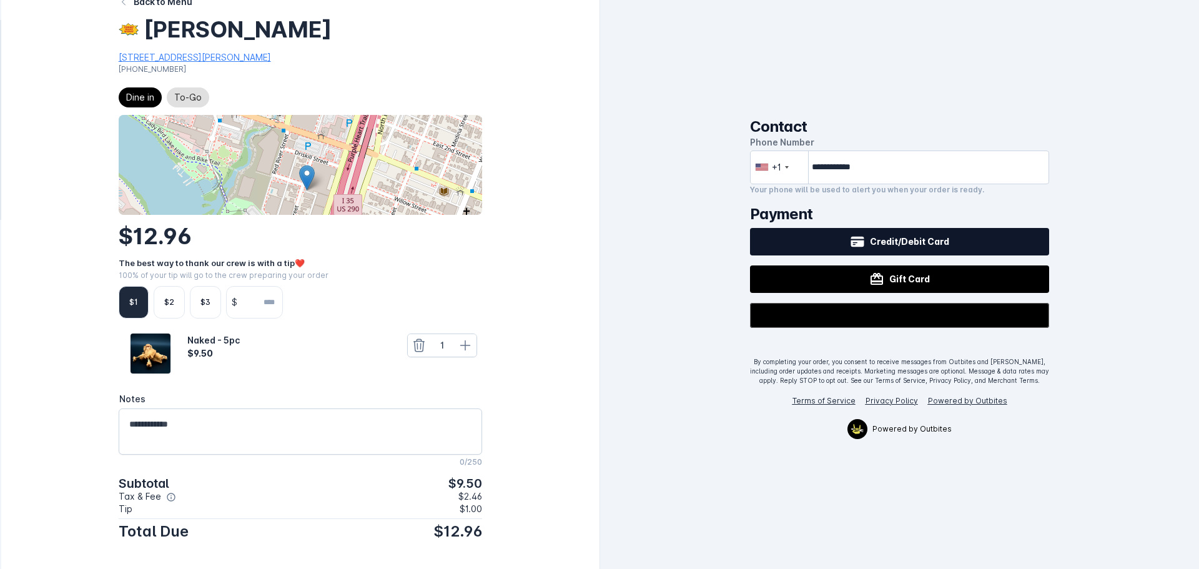
click at [905, 231] on button "Credit/Debit Card" at bounding box center [900, 241] width 300 height 27
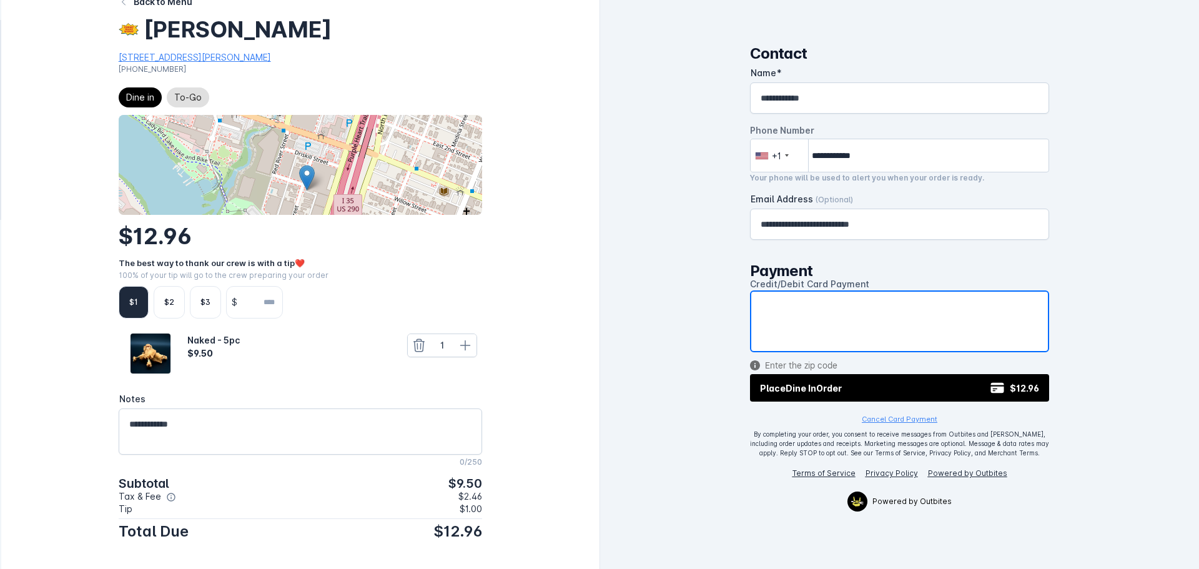
click at [707, 298] on div "**********" at bounding box center [899, 284] width 599 height 569
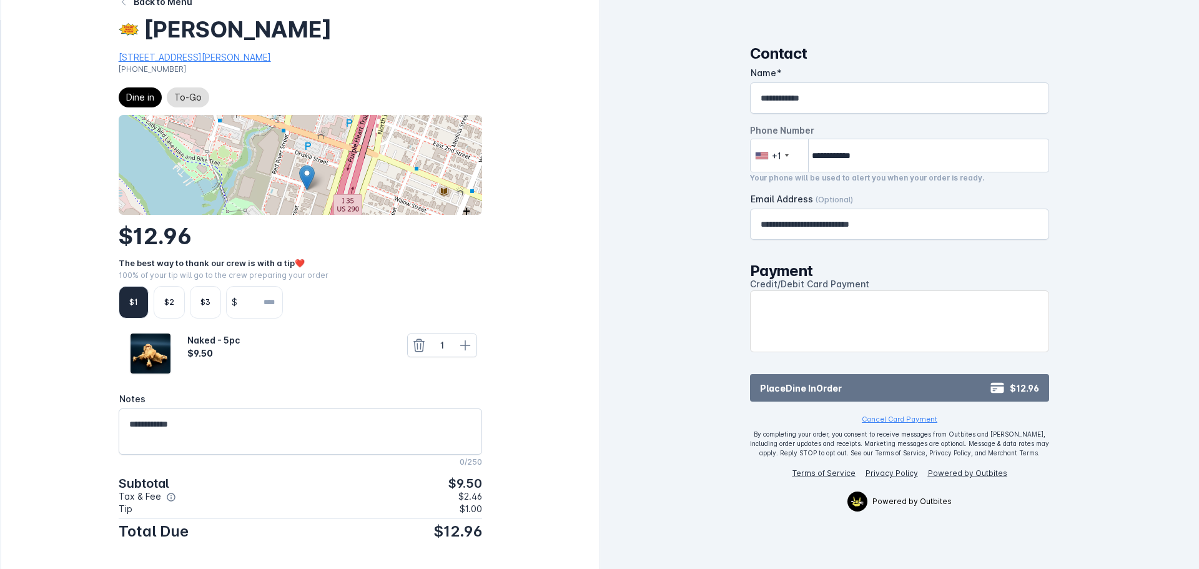
click at [813, 387] on span "Dine In" at bounding box center [800, 388] width 31 height 11
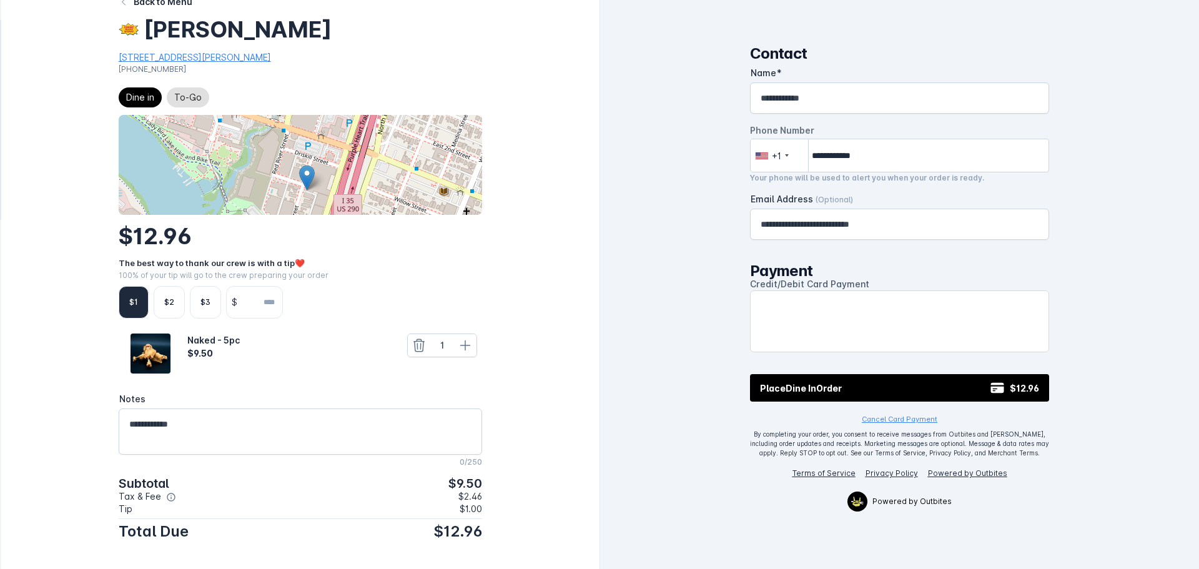
click at [668, 208] on div "**********" at bounding box center [899, 284] width 599 height 569
drag, startPoint x: 832, startPoint y: 96, endPoint x: 648, endPoint y: 102, distance: 184.3
click at [648, 102] on div "**********" at bounding box center [899, 284] width 599 height 569
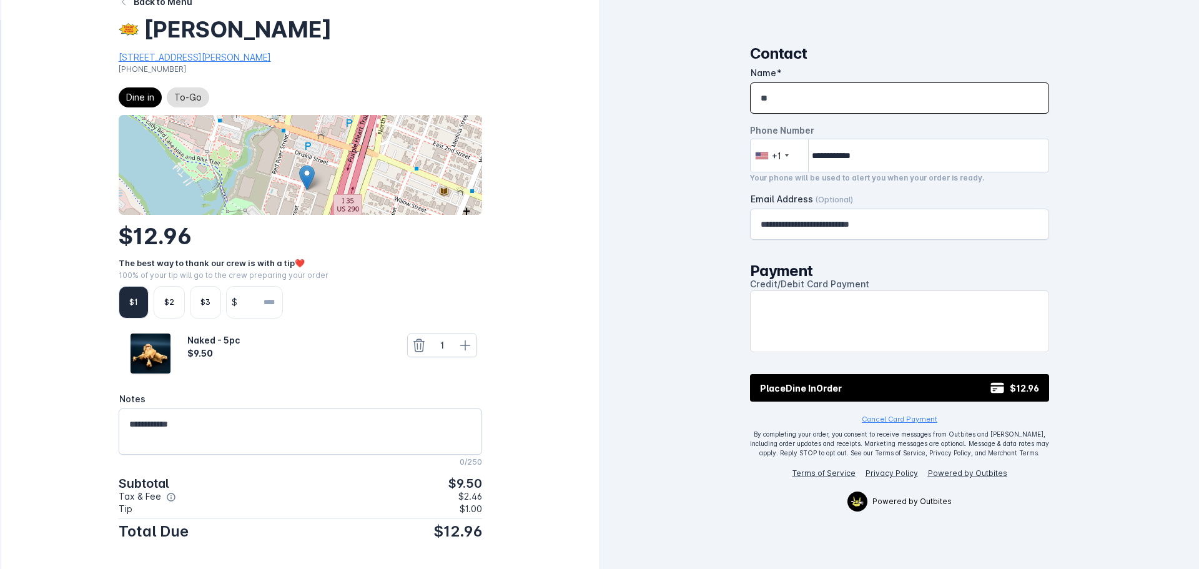
type input "*"
click at [818, 85] on div "Name *****" at bounding box center [899, 98] width 278 height 30
type input "***"
click at [685, 130] on div "**********" at bounding box center [899, 284] width 599 height 569
click at [849, 157] on input "**********" at bounding box center [900, 156] width 300 height 34
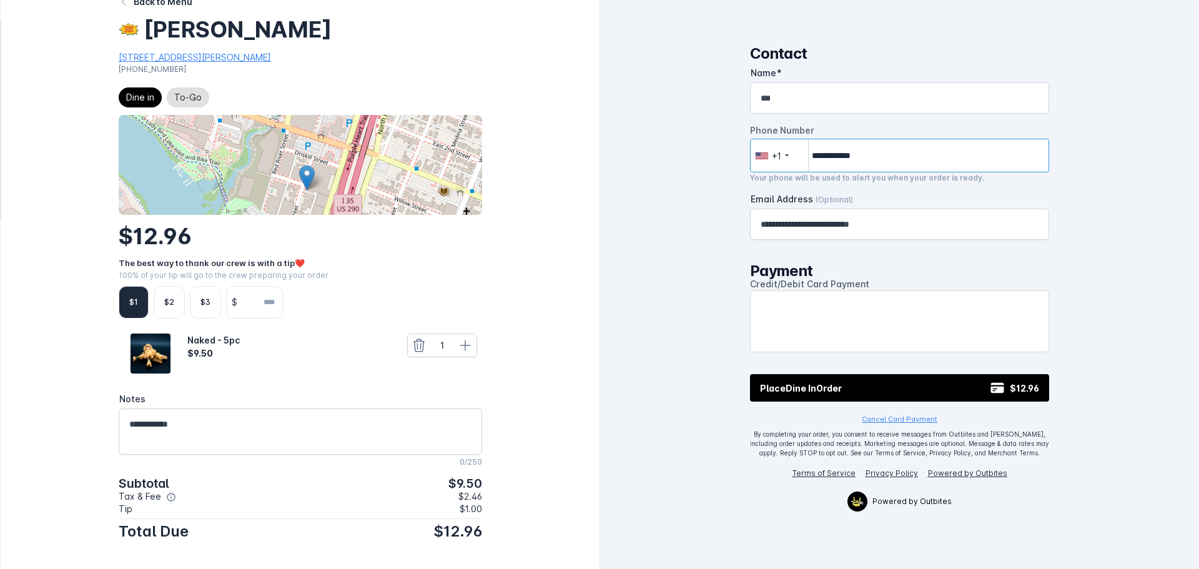
click at [849, 157] on input "**********" at bounding box center [900, 156] width 300 height 34
type input "*"
type input "**********"
drag, startPoint x: 698, startPoint y: 228, endPoint x: 711, endPoint y: 227, distance: 13.2
click at [698, 228] on div "**********" at bounding box center [899, 284] width 599 height 569
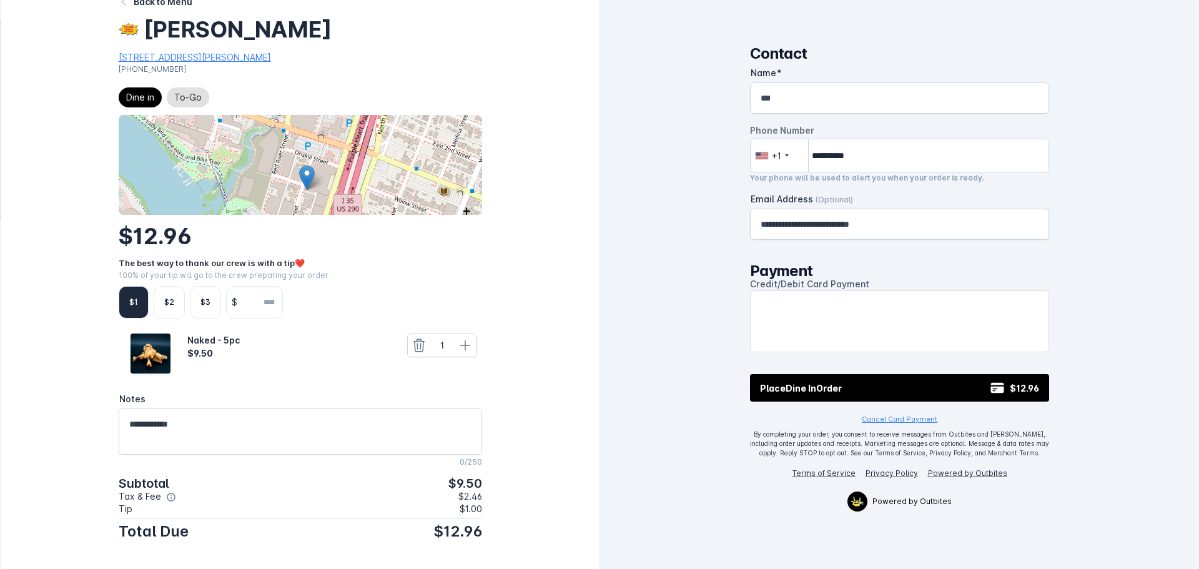
click at [800, 233] on div "**********" at bounding box center [899, 224] width 278 height 30
click at [802, 227] on input "**********" at bounding box center [899, 224] width 278 height 15
click at [678, 218] on div "**********" at bounding box center [899, 284] width 599 height 569
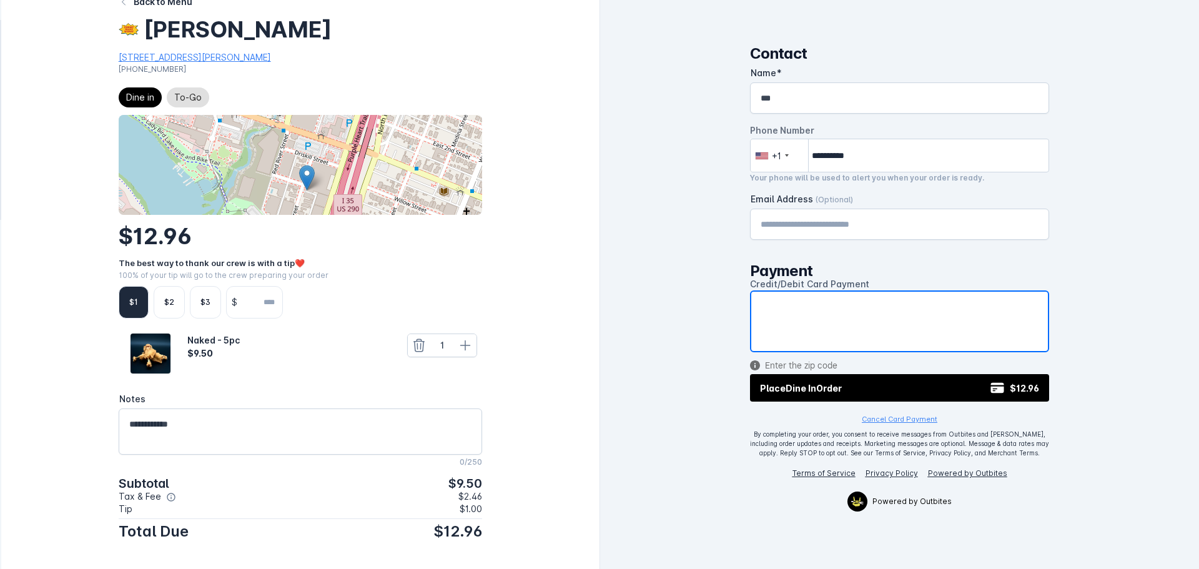
click at [679, 303] on div "**********" at bounding box center [899, 284] width 599 height 569
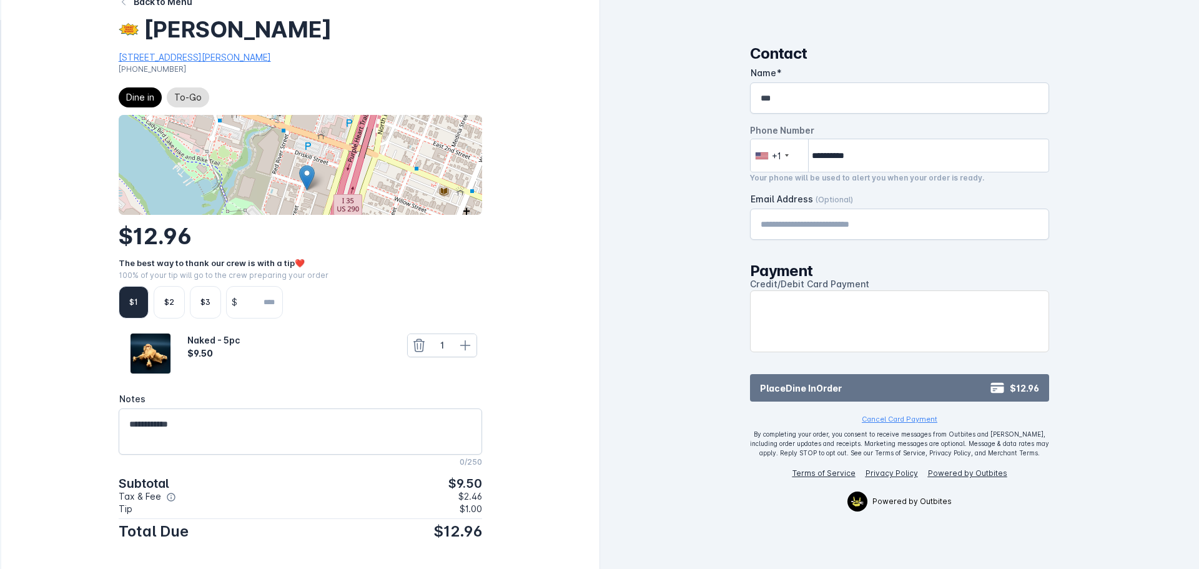
click at [768, 386] on span "Place Dine In Order" at bounding box center [801, 387] width 82 height 13
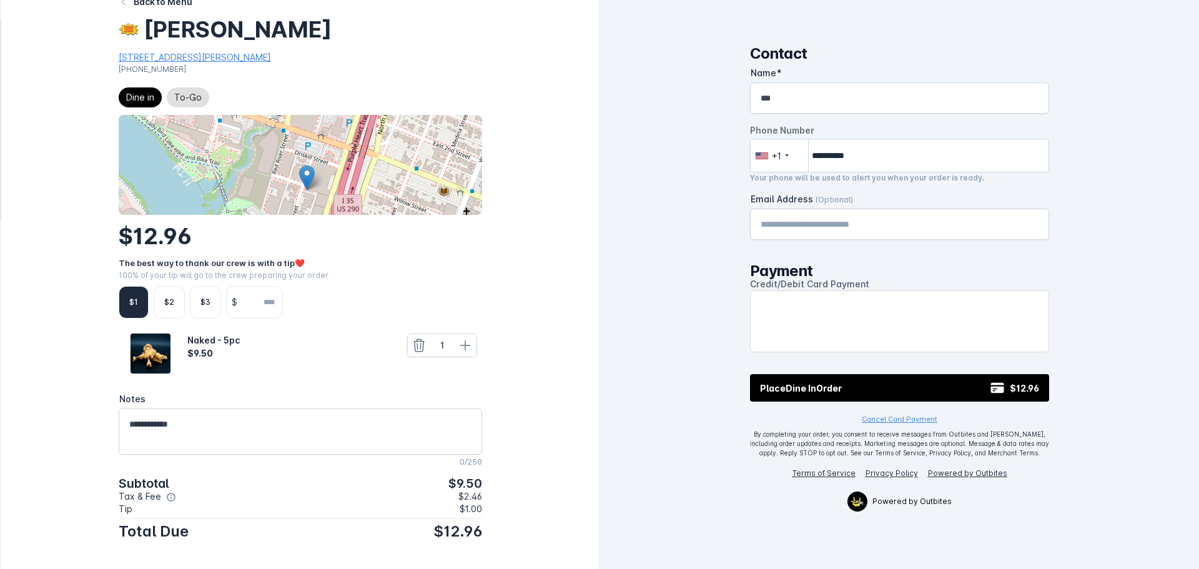
click at [673, 256] on div "**********" at bounding box center [899, 284] width 599 height 569
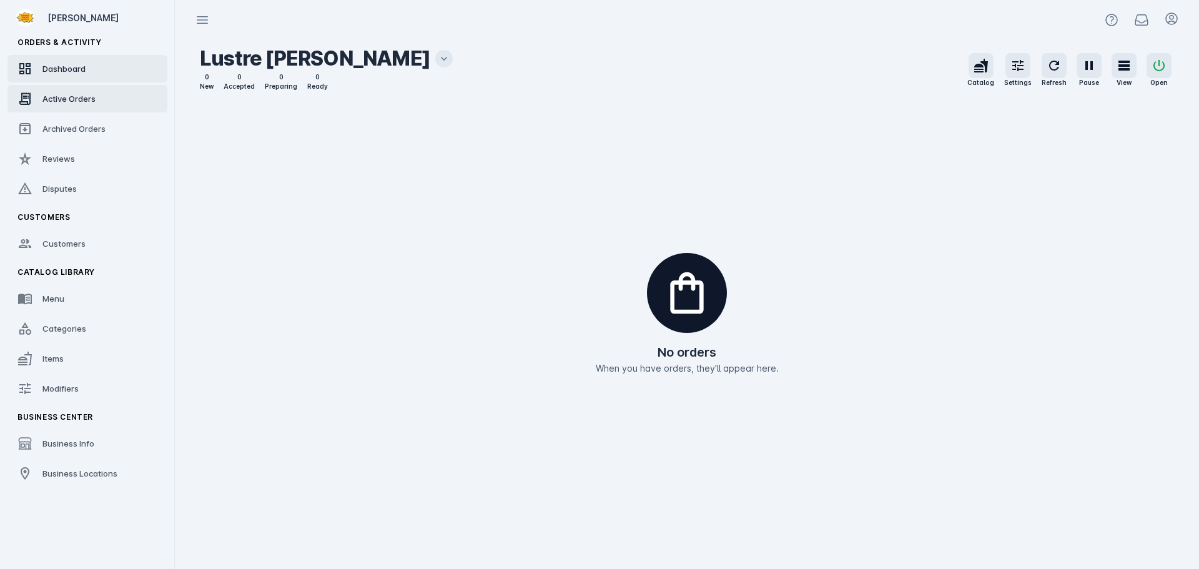
click at [84, 73] on span "Dashboard" at bounding box center [63, 69] width 43 height 10
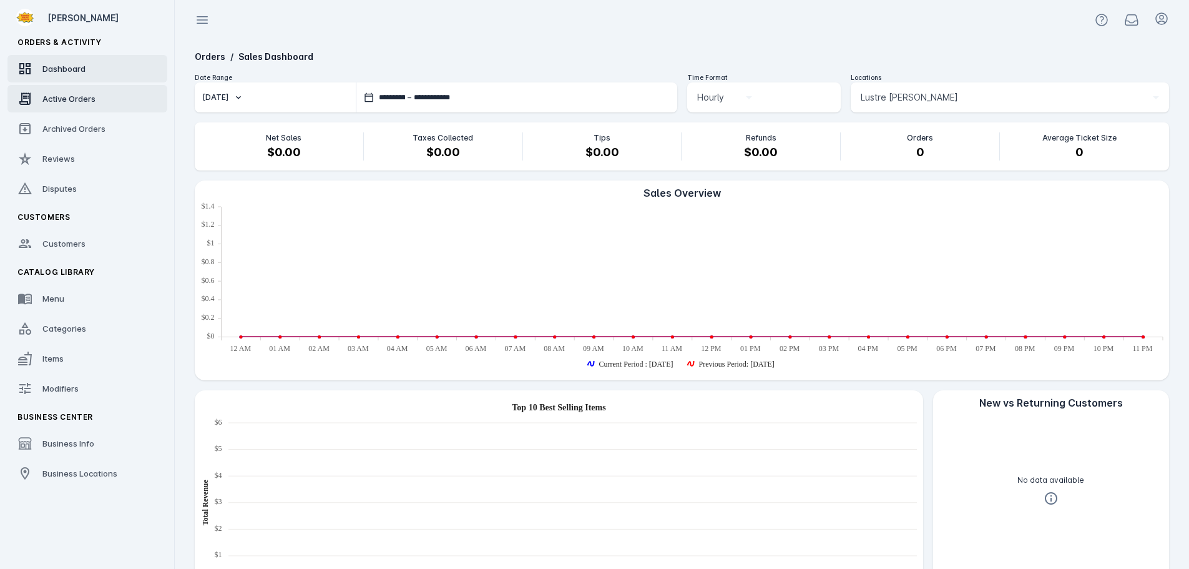
click at [66, 107] on link "Active Orders" at bounding box center [87, 98] width 160 height 27
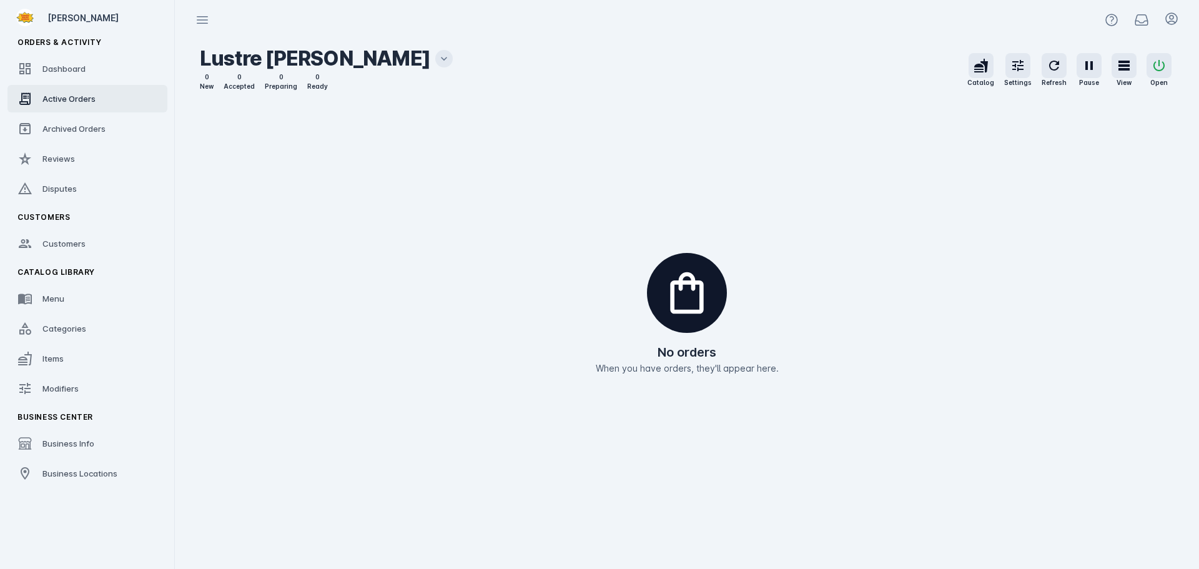
click at [438, 57] on icon at bounding box center [444, 58] width 12 height 12
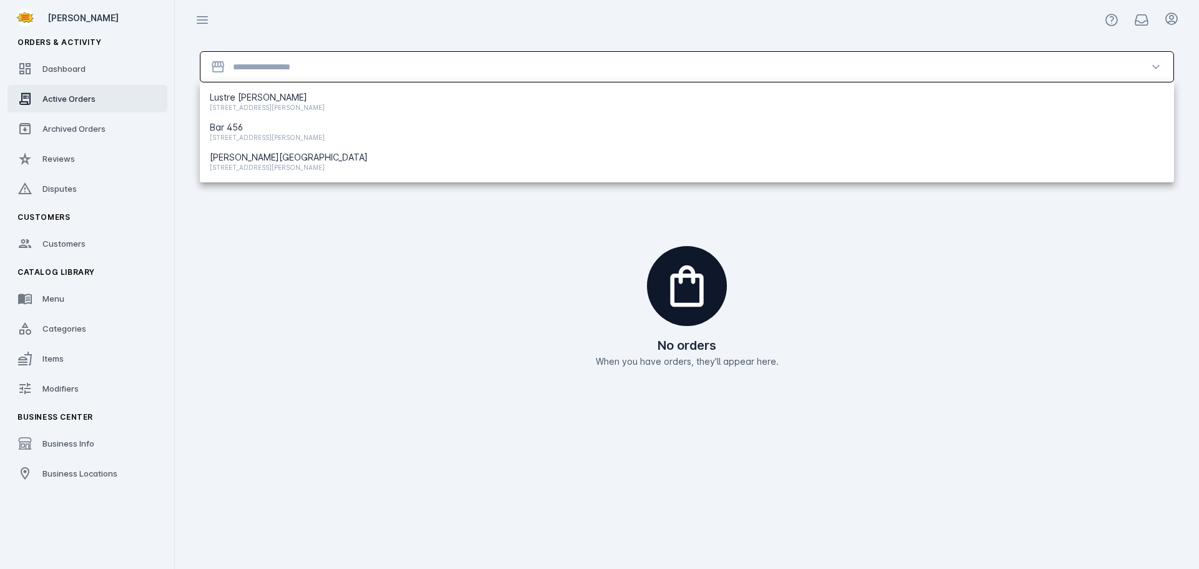
click at [385, 61] on input "Location" at bounding box center [687, 66] width 908 height 15
click at [382, 29] on div at bounding box center [687, 20] width 1024 height 40
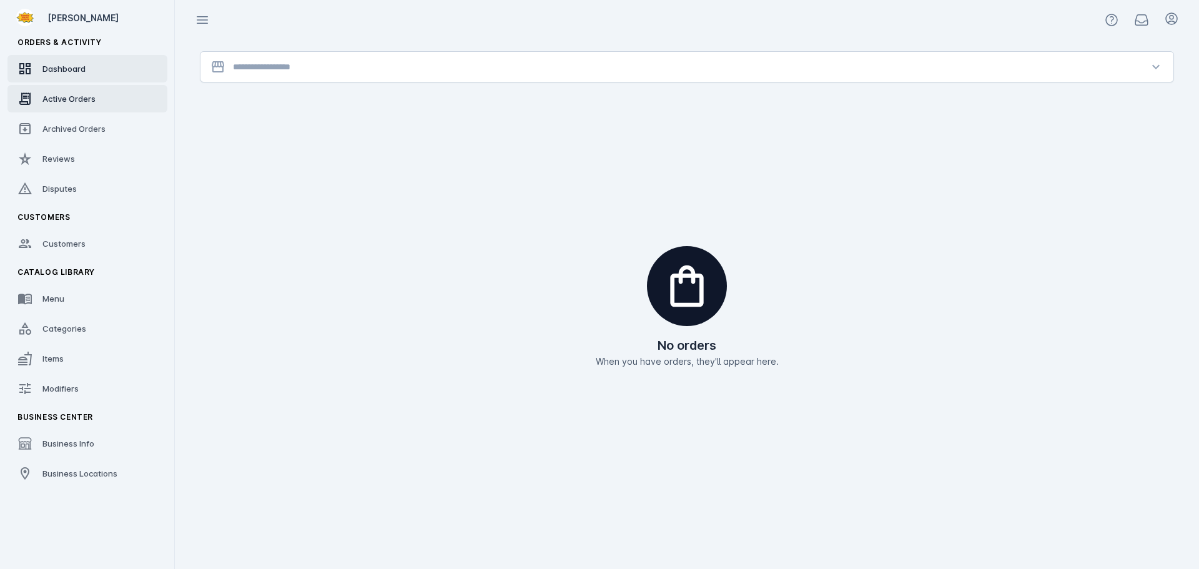
click at [70, 62] on link "Dashboard" at bounding box center [87, 68] width 160 height 27
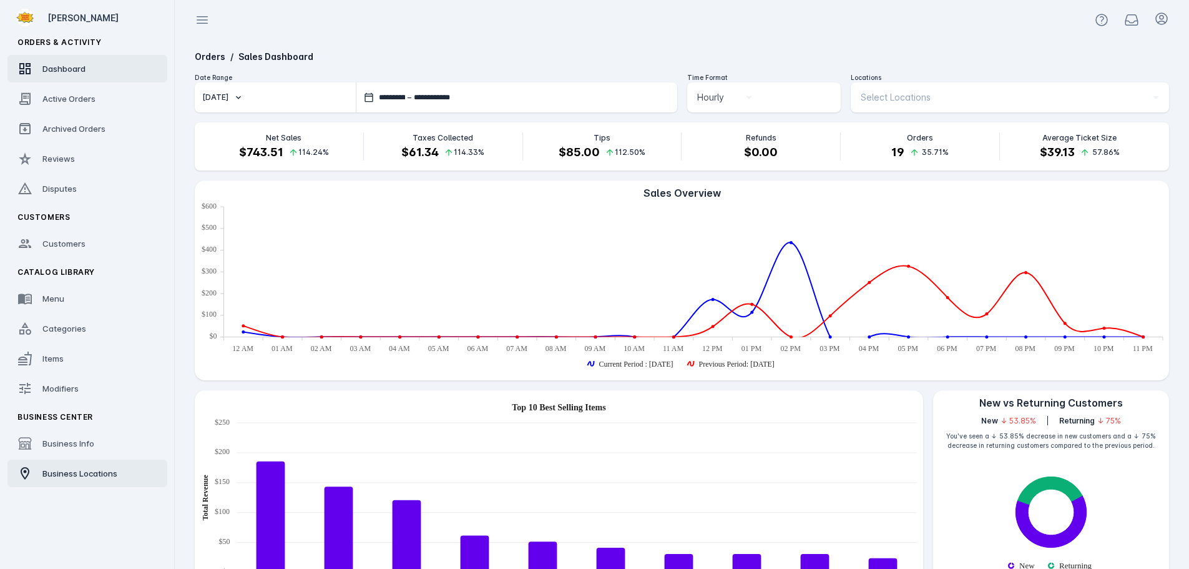
click at [72, 468] on span "Business Locations" at bounding box center [79, 473] width 75 height 10
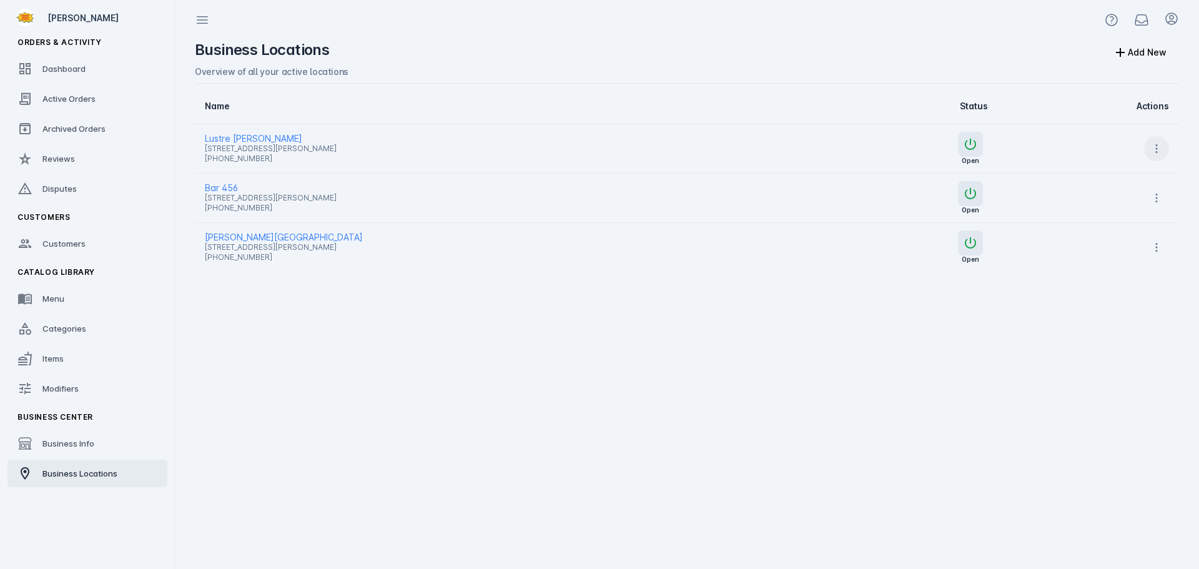
click at [1162, 152] on icon at bounding box center [1156, 148] width 12 height 12
click at [1037, 409] on div at bounding box center [599, 284] width 1199 height 569
click at [268, 138] on span "Lustre [PERSON_NAME]" at bounding box center [502, 138] width 594 height 15
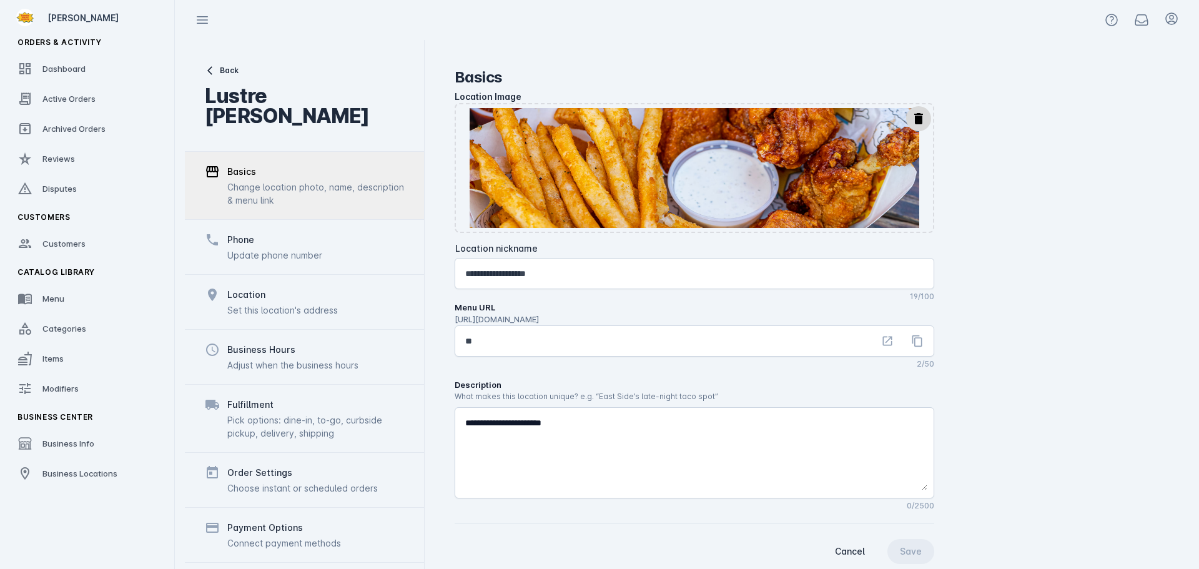
click at [277, 248] on div "Update phone number" at bounding box center [274, 254] width 95 height 13
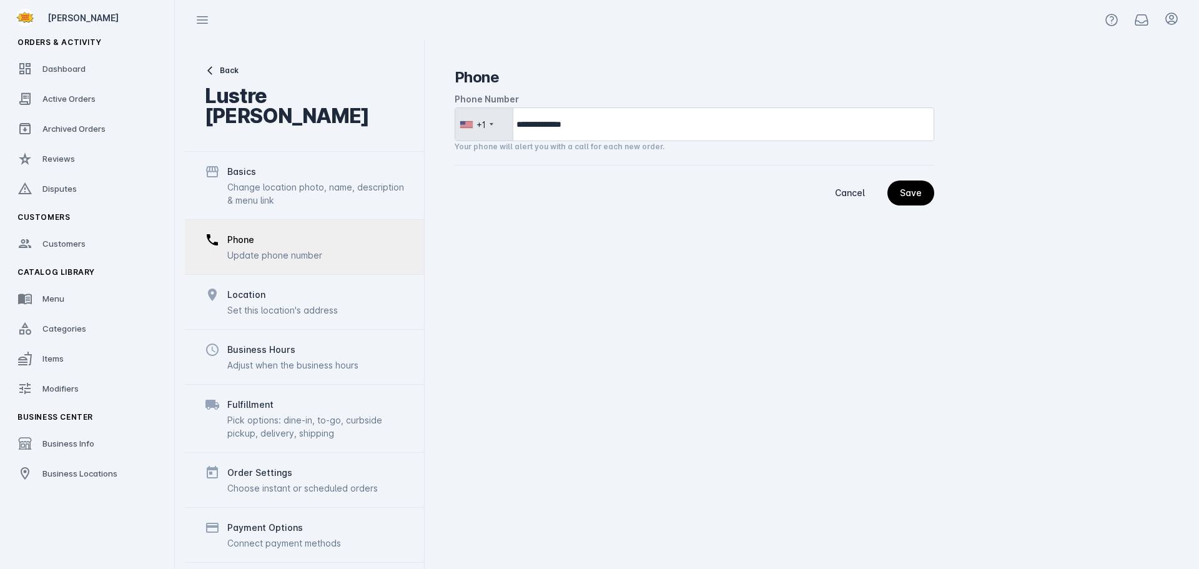
click at [273, 287] on div "Location" at bounding box center [282, 294] width 110 height 15
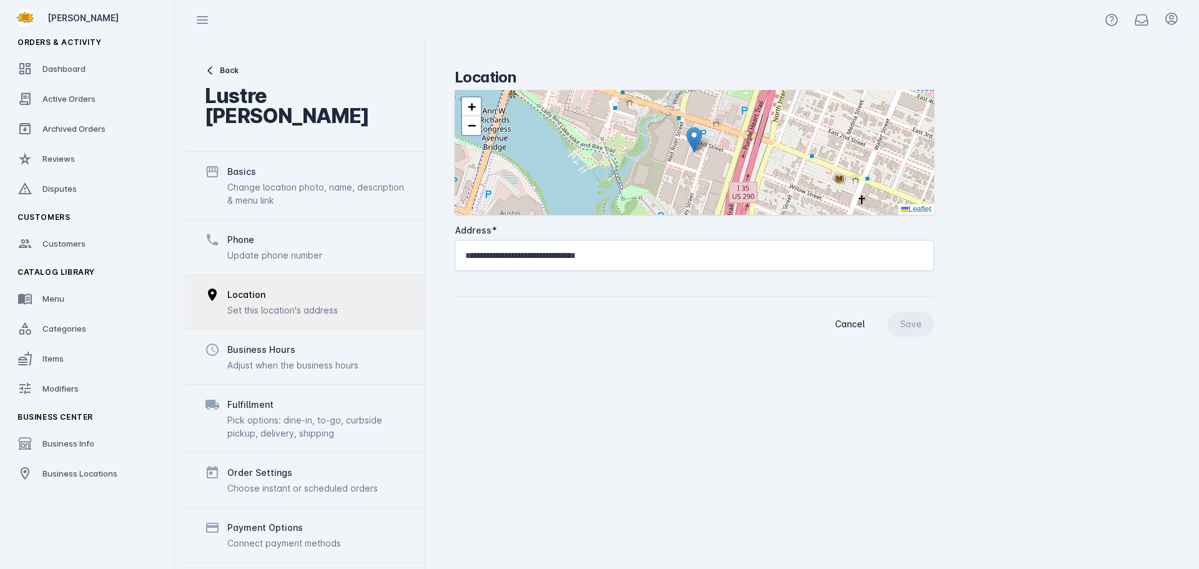
click at [282, 342] on div "Business Hours Adjust when the business hours" at bounding box center [292, 356] width 131 height 29
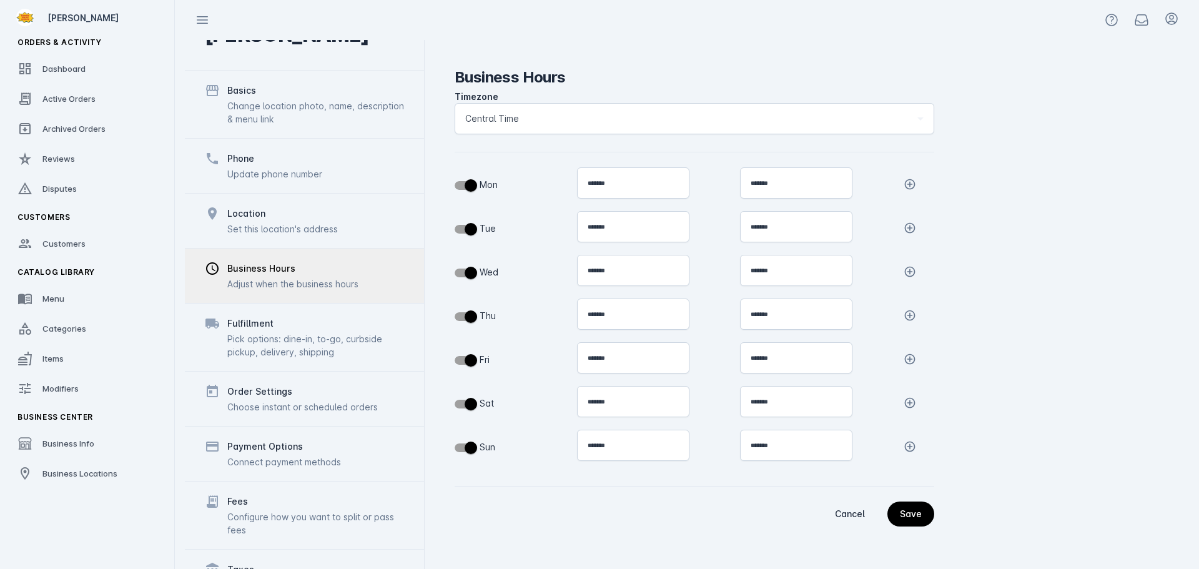
scroll to position [97, 0]
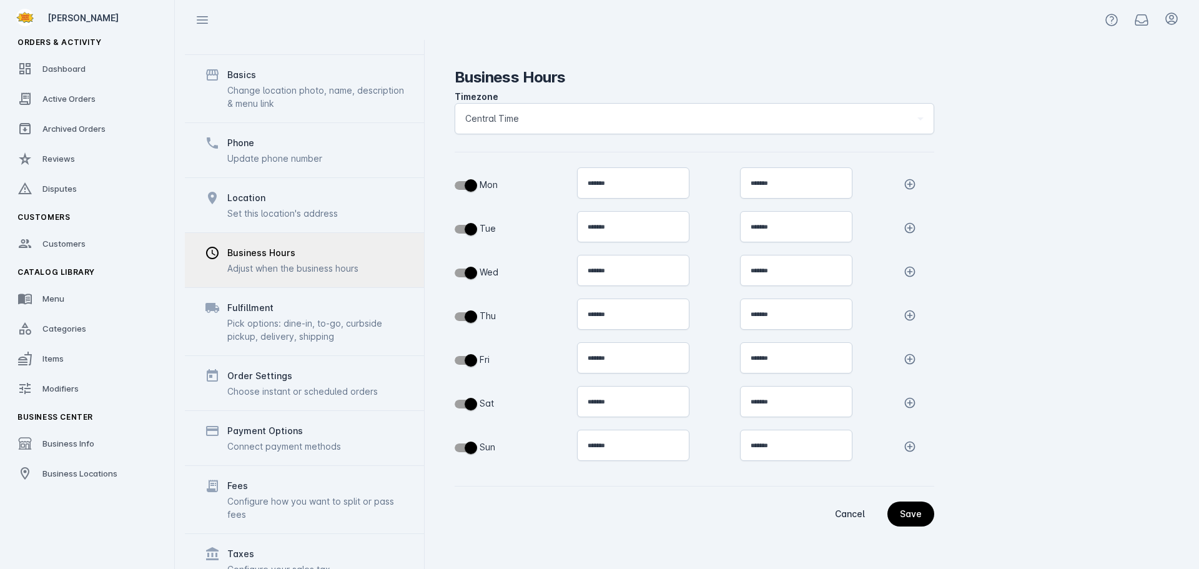
click at [287, 355] on div "Order Settings Choose instant or scheduled orders" at bounding box center [304, 382] width 239 height 55
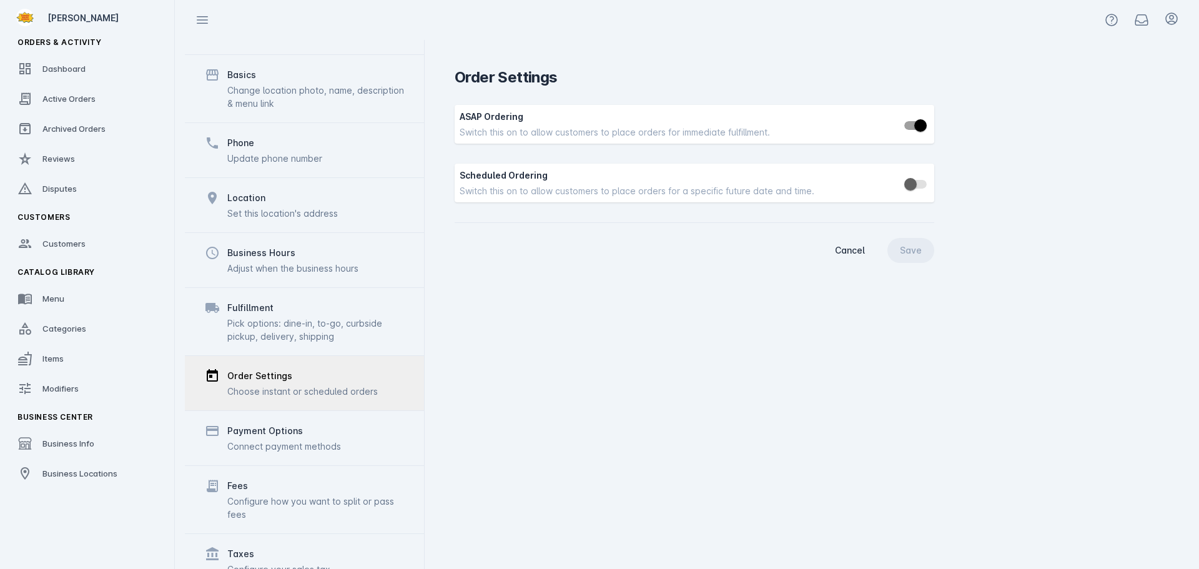
click at [298, 300] on div "Fulfillment" at bounding box center [315, 307] width 177 height 15
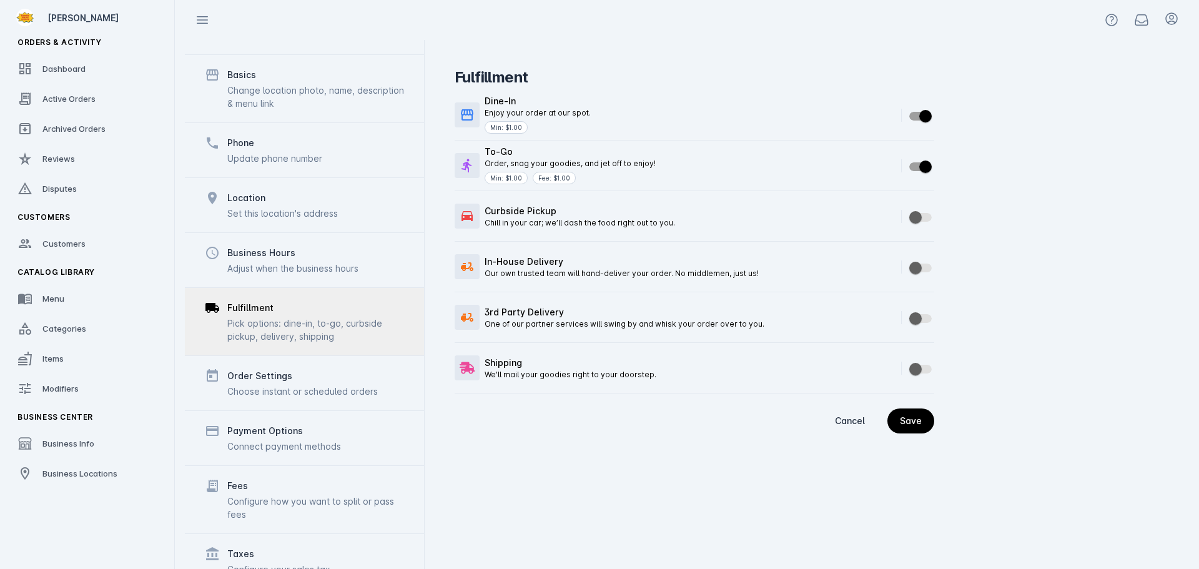
click at [297, 378] on div "Order Settings Choose instant or scheduled orders" at bounding box center [304, 382] width 239 height 55
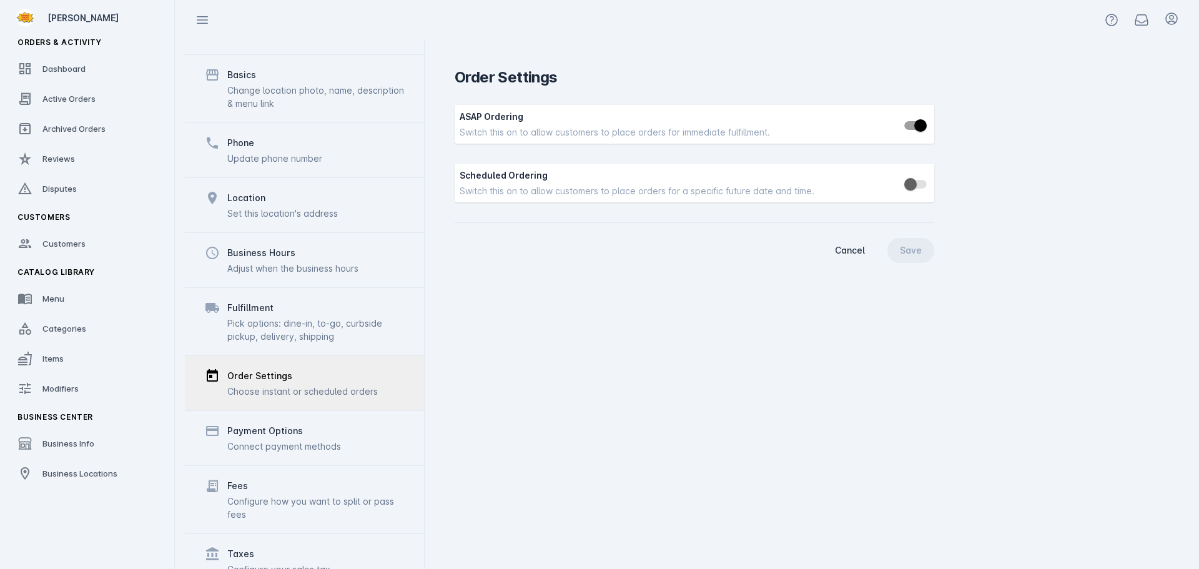
click at [293, 423] on div "Payment Options" at bounding box center [265, 430] width 76 height 15
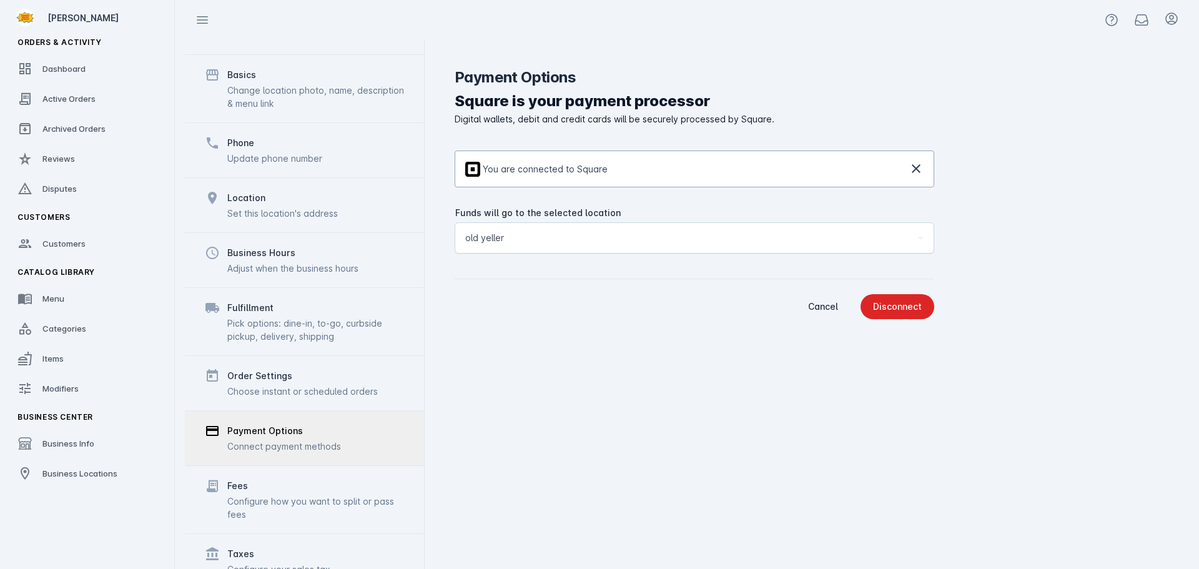
click at [292, 478] on div "Fees" at bounding box center [315, 485] width 177 height 15
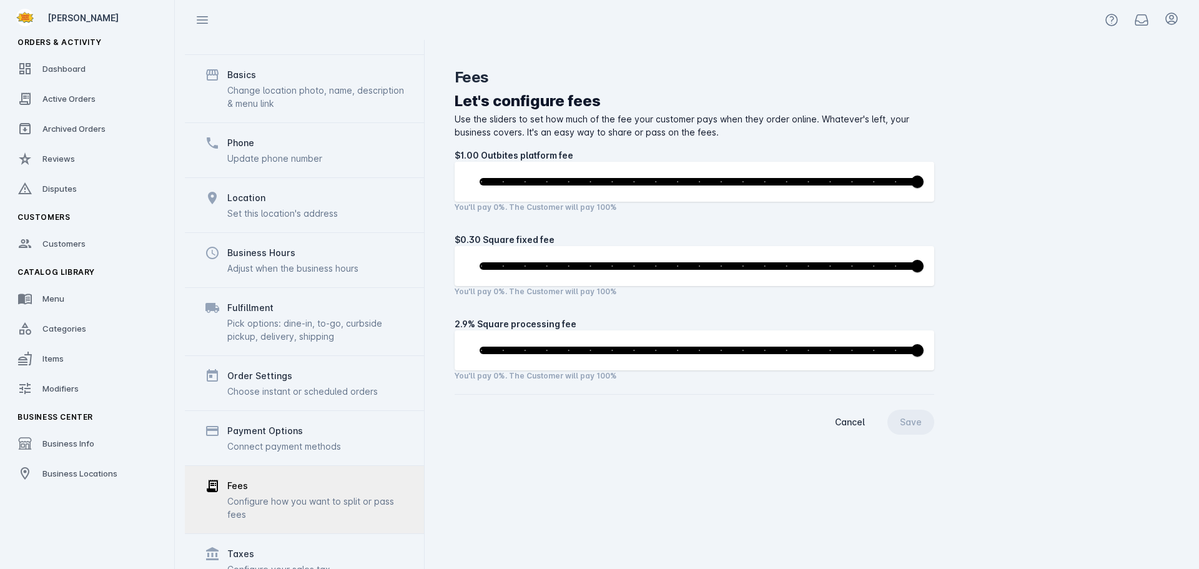
click at [305, 546] on div "Taxes" at bounding box center [278, 553] width 103 height 15
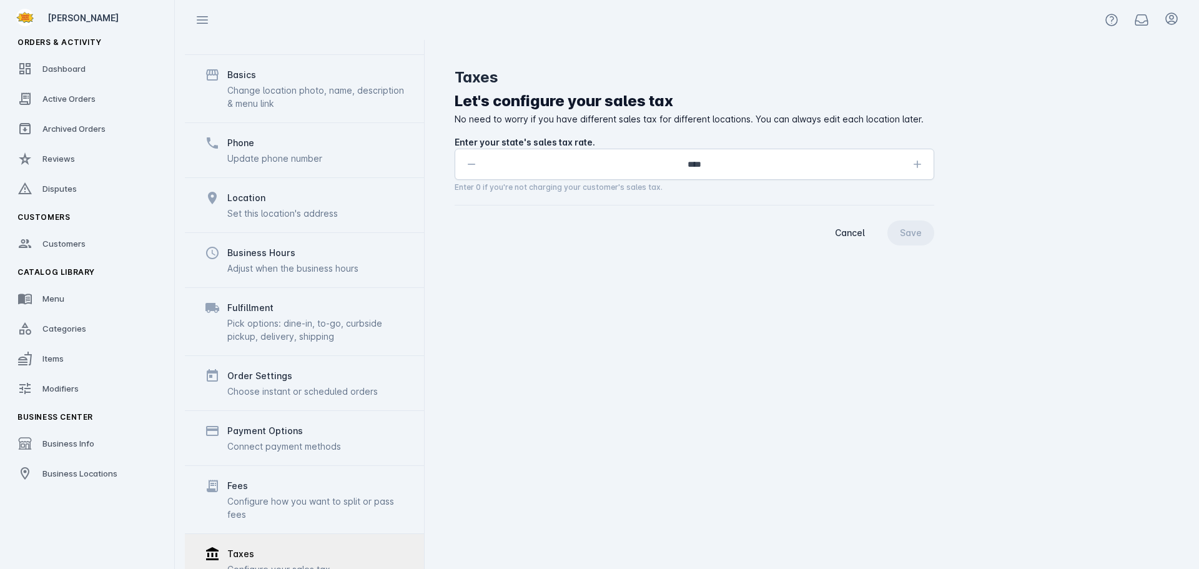
click at [311, 494] on div "Configure how you want to split or pass fees" at bounding box center [315, 507] width 177 height 26
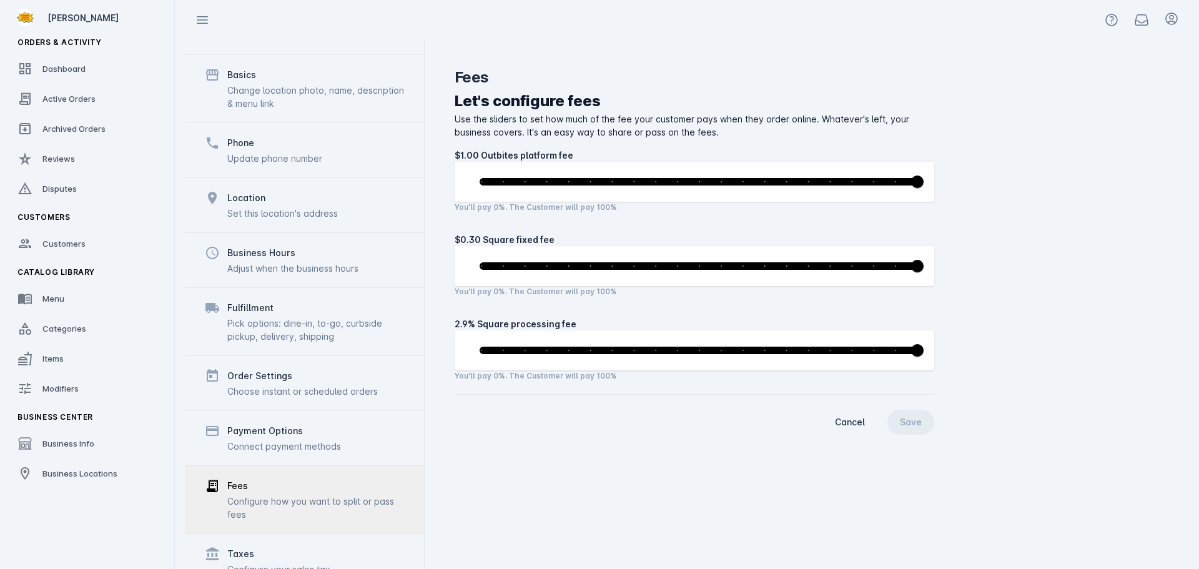
click at [307, 439] on div "Connect payment methods" at bounding box center [284, 445] width 114 height 13
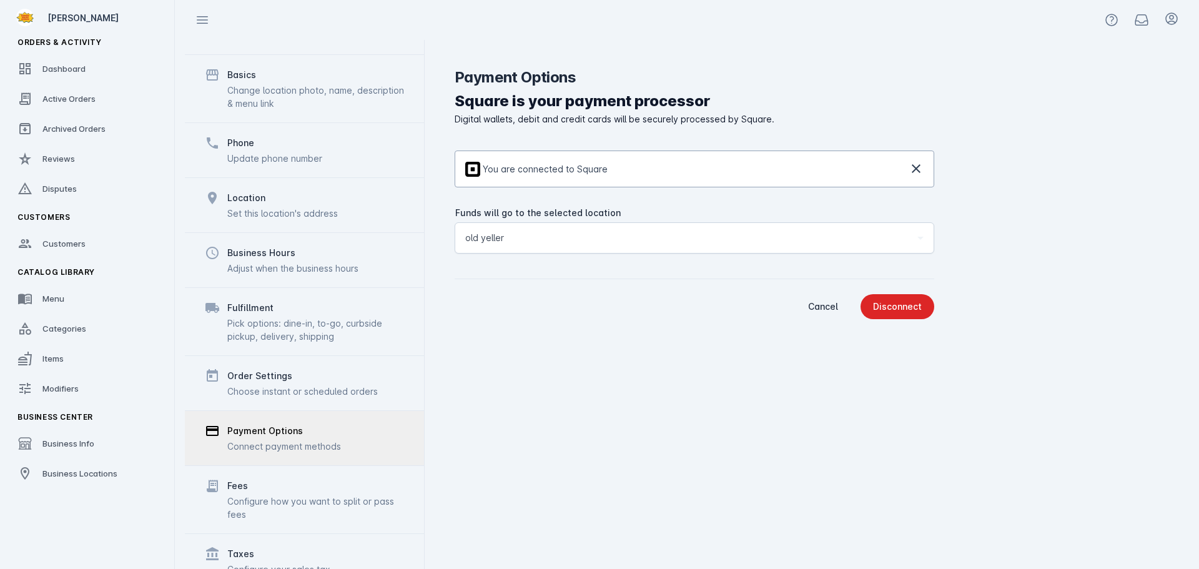
click at [296, 368] on div "Order Settings" at bounding box center [302, 375] width 150 height 15
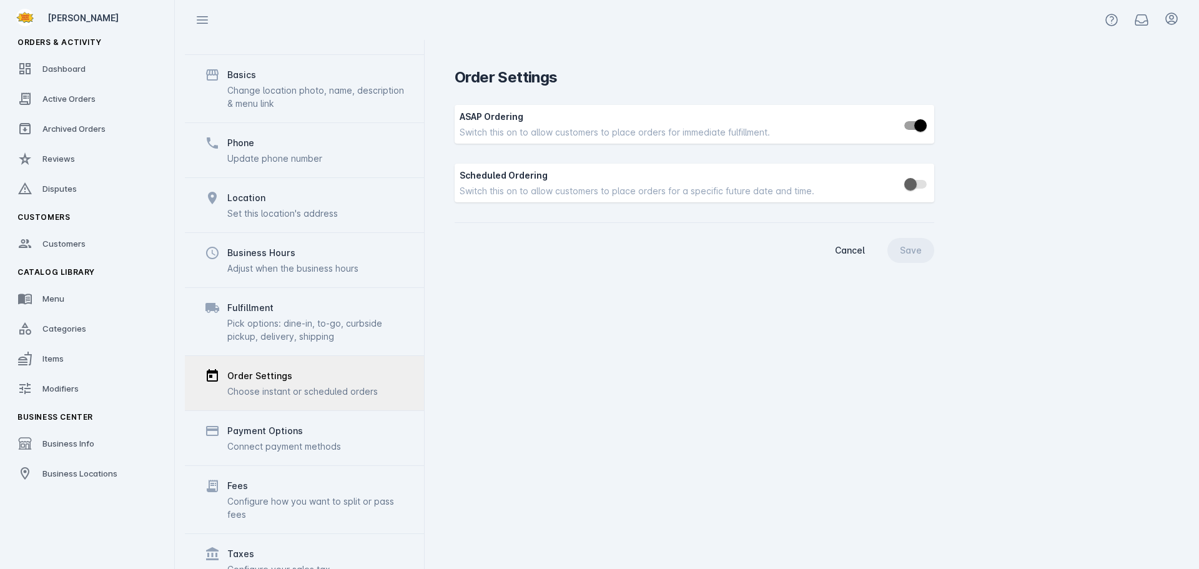
click at [282, 316] on div "Pick options: dine-in, to-go, curbside pickup, delivery, shipping" at bounding box center [315, 329] width 177 height 26
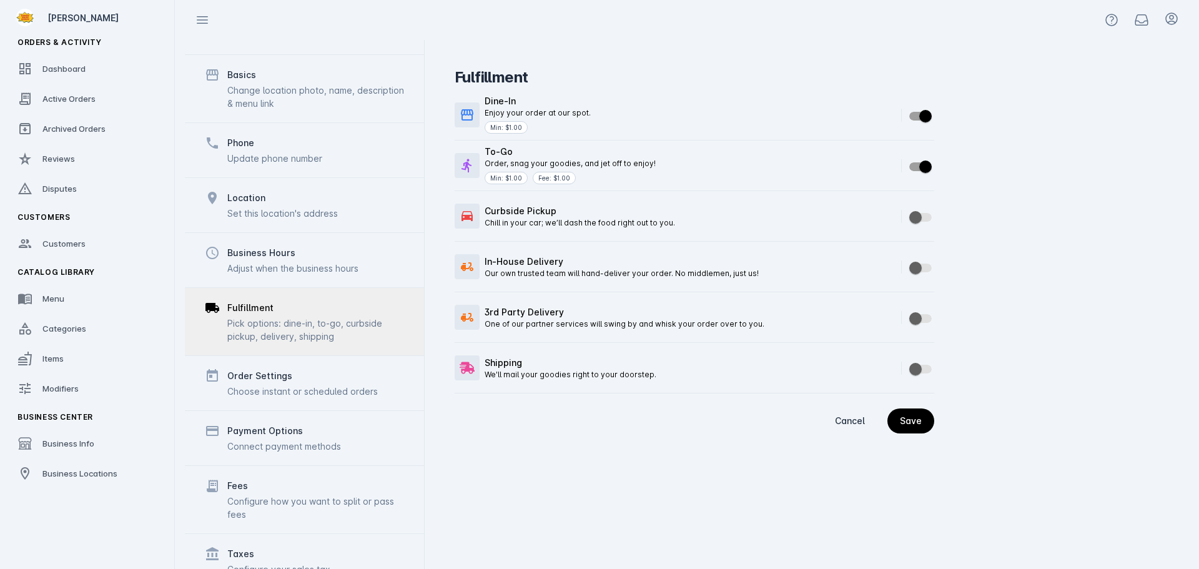
click at [288, 232] on div "Business Hours Adjust when the business hours" at bounding box center [304, 259] width 239 height 55
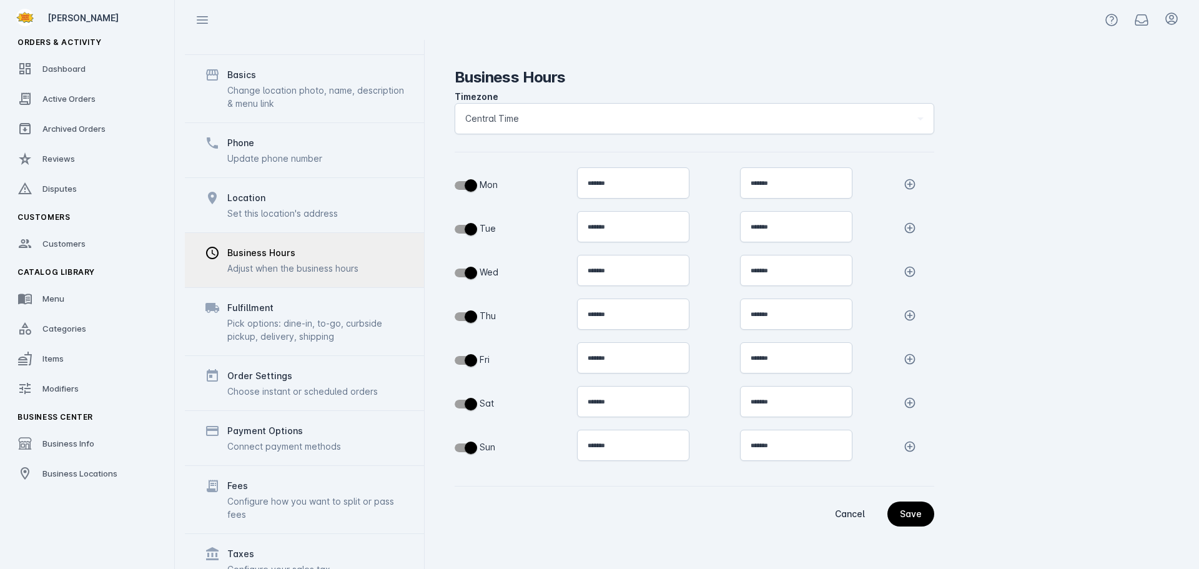
click at [289, 190] on div "Location" at bounding box center [282, 197] width 110 height 15
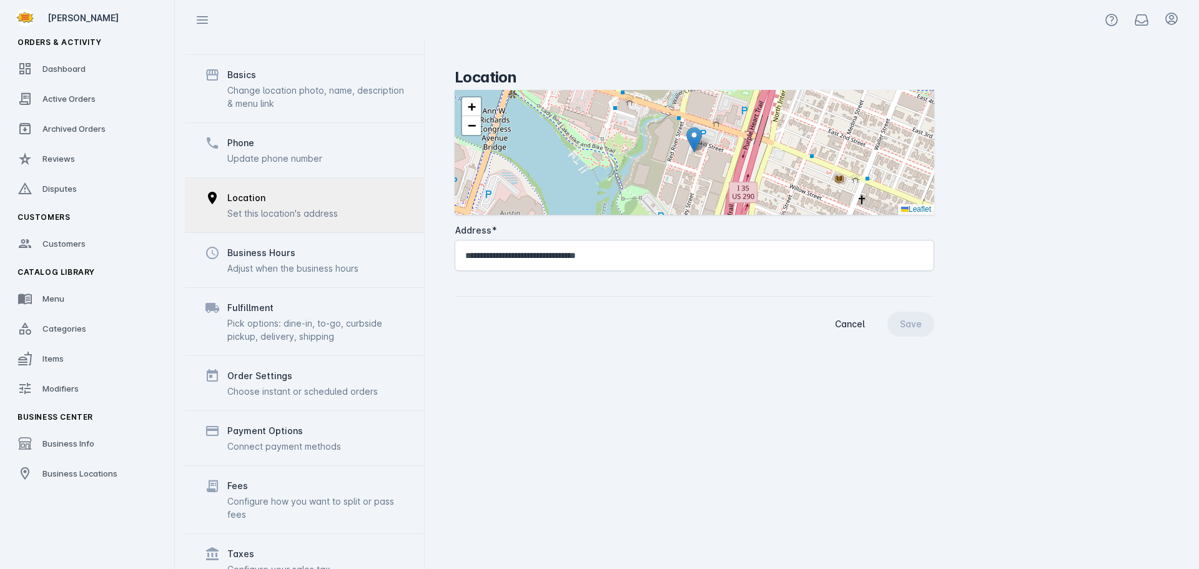
click at [297, 135] on div "Phone" at bounding box center [274, 142] width 95 height 15
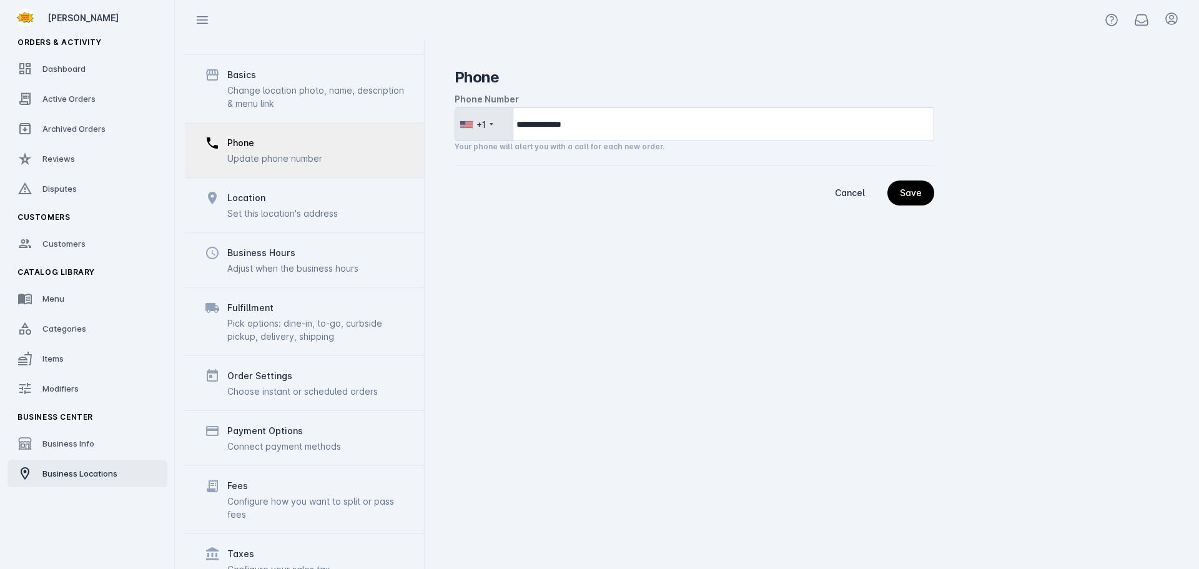
click at [76, 483] on link "Business Locations" at bounding box center [87, 472] width 160 height 27
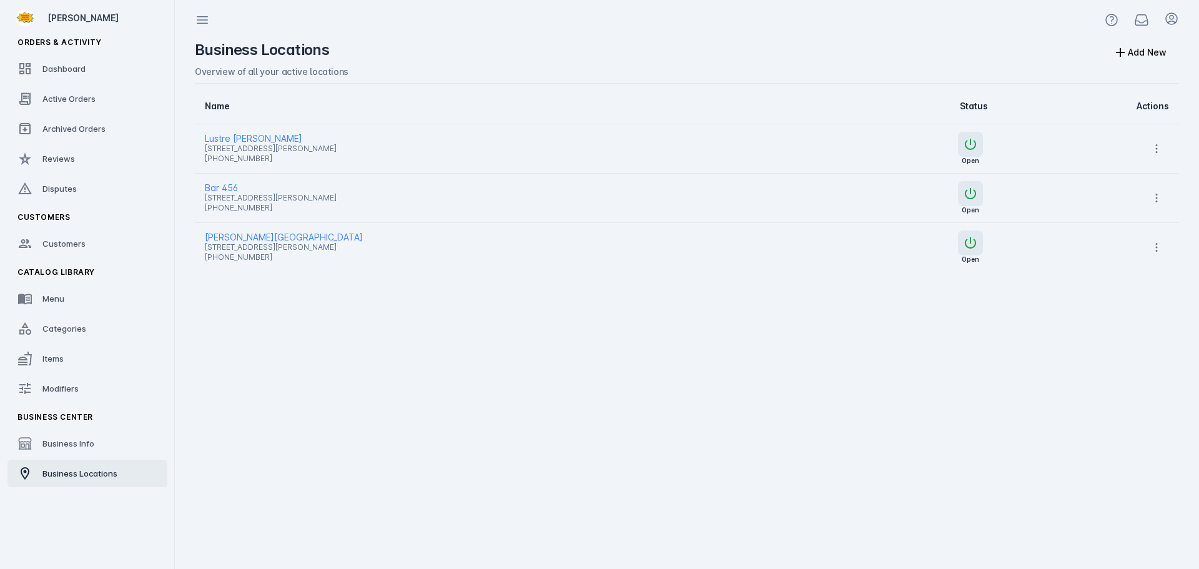
click at [251, 240] on span "[STREET_ADDRESS][PERSON_NAME]" at bounding box center [502, 247] width 594 height 15
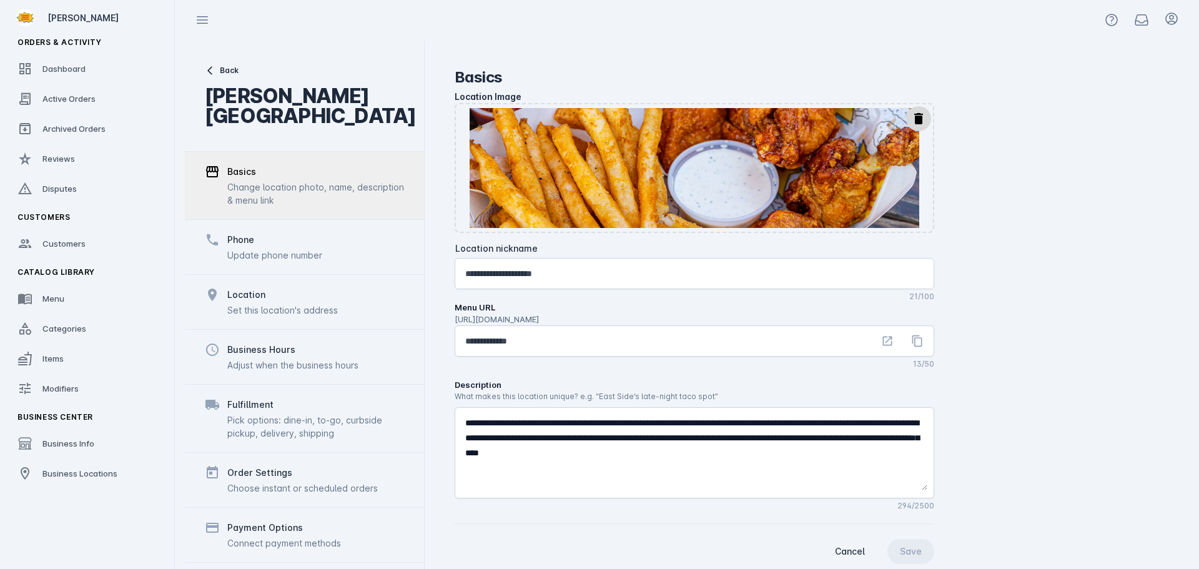
click at [250, 248] on div "Update phone number" at bounding box center [274, 254] width 95 height 13
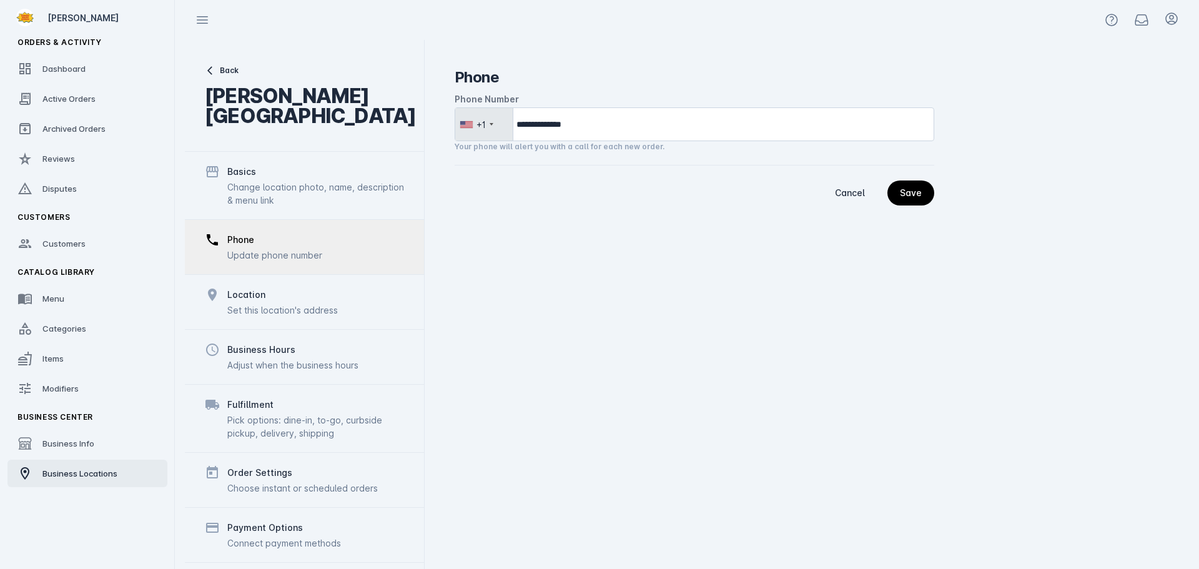
click at [98, 476] on span "Business Locations" at bounding box center [79, 473] width 75 height 10
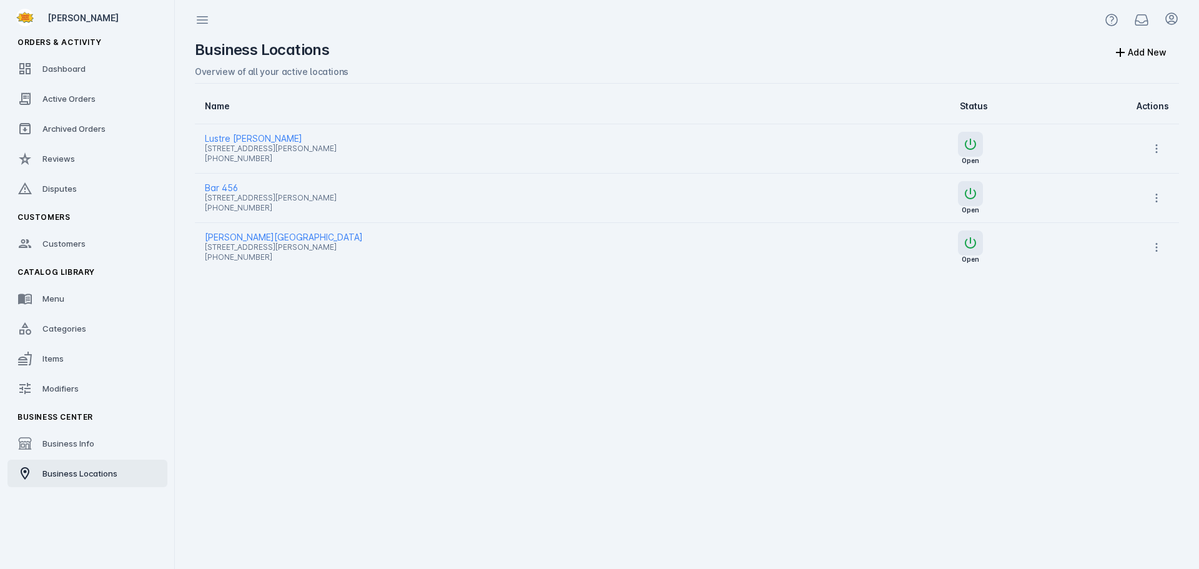
click at [228, 186] on span "Bar 456" at bounding box center [502, 187] width 594 height 15
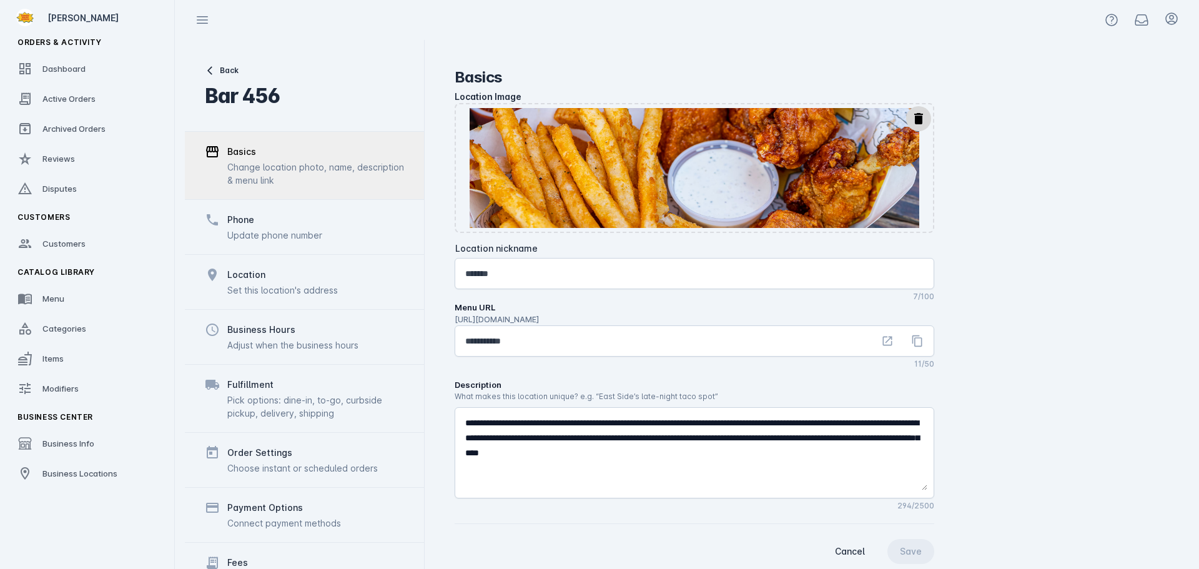
click at [259, 221] on div "Phone" at bounding box center [274, 219] width 95 height 15
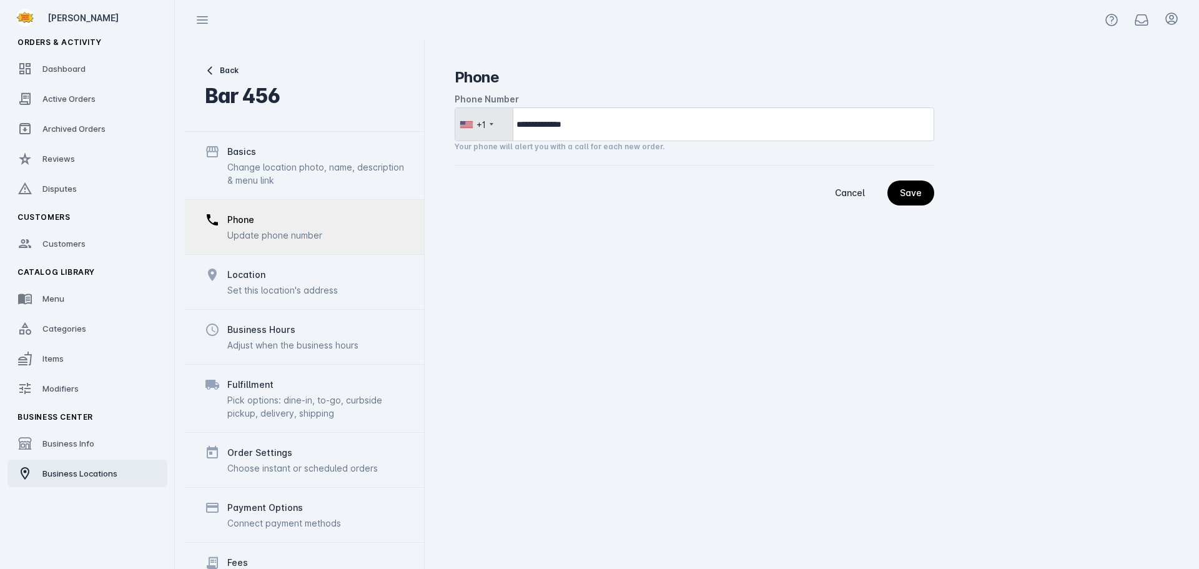
click at [69, 470] on span "Business Locations" at bounding box center [79, 473] width 75 height 10
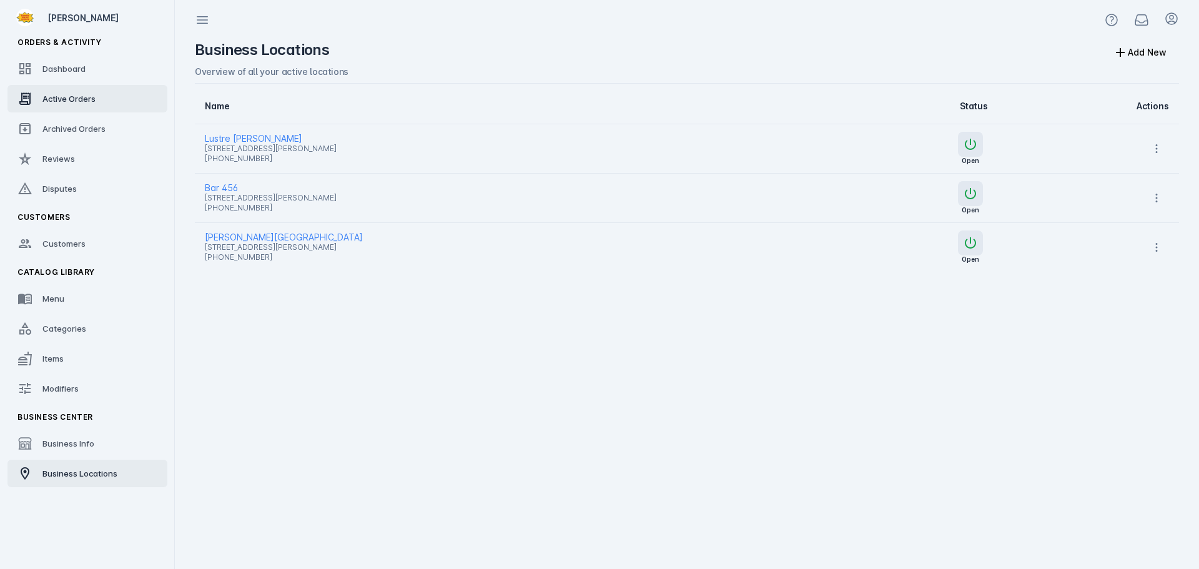
click at [77, 89] on link "Active Orders" at bounding box center [87, 98] width 160 height 27
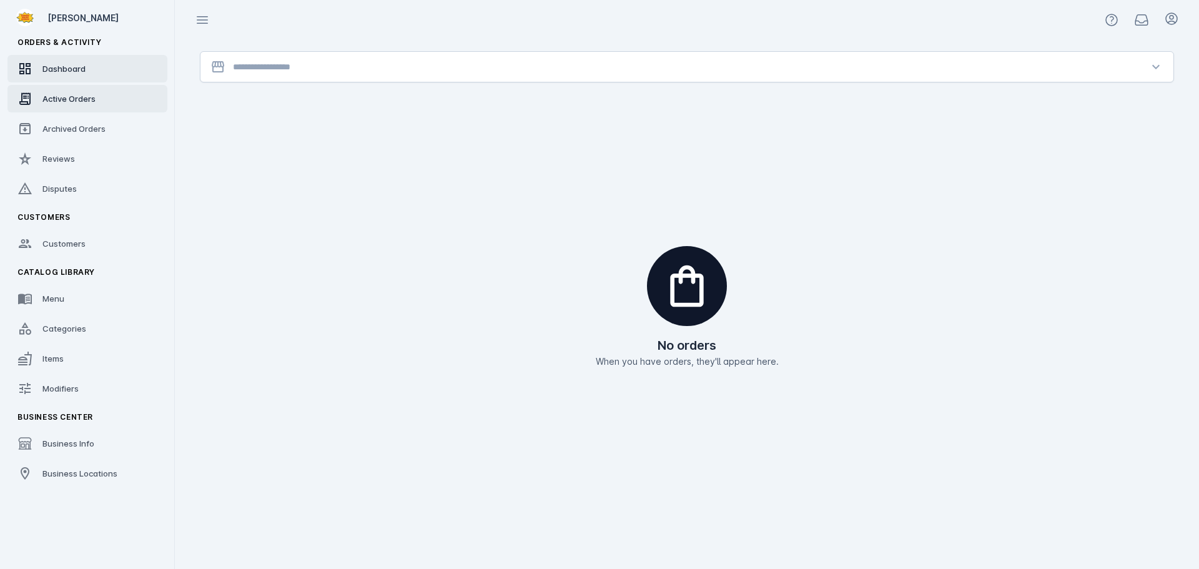
click at [59, 77] on link "Dashboard" at bounding box center [87, 68] width 160 height 27
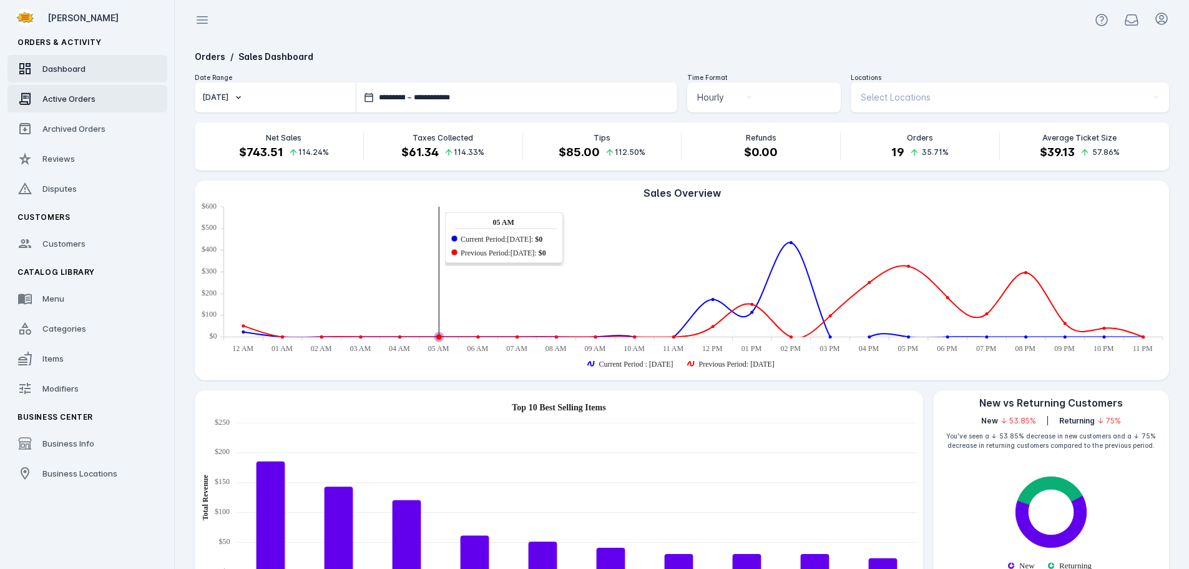
click at [65, 91] on link "Active Orders" at bounding box center [87, 98] width 160 height 27
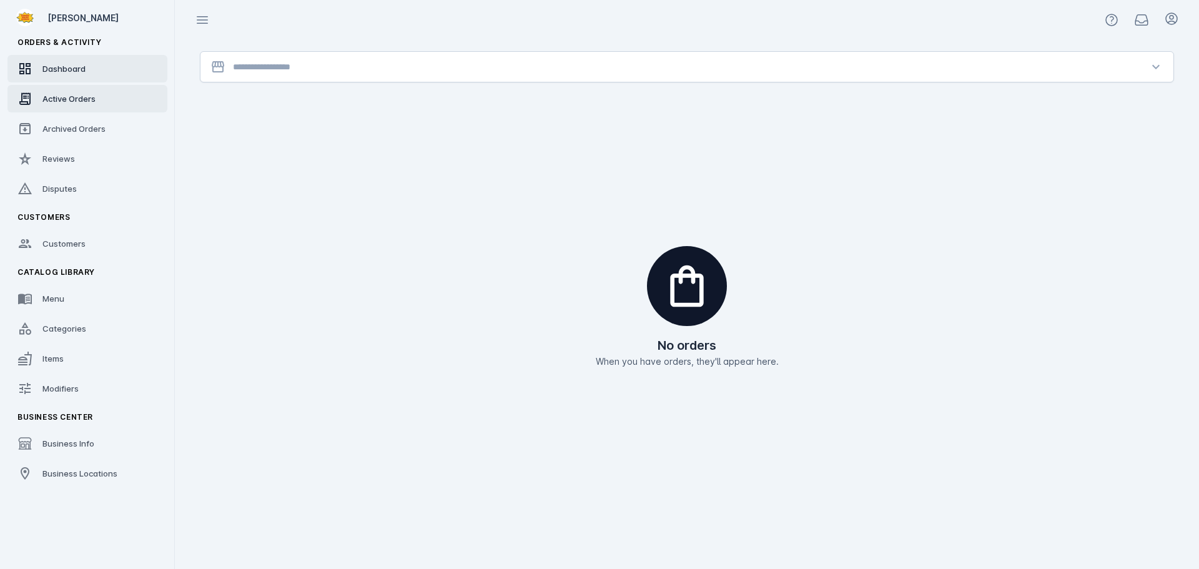
click at [67, 70] on span "Dashboard" at bounding box center [63, 69] width 43 height 10
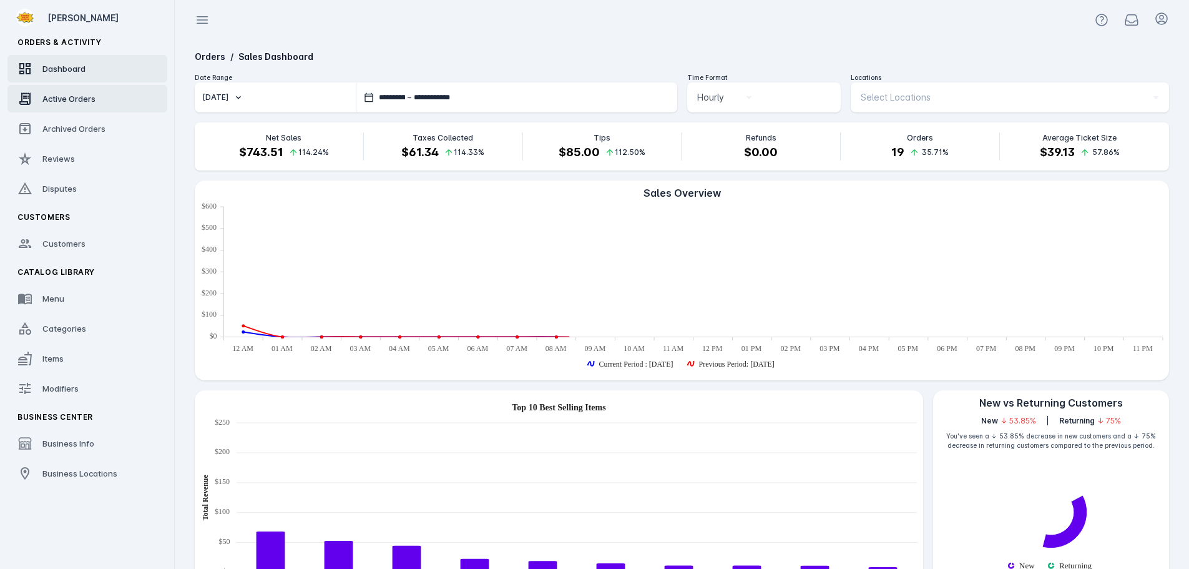
click at [74, 101] on span "Active Orders" at bounding box center [68, 99] width 53 height 10
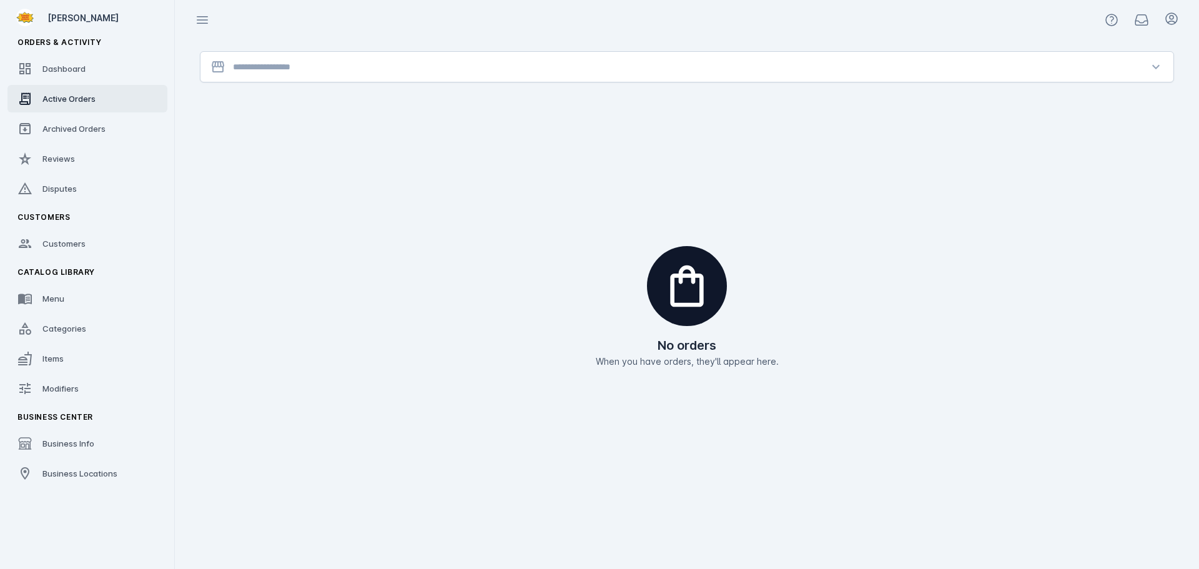
click at [338, 57] on div at bounding box center [687, 67] width 908 height 30
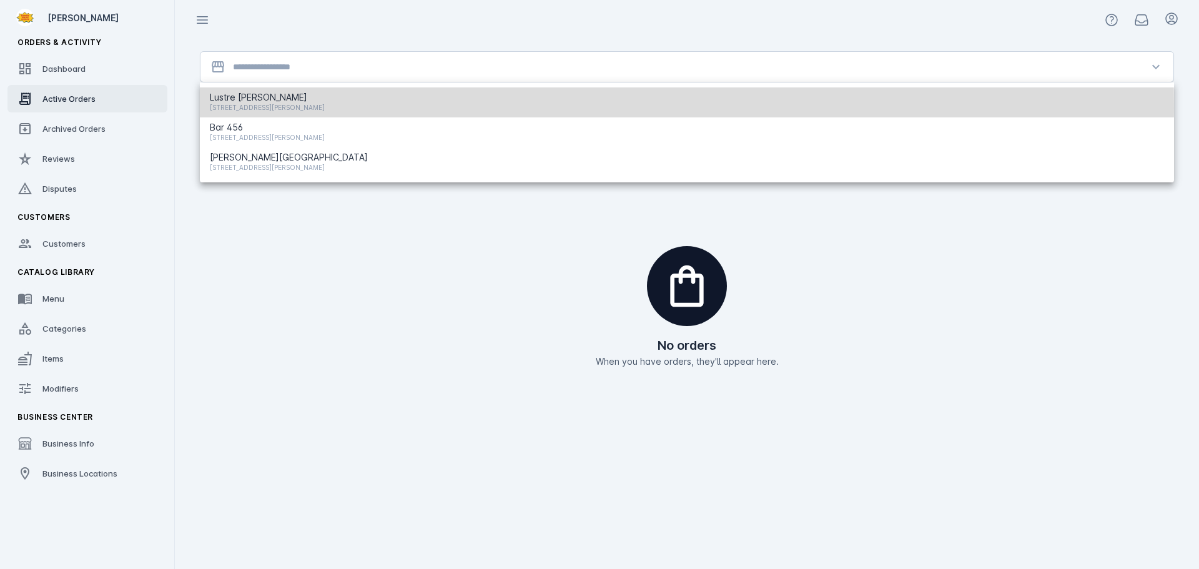
click at [275, 108] on span "[STREET_ADDRESS][PERSON_NAME]" at bounding box center [267, 107] width 115 height 15
